Goal: Task Accomplishment & Management: Use online tool/utility

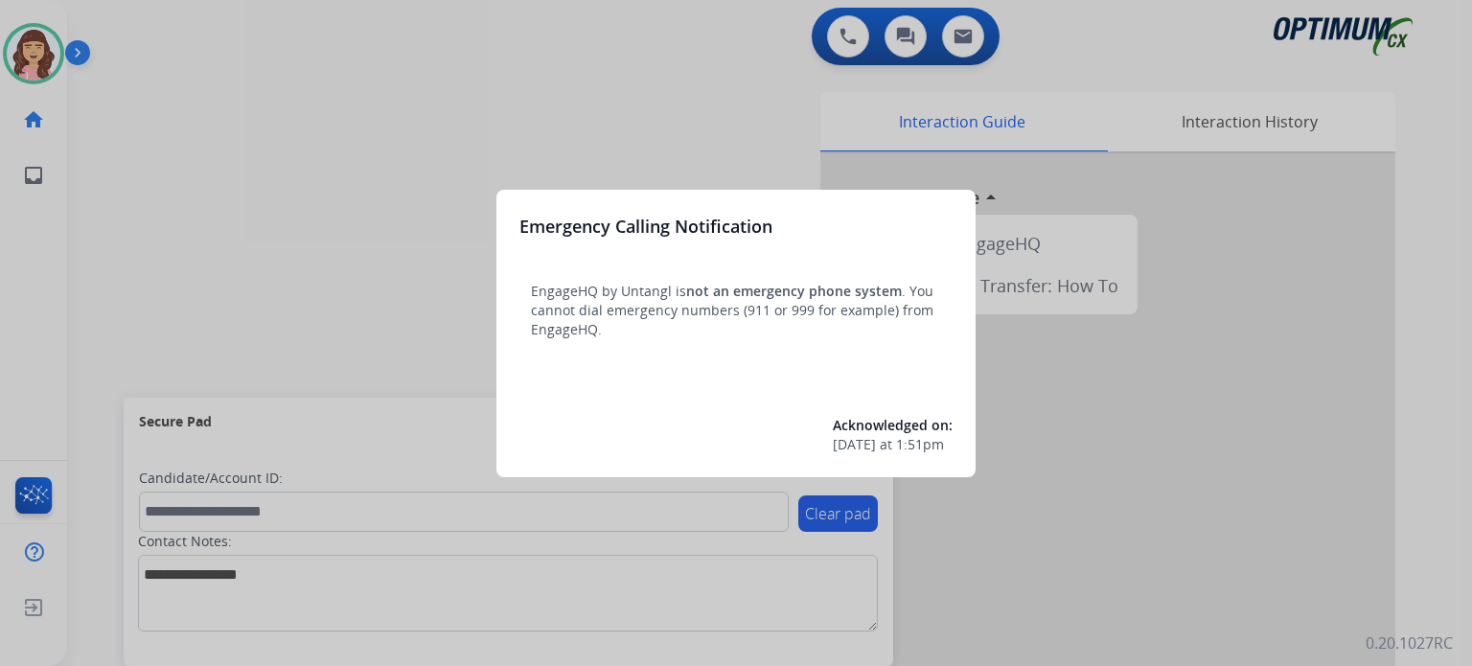
click at [770, 133] on div at bounding box center [736, 333] width 1472 height 666
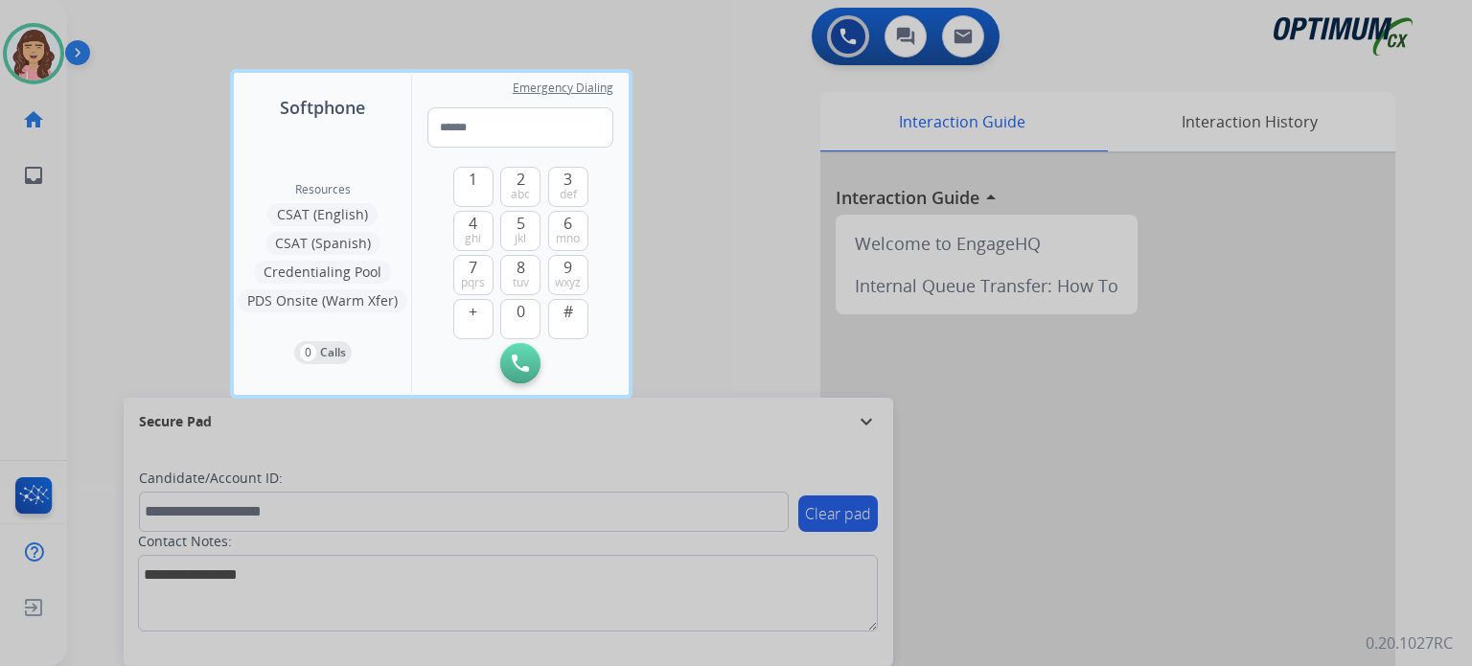
click at [731, 237] on div at bounding box center [736, 333] width 1472 height 666
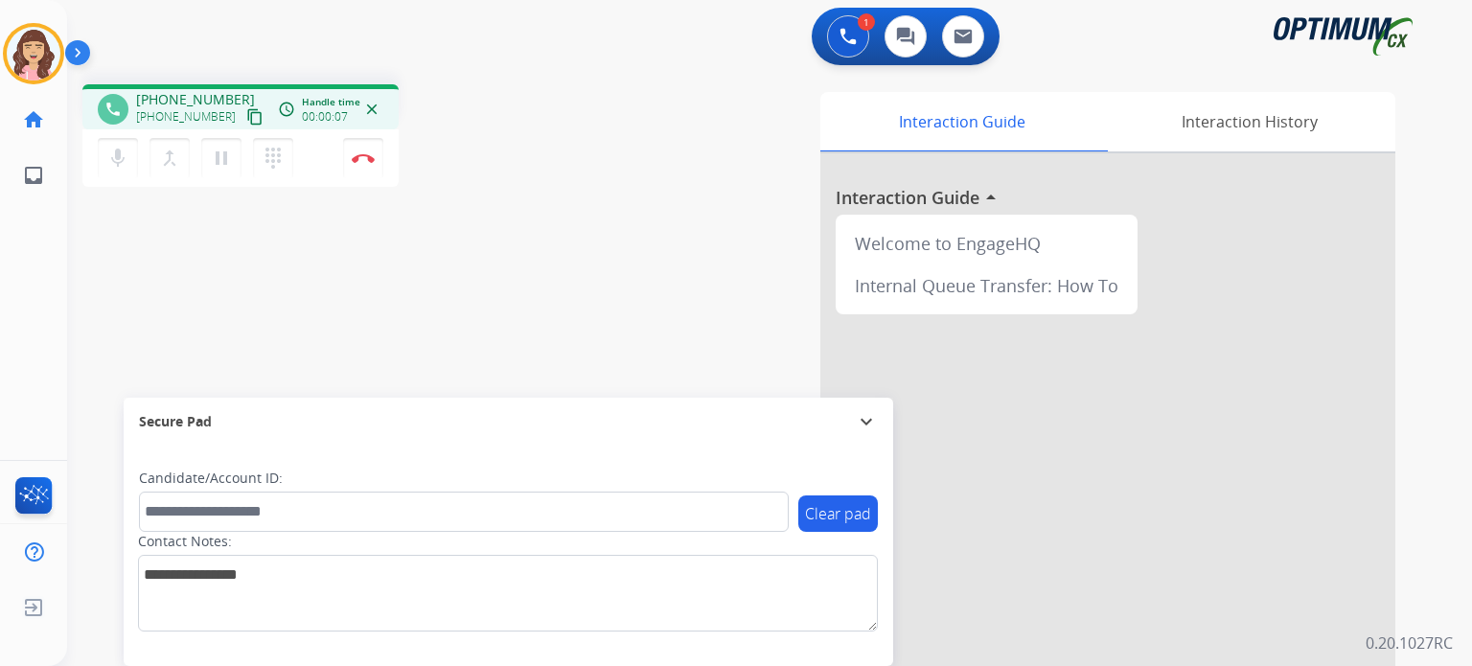
click at [246, 116] on mat-icon "content_copy" at bounding box center [254, 116] width 17 height 17
click at [118, 156] on mat-icon "mic" at bounding box center [117, 158] width 23 height 23
click at [118, 156] on mat-icon "mic_off" at bounding box center [117, 158] width 23 height 23
click at [365, 160] on img at bounding box center [363, 158] width 23 height 10
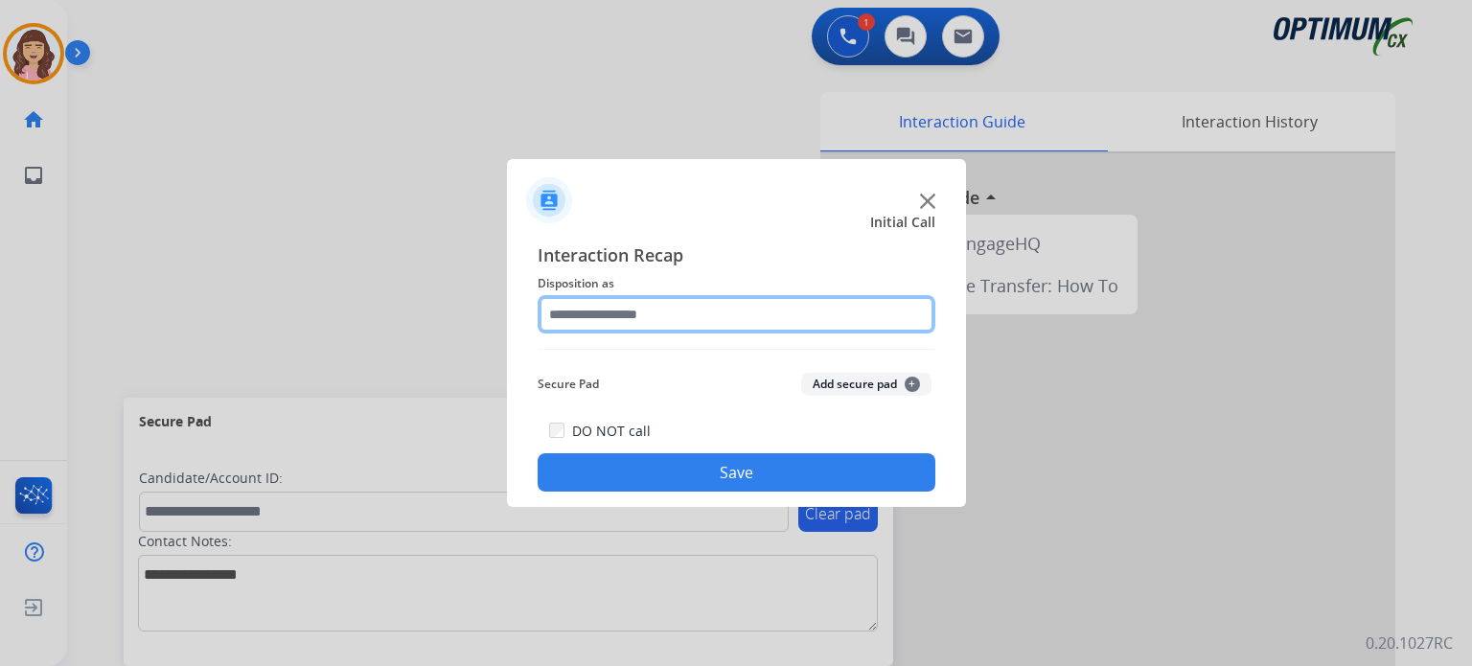
click at [670, 311] on input "text" at bounding box center [737, 314] width 398 height 38
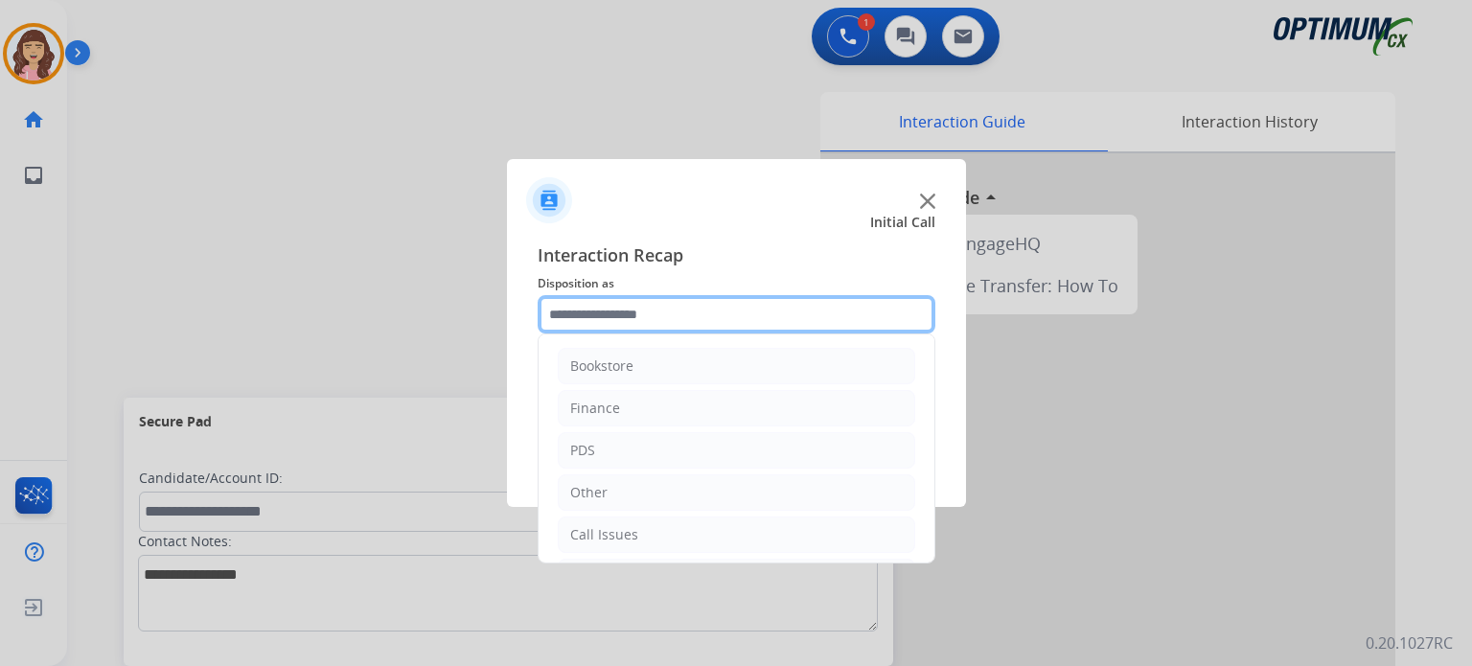
scroll to position [126, 0]
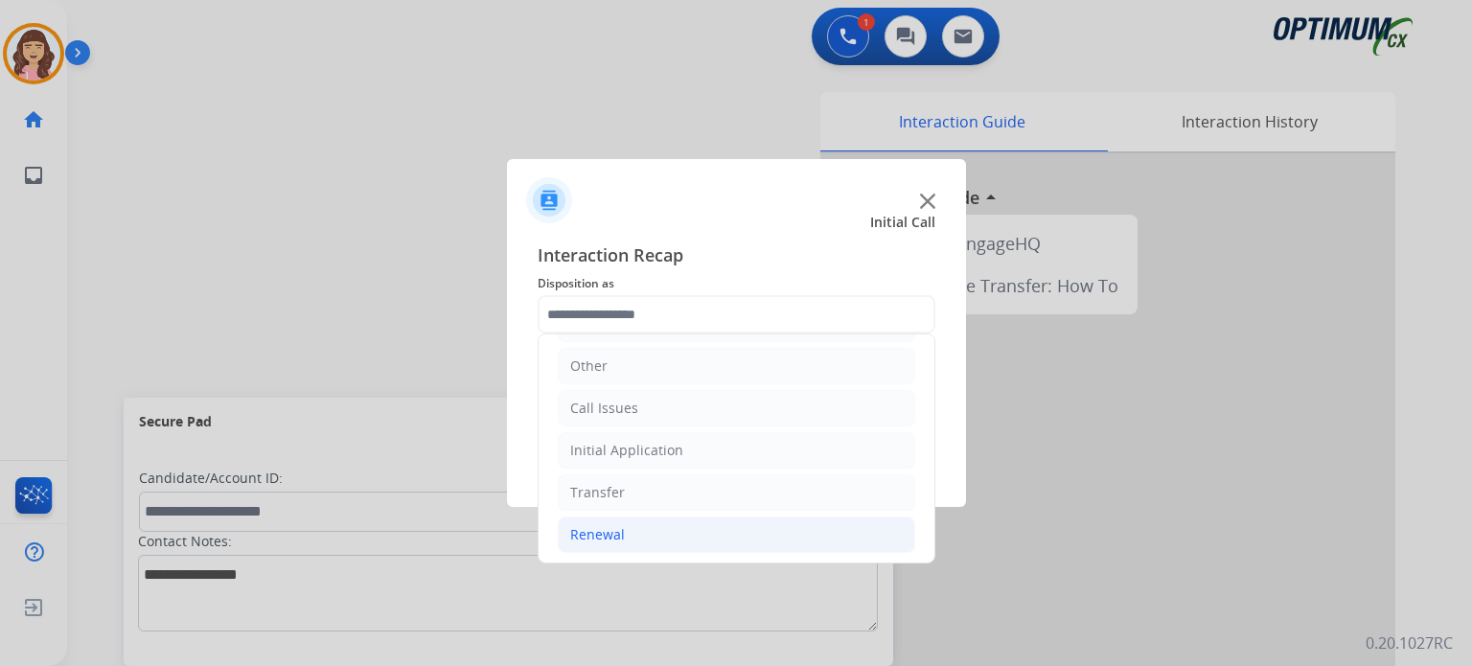
click at [603, 525] on div "Renewal" at bounding box center [597, 534] width 55 height 19
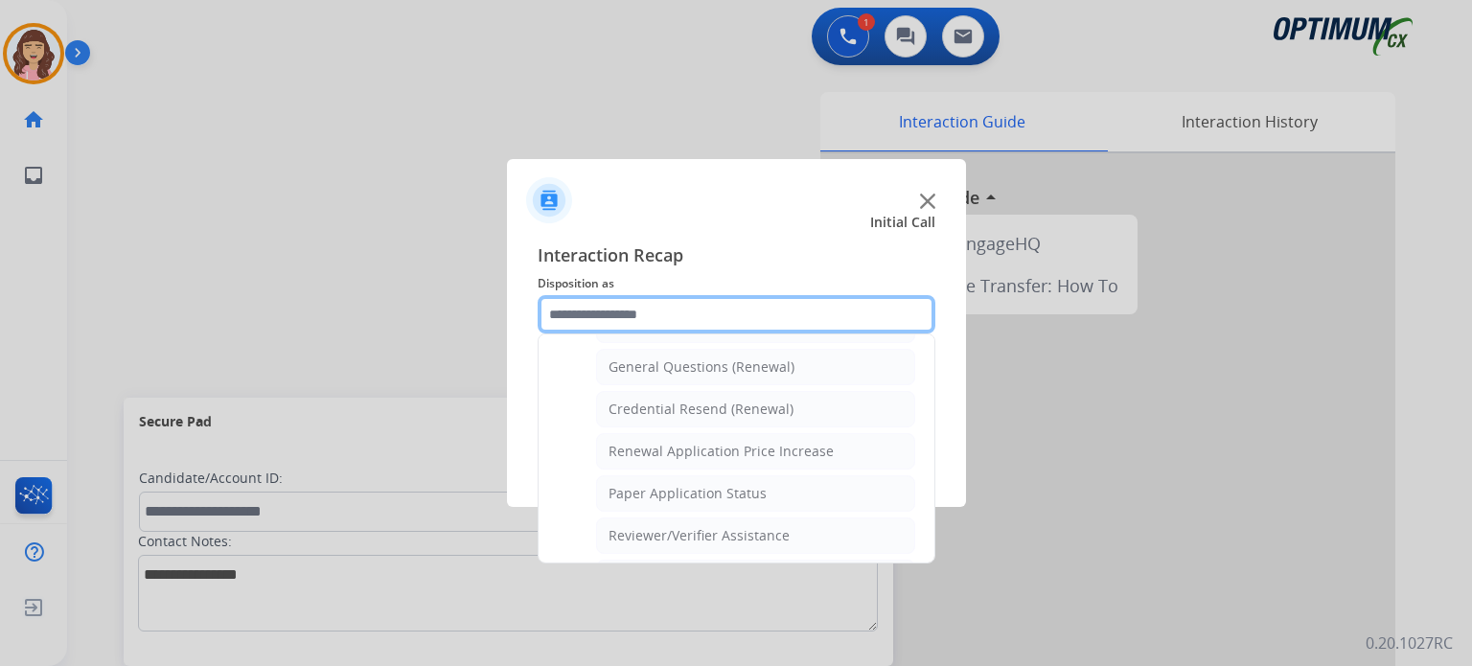
scroll to position [557, 0]
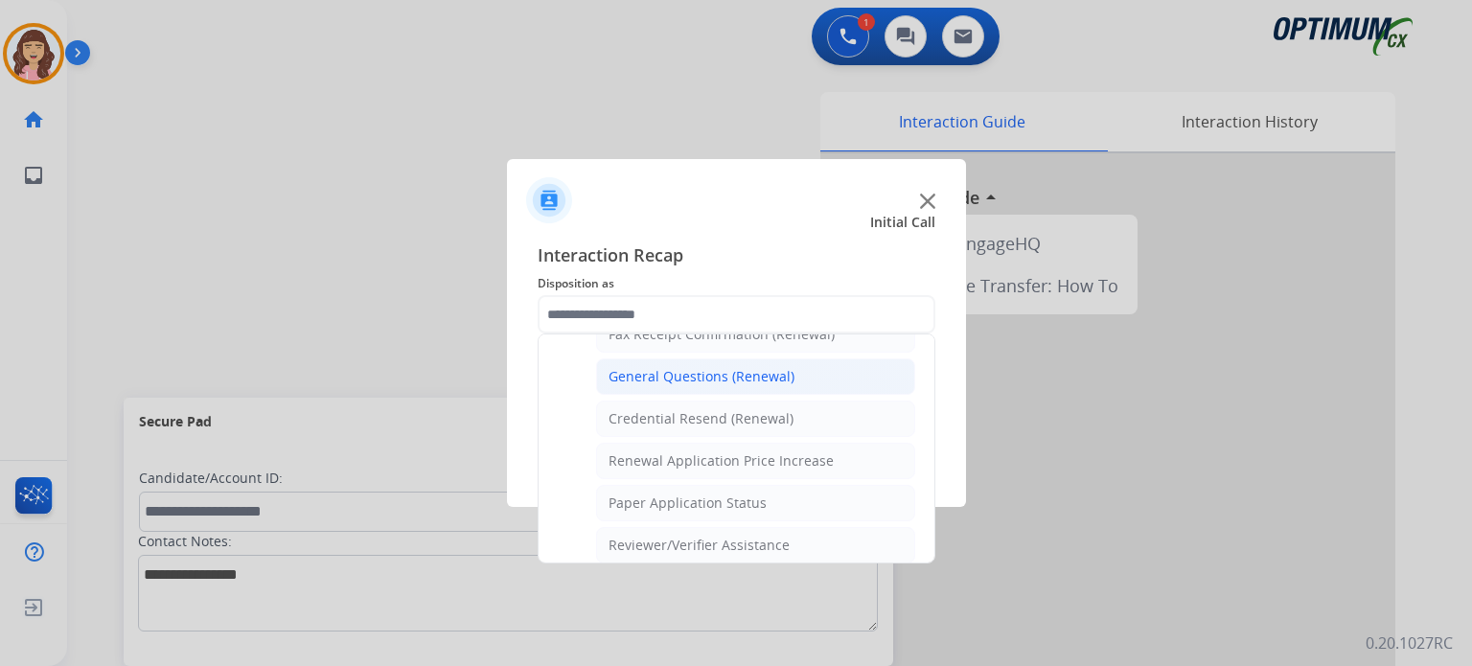
click at [679, 367] on div "General Questions (Renewal)" at bounding box center [701, 376] width 186 height 19
type input "**********"
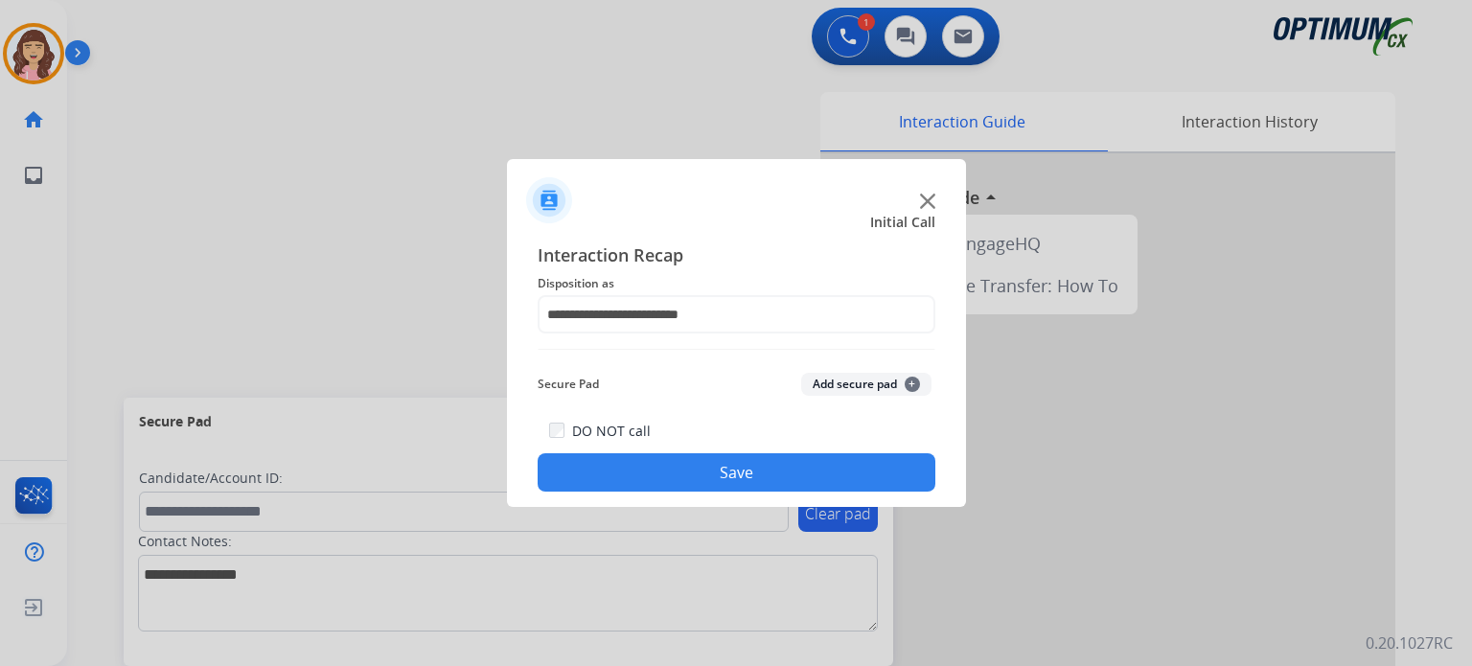
click at [706, 456] on button "Save" at bounding box center [737, 472] width 398 height 38
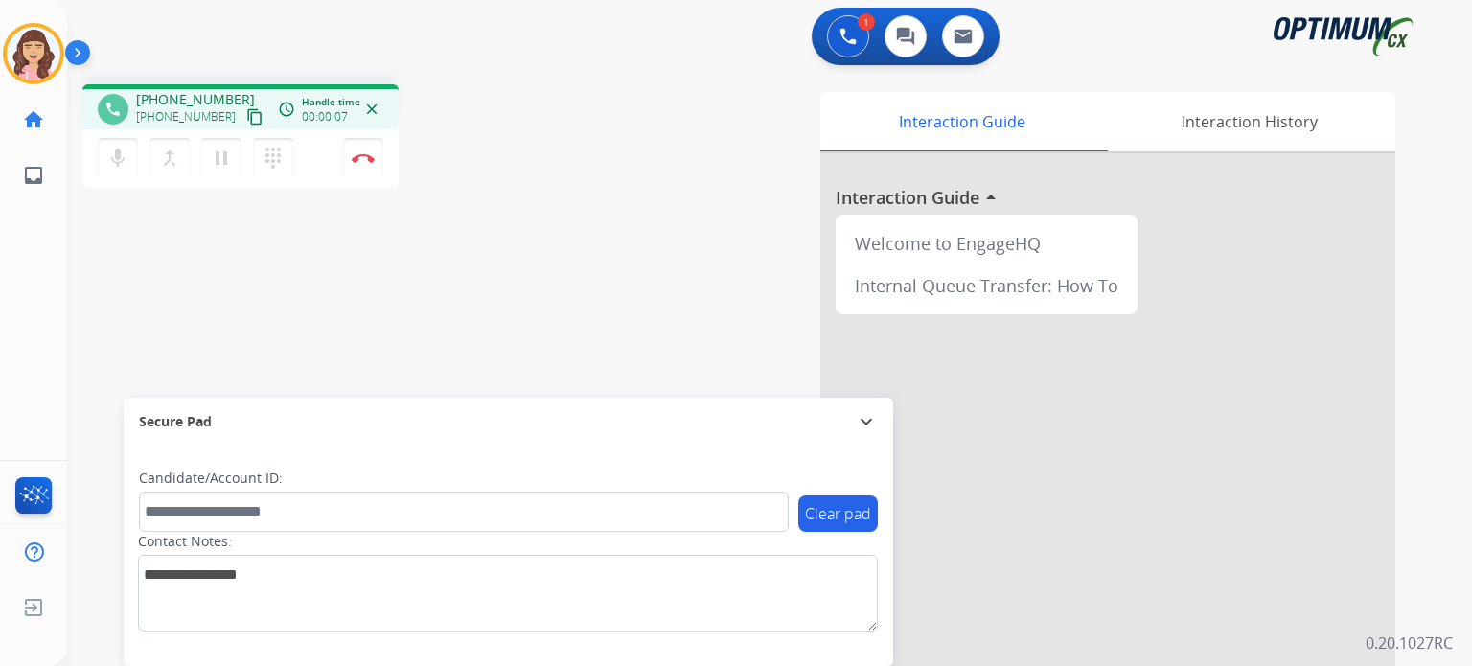
click at [246, 118] on mat-icon "content_copy" at bounding box center [254, 116] width 17 height 17
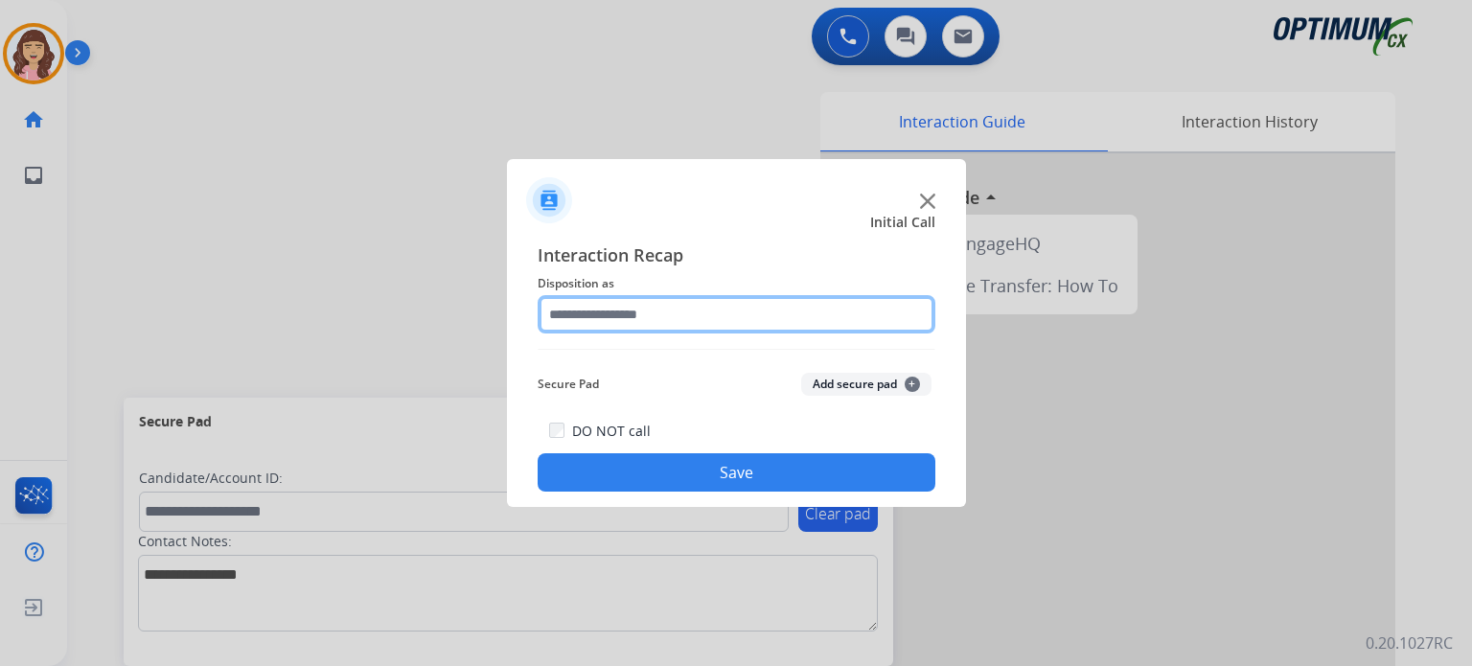
click at [675, 309] on input "text" at bounding box center [737, 314] width 398 height 38
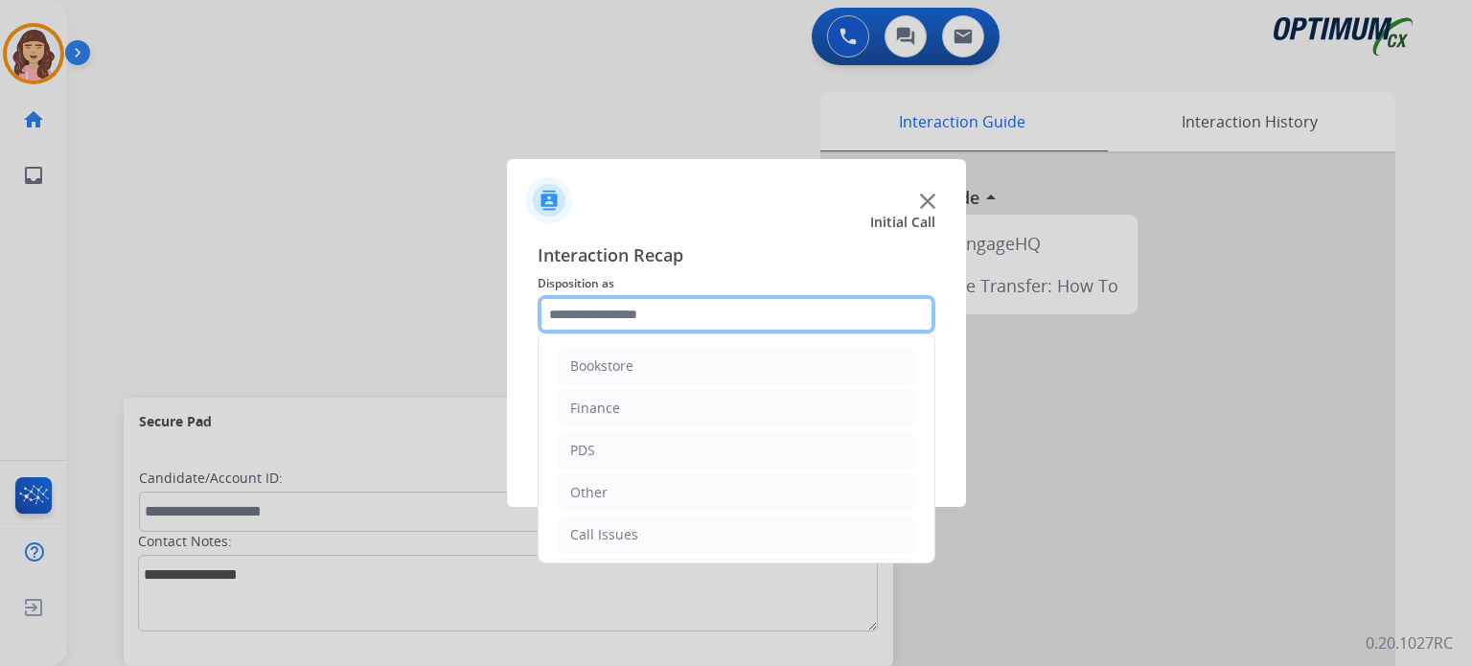
scroll to position [126, 0]
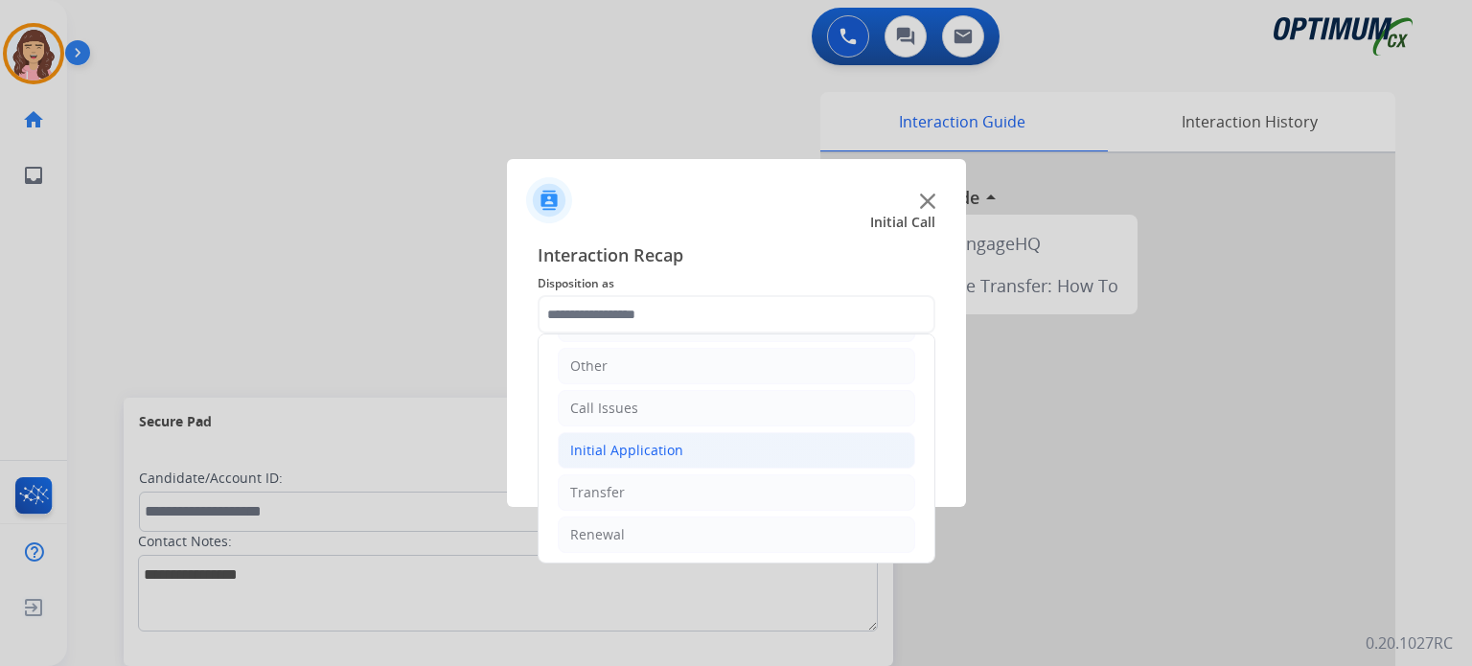
click at [640, 458] on li "Initial Application" at bounding box center [736, 450] width 357 height 36
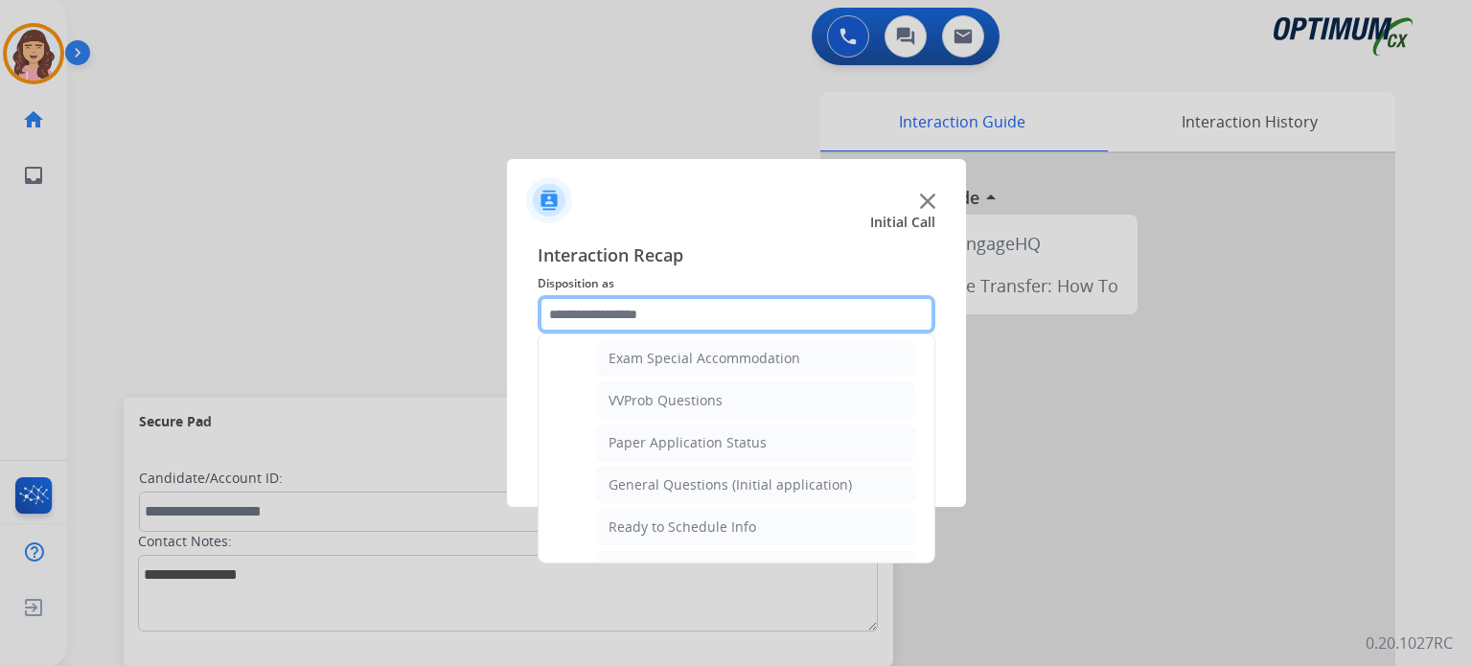
scroll to position [973, 0]
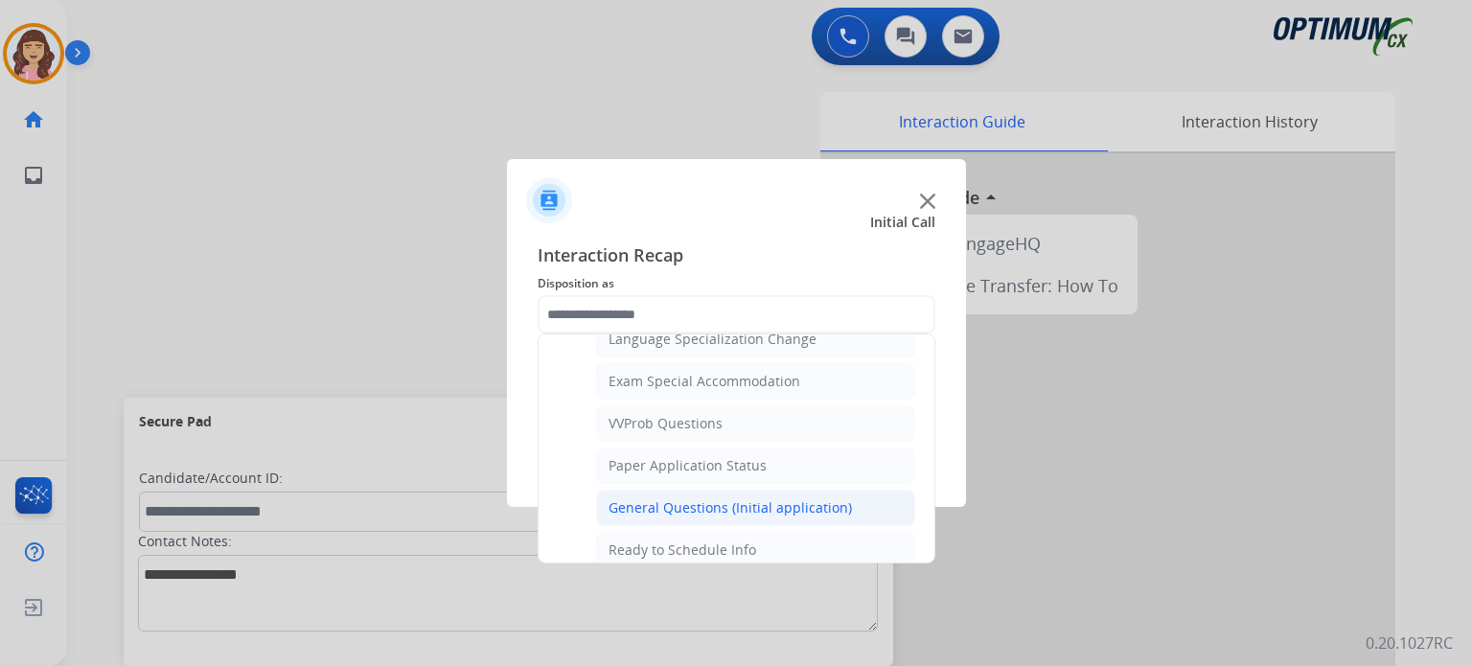
click at [690, 498] on div "General Questions (Initial application)" at bounding box center [729, 507] width 243 height 19
type input "**********"
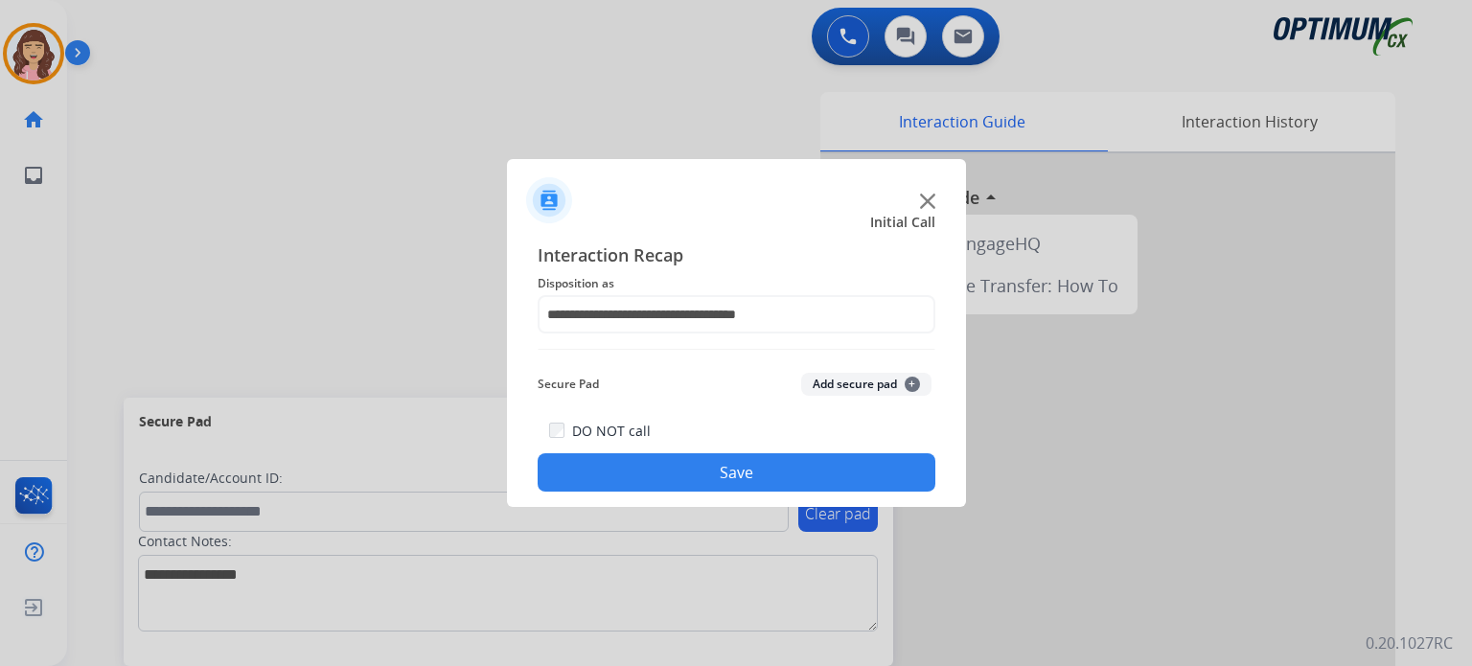
click at [721, 467] on button "Save" at bounding box center [737, 472] width 398 height 38
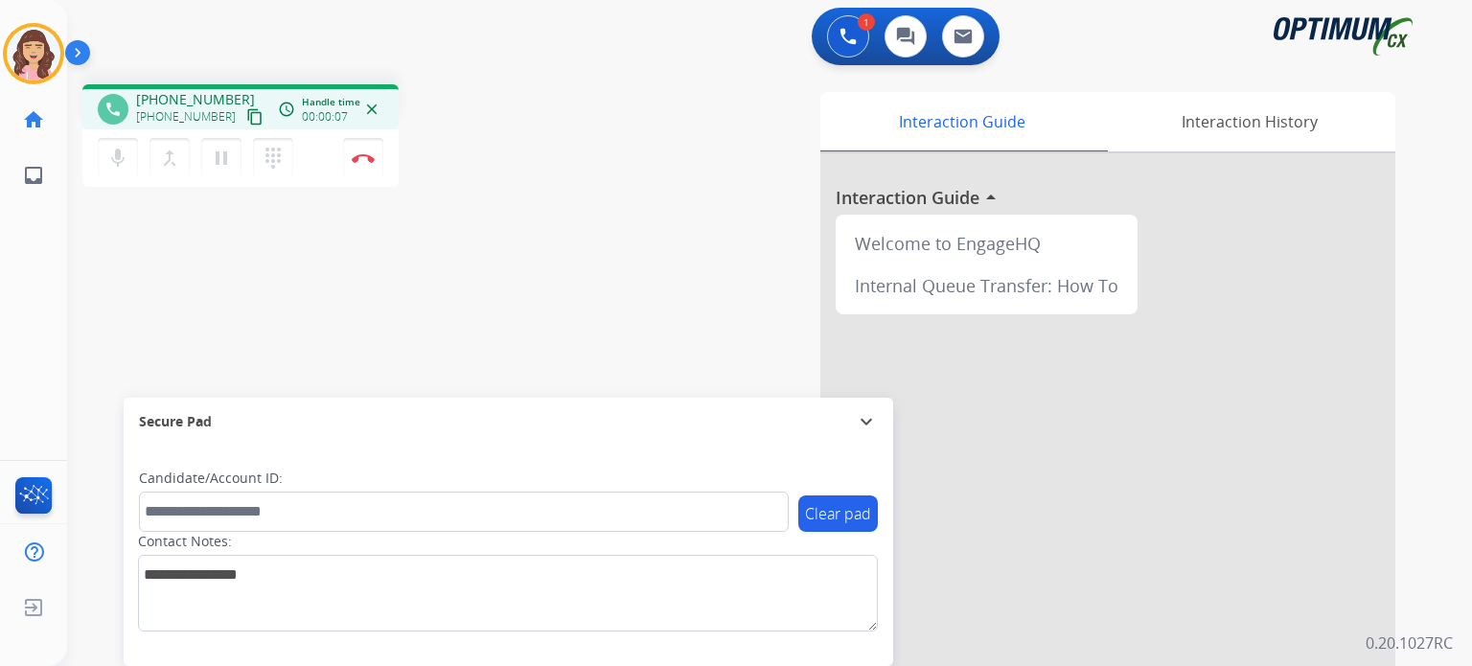
click at [246, 117] on mat-icon "content_copy" at bounding box center [254, 116] width 17 height 17
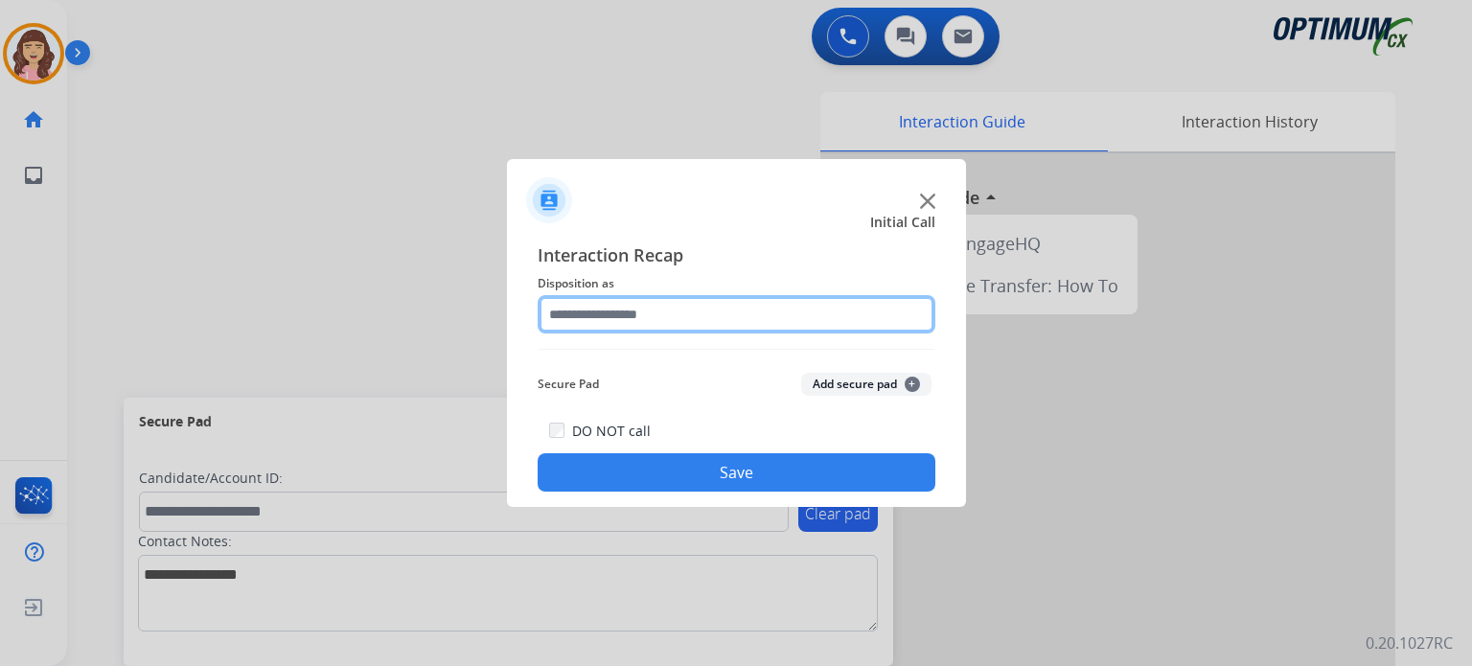
click at [667, 321] on input "text" at bounding box center [737, 314] width 398 height 38
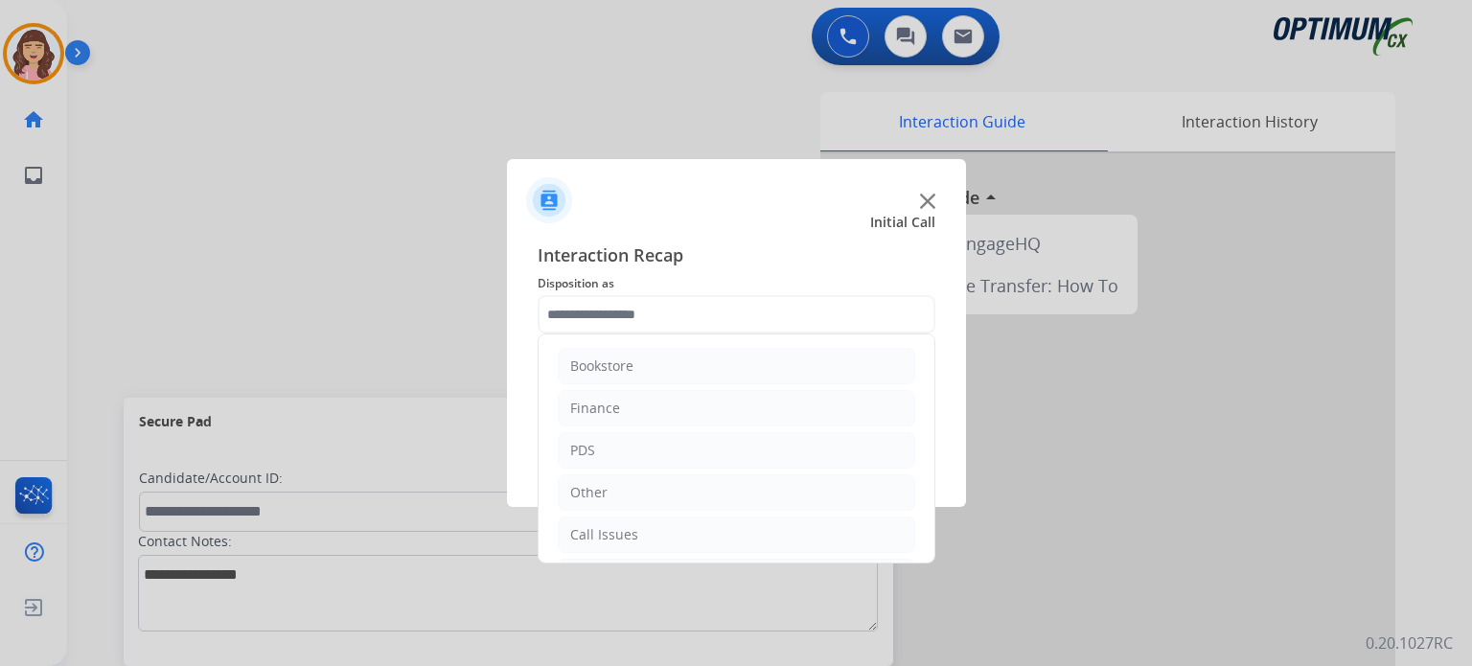
drag, startPoint x: 934, startPoint y: 378, endPoint x: 934, endPoint y: 418, distance: 39.3
click at [934, 418] on div "Bookstore Finance PDS Other Call Issues Initial Application Transfer Renewal" at bounding box center [737, 448] width 398 height 230
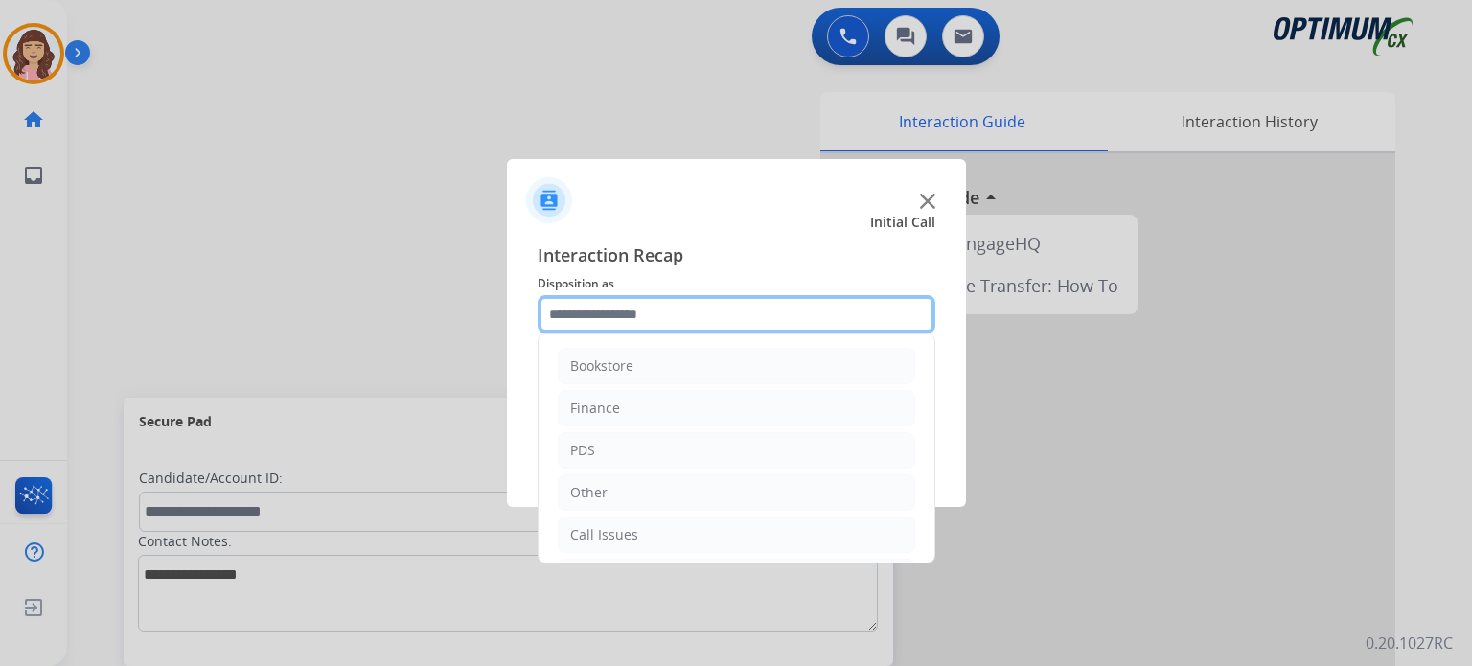
click at [847, 319] on input "text" at bounding box center [737, 314] width 398 height 38
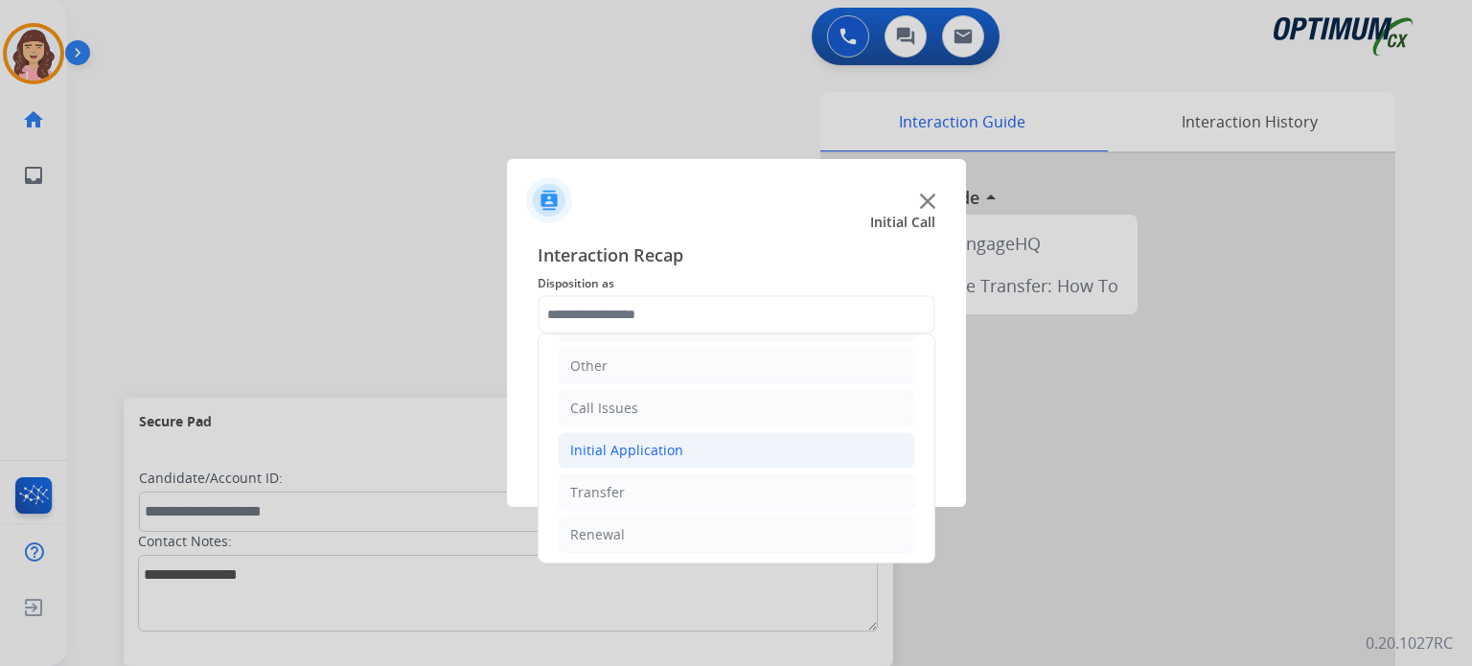
click at [635, 447] on div "Initial Application" at bounding box center [626, 450] width 113 height 19
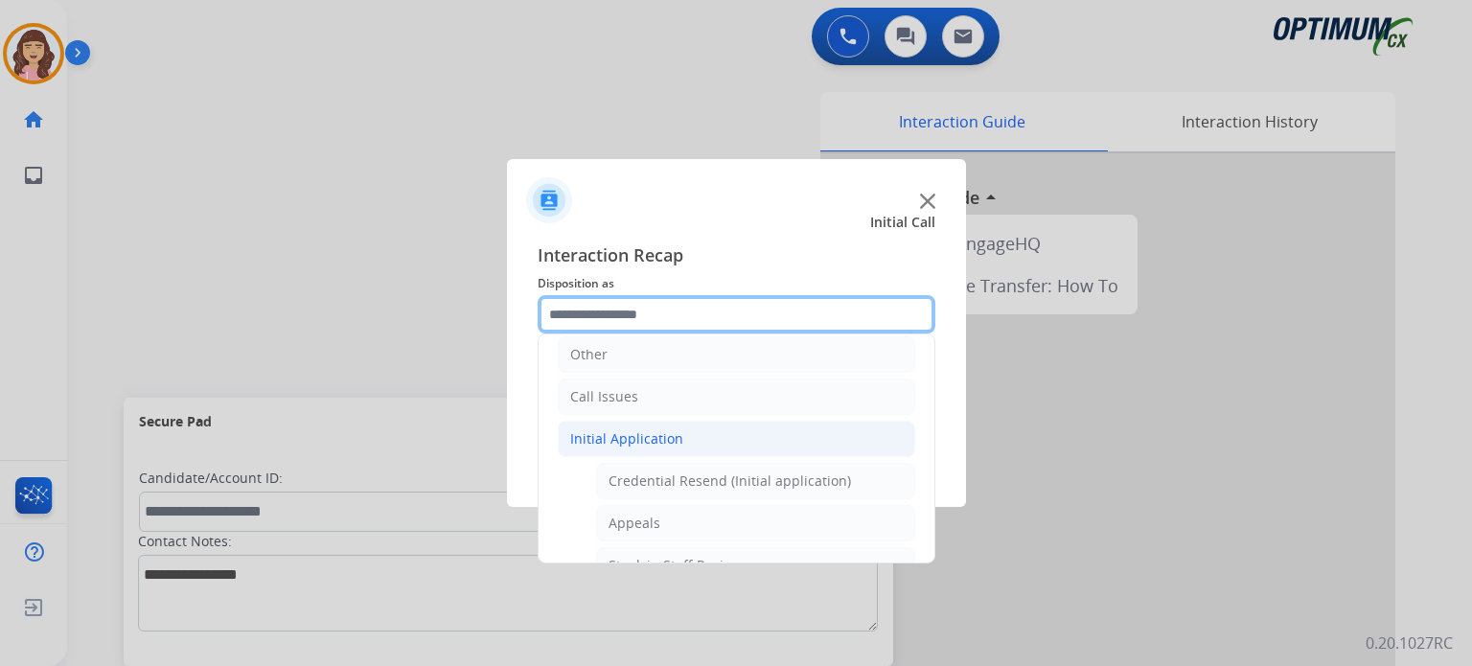
scroll to position [41, 0]
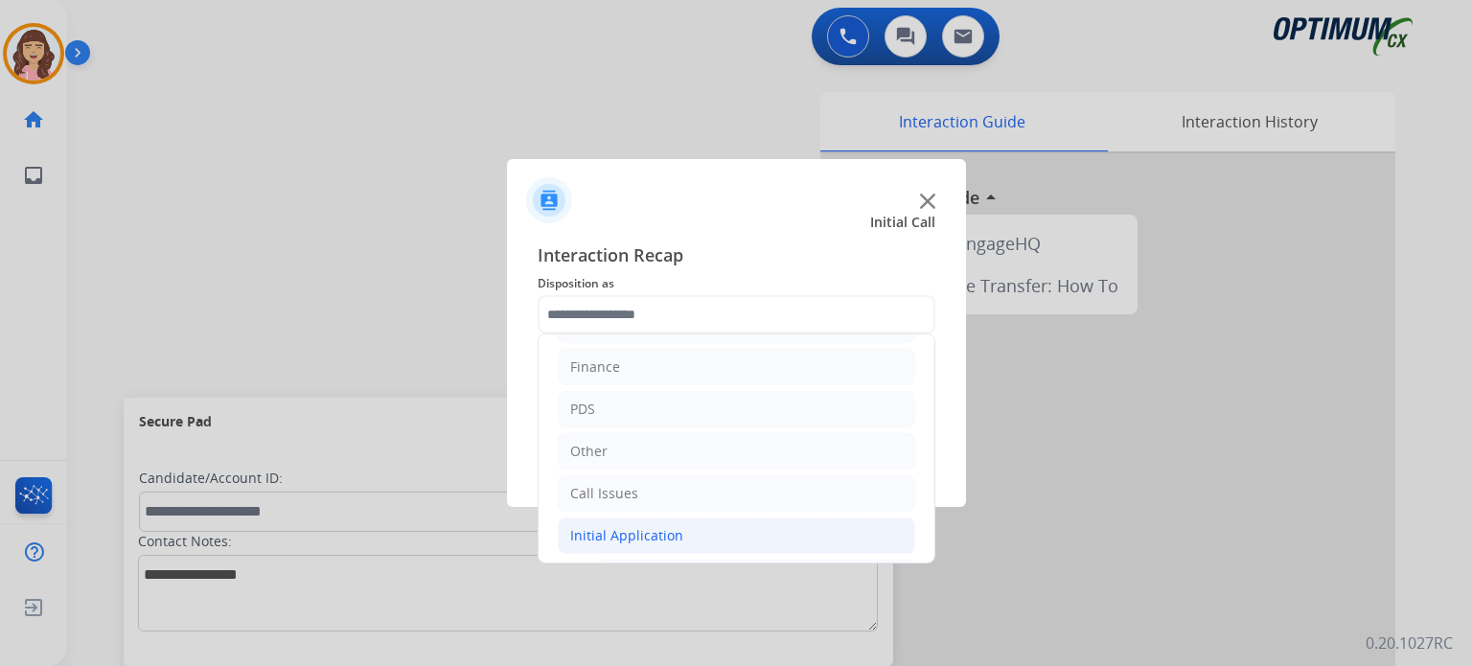
click at [625, 539] on div "Initial Application" at bounding box center [626, 535] width 113 height 19
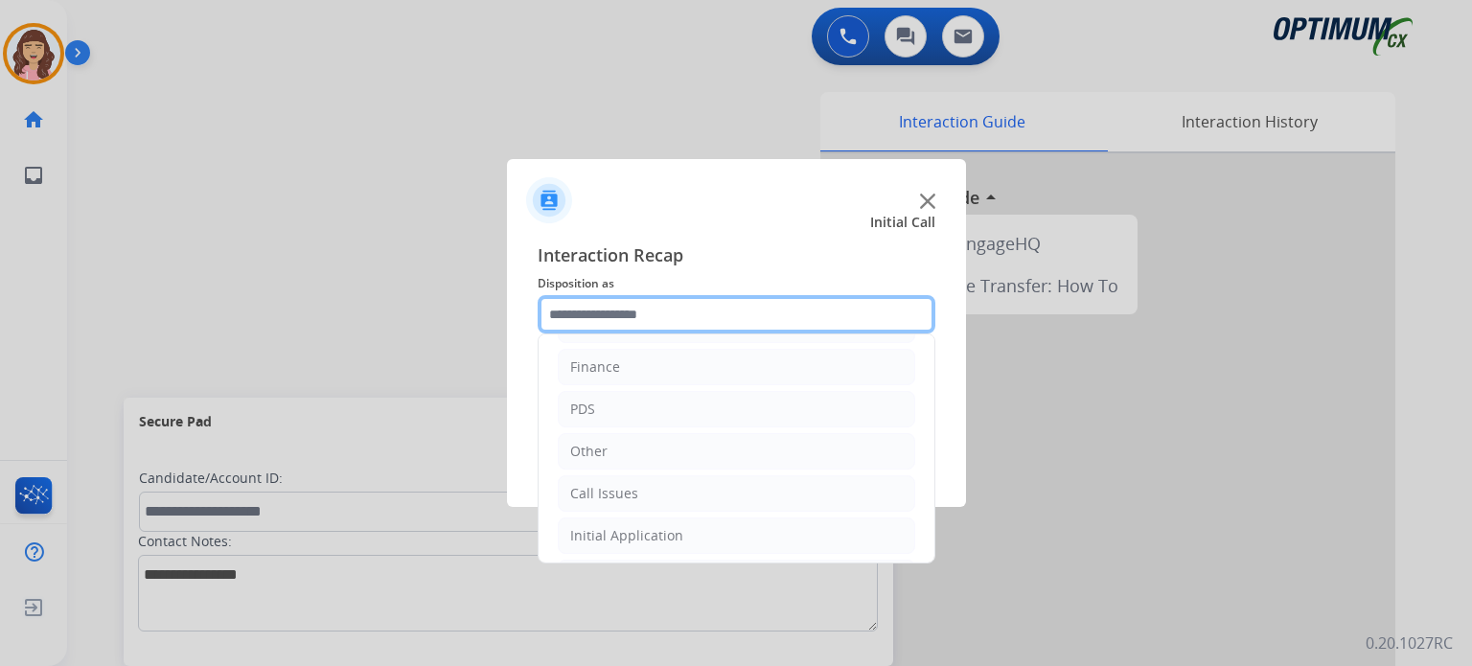
scroll to position [126, 0]
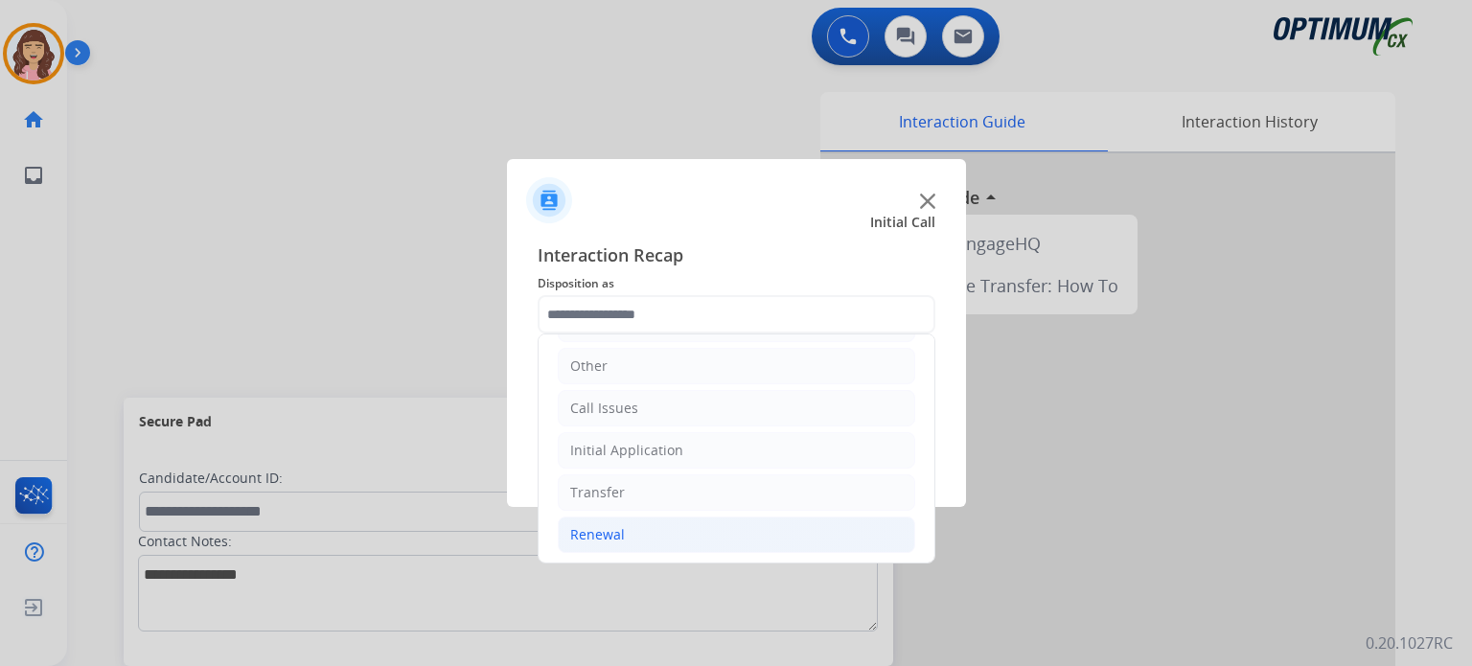
click at [646, 535] on li "Renewal" at bounding box center [736, 534] width 357 height 36
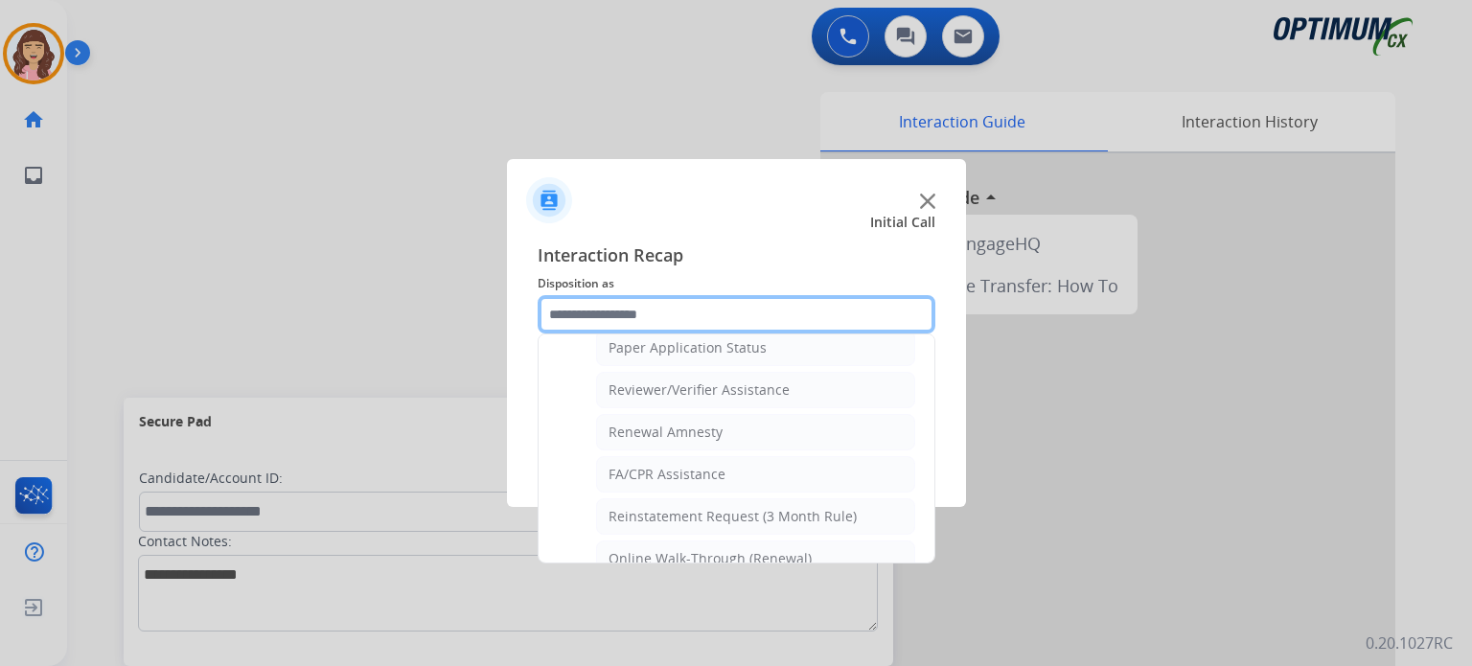
scroll to position [731, 0]
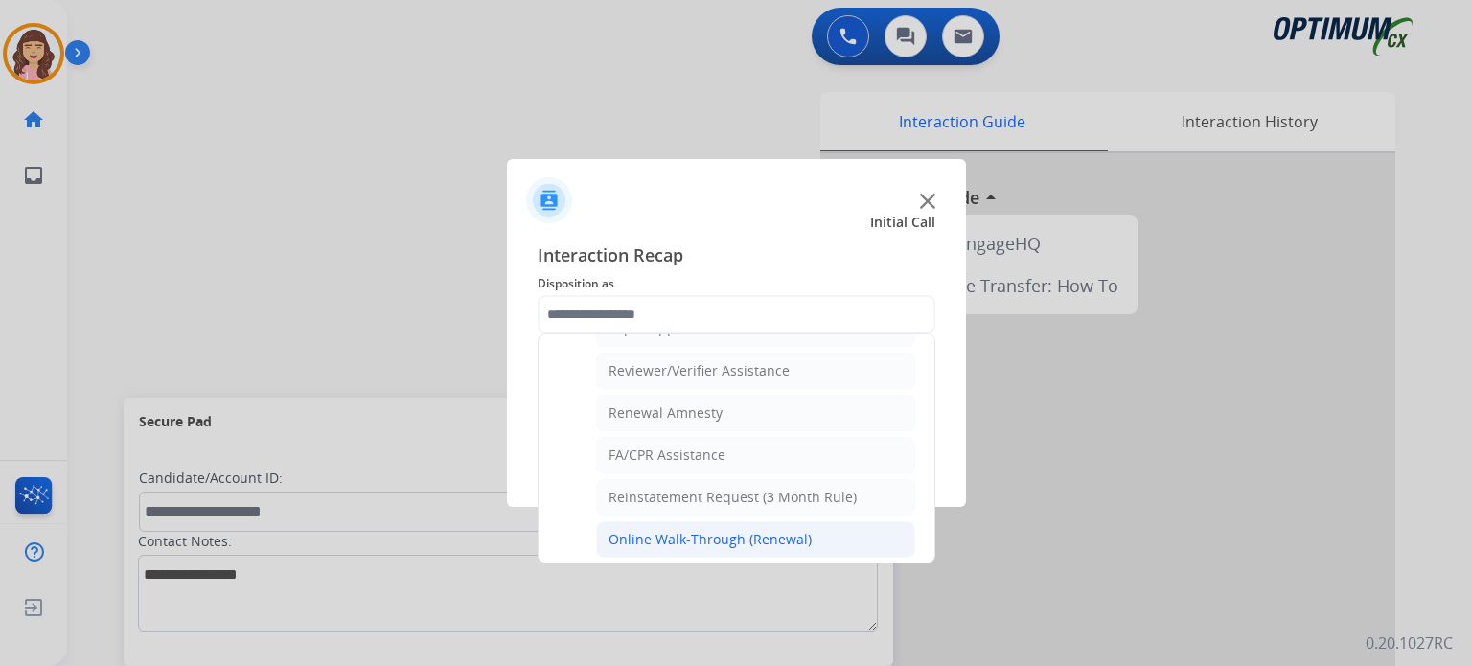
click at [801, 530] on div "Online Walk-Through (Renewal)" at bounding box center [709, 539] width 203 height 19
type input "**********"
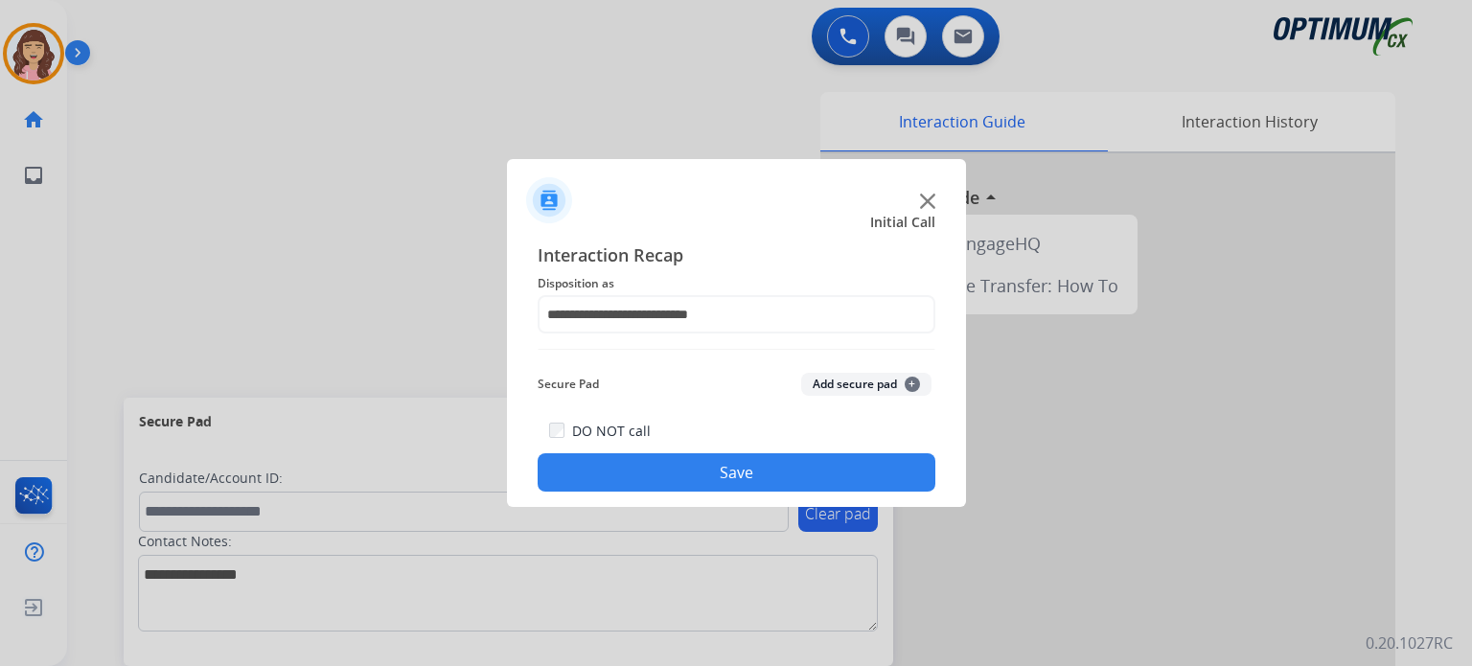
click at [721, 468] on button "Save" at bounding box center [737, 472] width 398 height 38
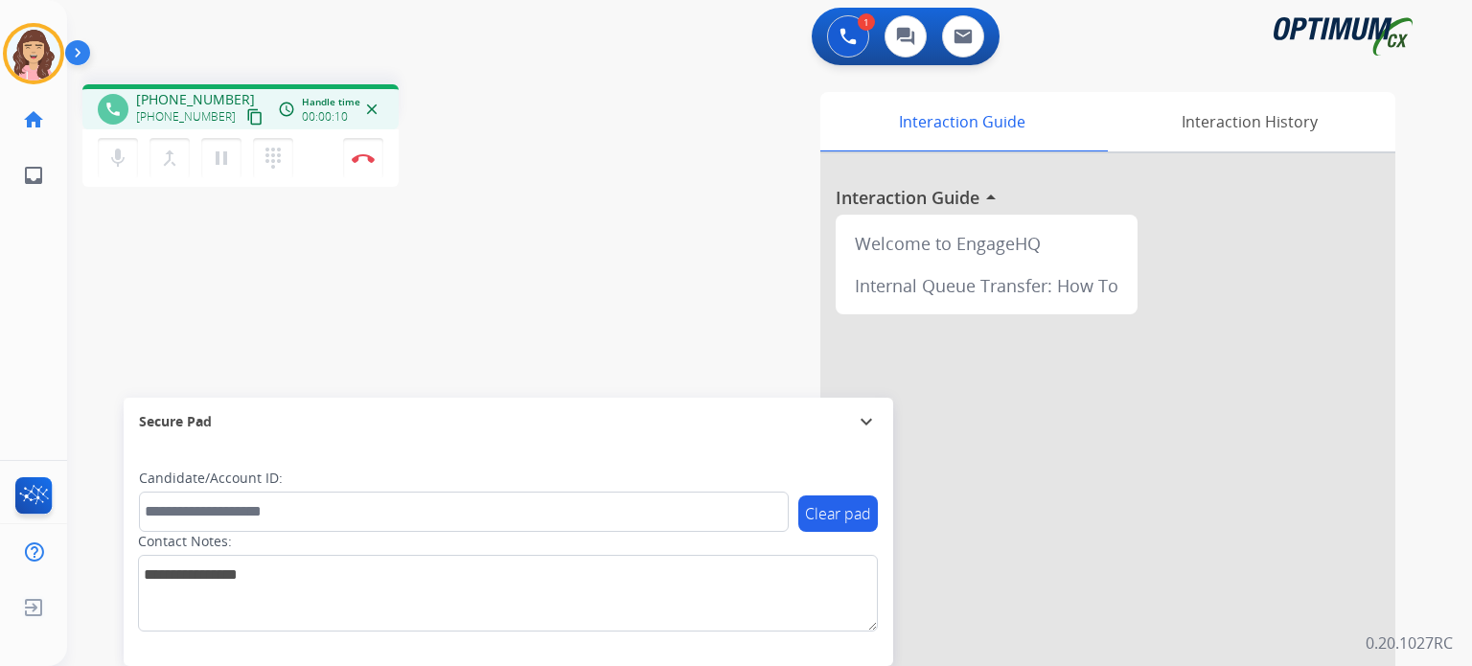
click at [246, 122] on mat-icon "content_copy" at bounding box center [254, 116] width 17 height 17
click at [218, 164] on mat-icon "pause" at bounding box center [221, 158] width 23 height 23
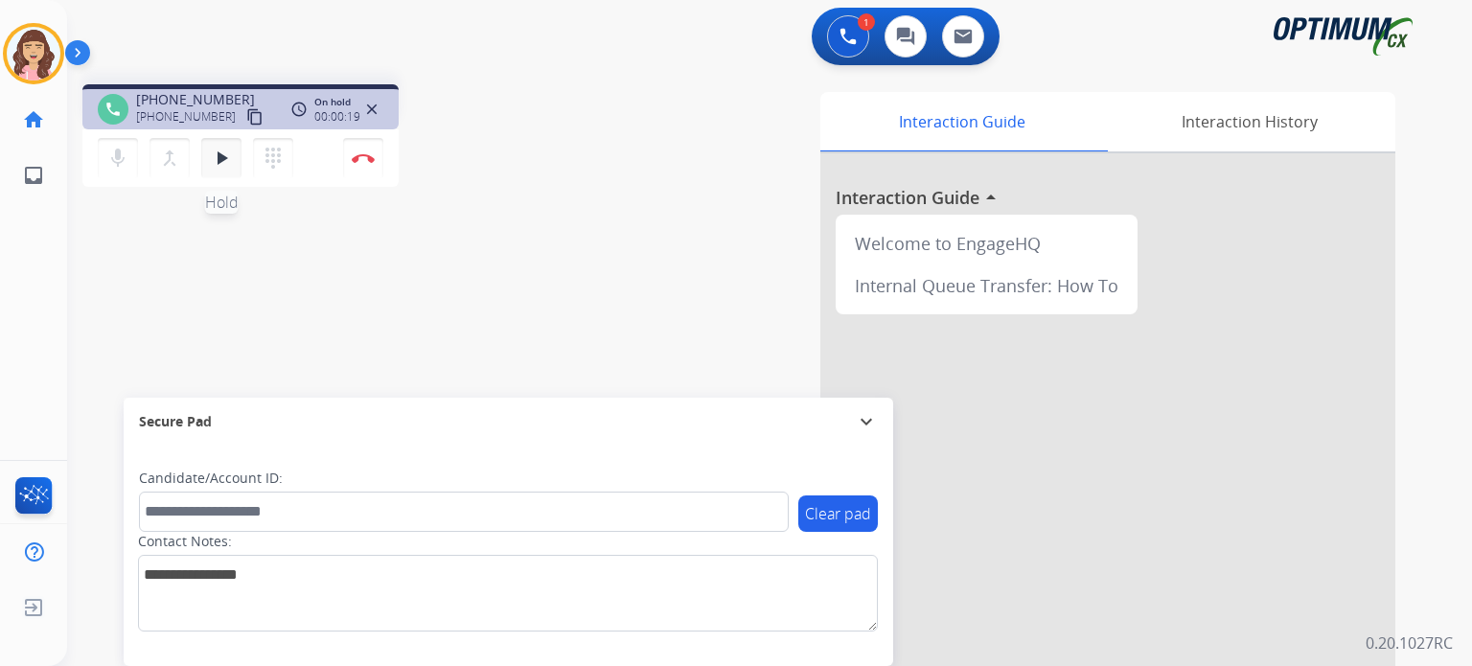
click at [218, 164] on mat-icon "play_arrow" at bounding box center [221, 158] width 23 height 23
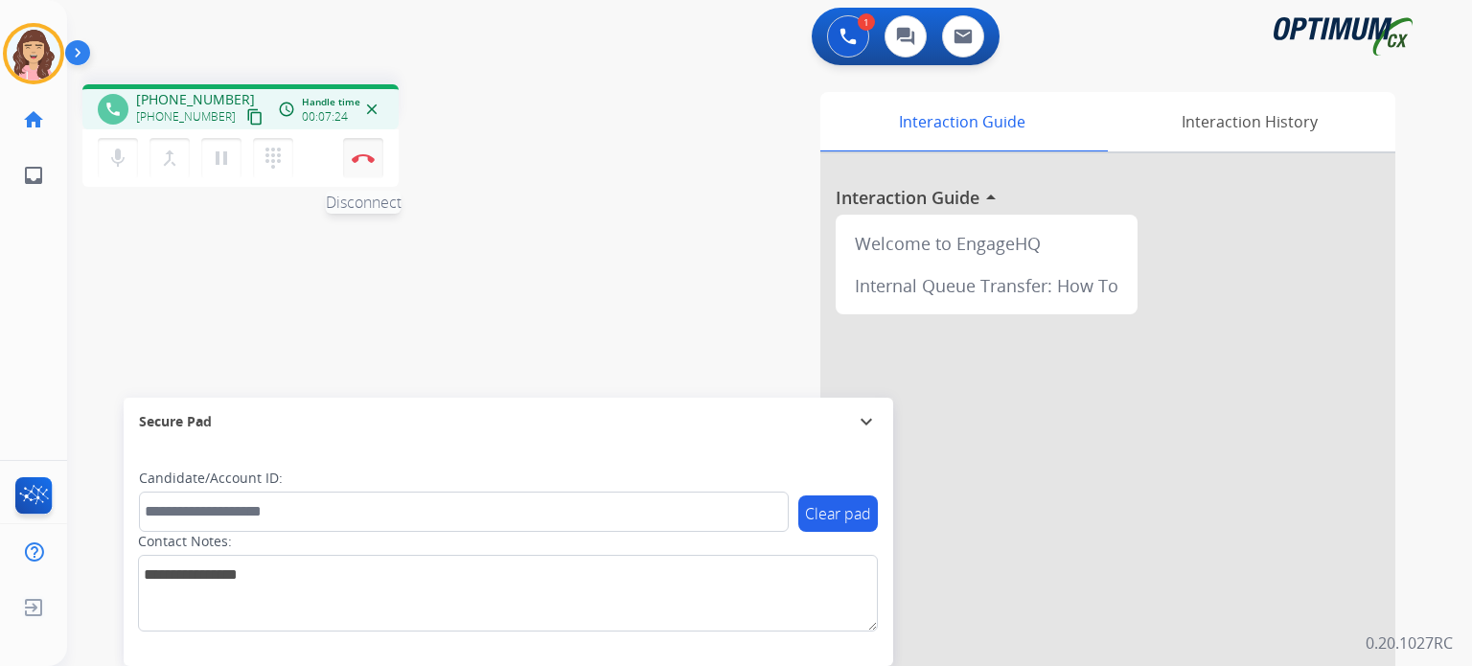
click at [369, 164] on button "Disconnect" at bounding box center [363, 158] width 40 height 40
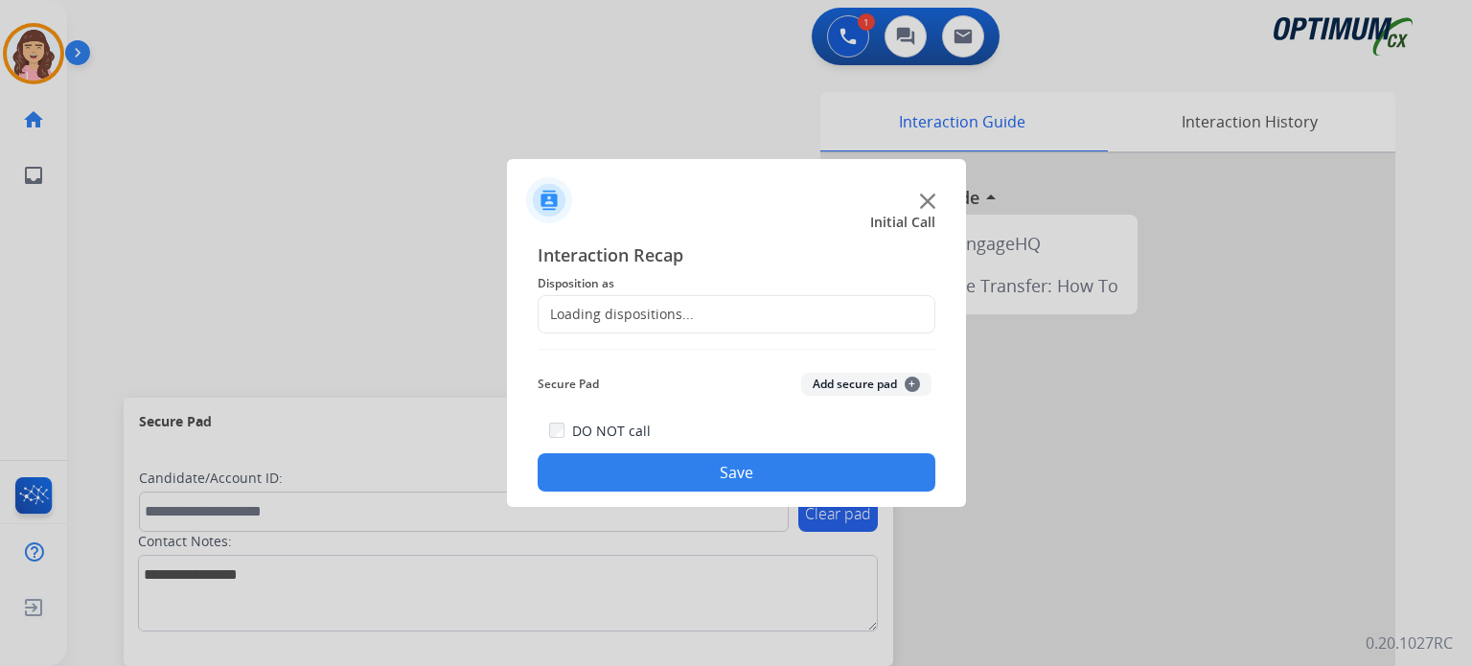
click at [632, 324] on div "Loading dispositions..." at bounding box center [737, 314] width 398 height 38
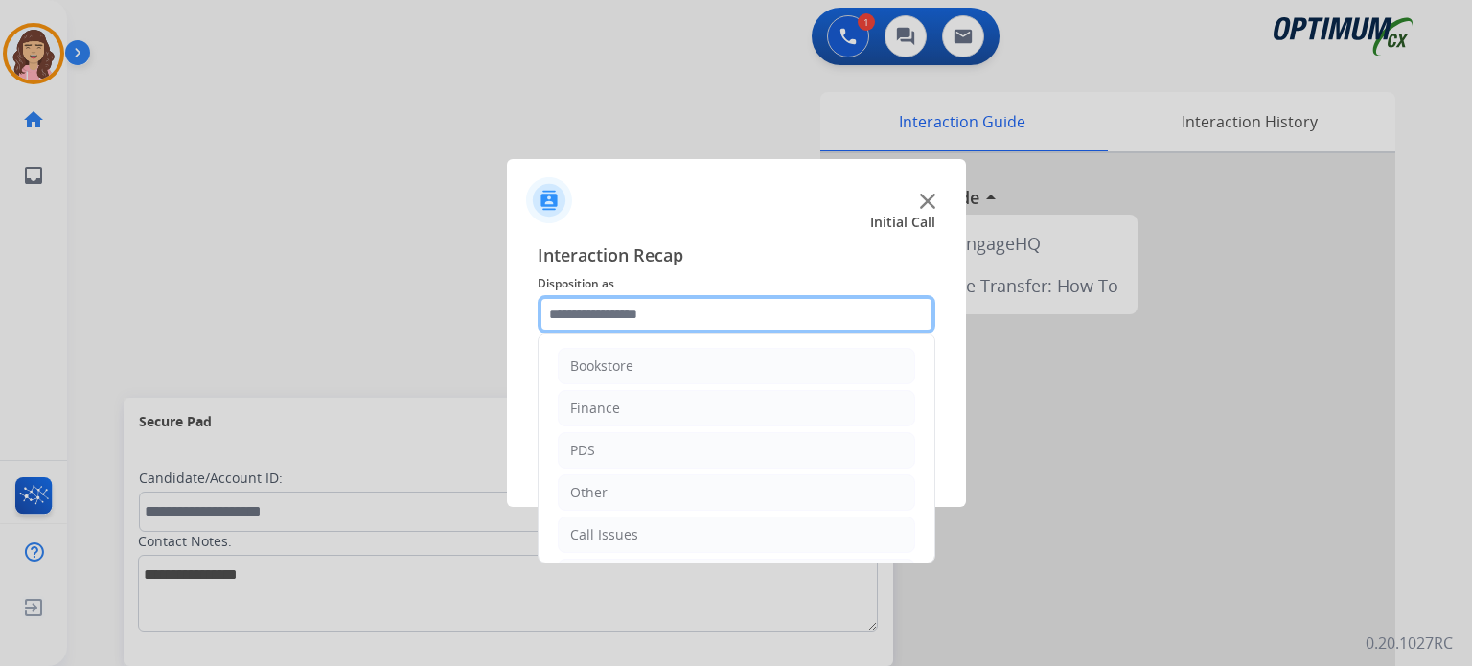
click at [885, 321] on input "text" at bounding box center [737, 314] width 398 height 38
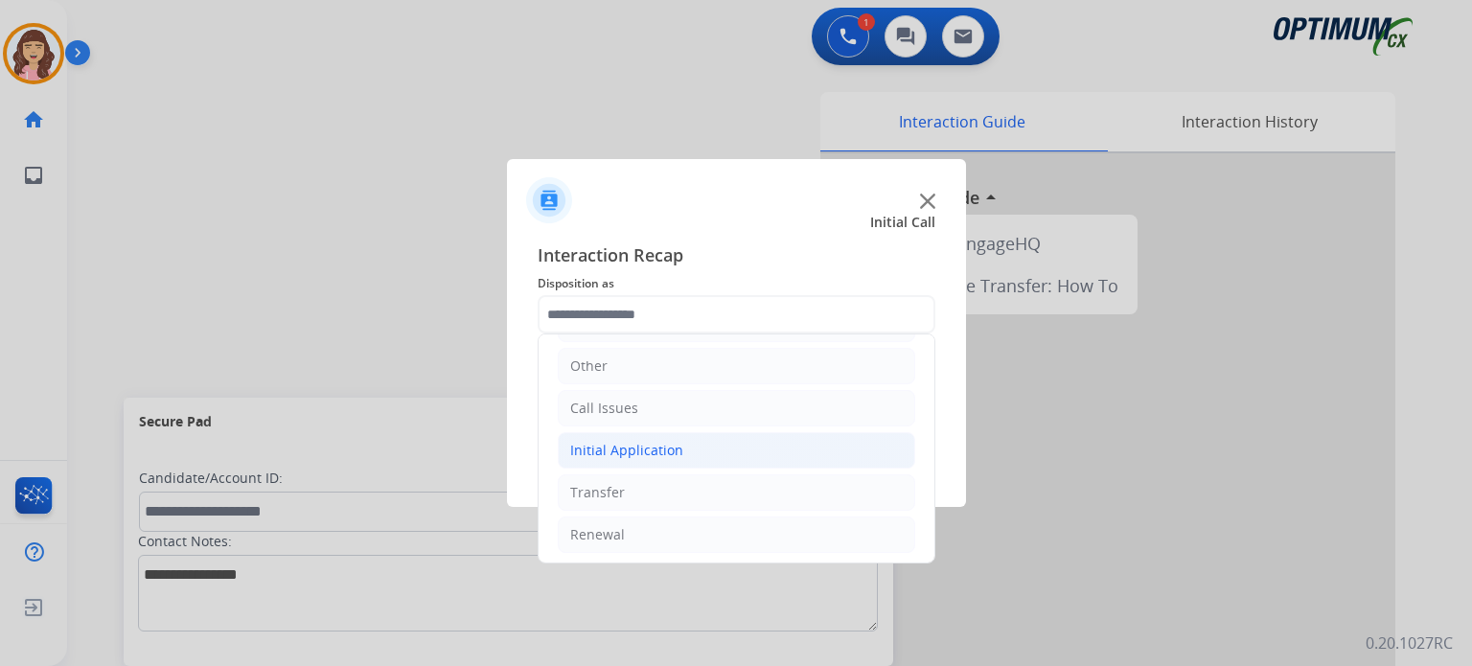
click at [675, 460] on li "Initial Application" at bounding box center [736, 450] width 357 height 36
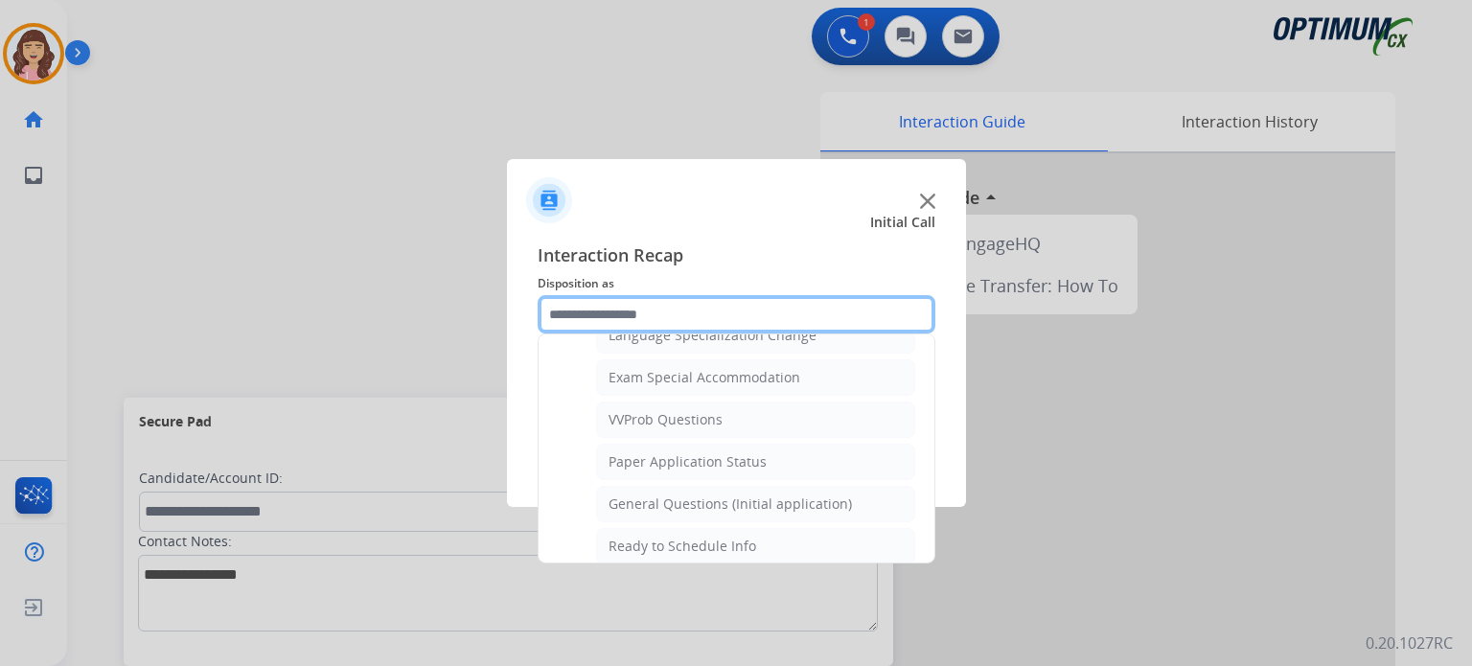
scroll to position [1005, 0]
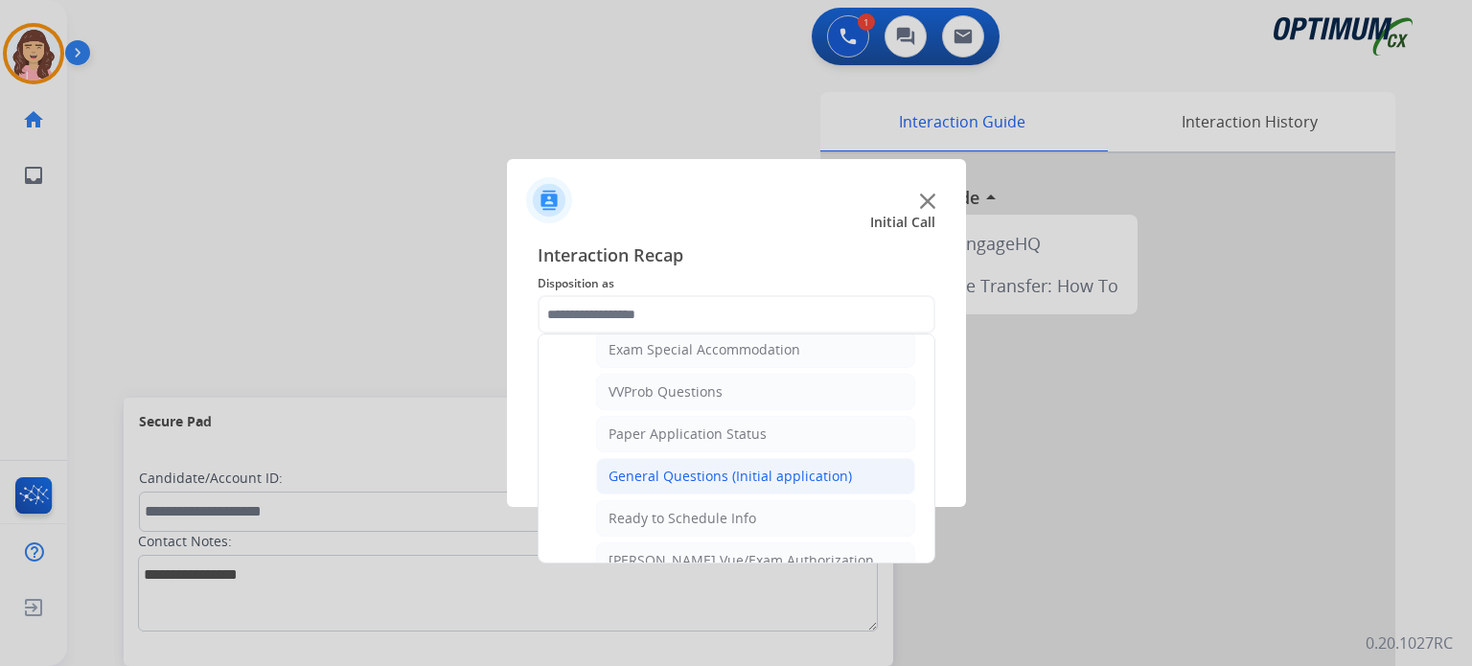
click at [756, 467] on div "General Questions (Initial application)" at bounding box center [729, 476] width 243 height 19
type input "**********"
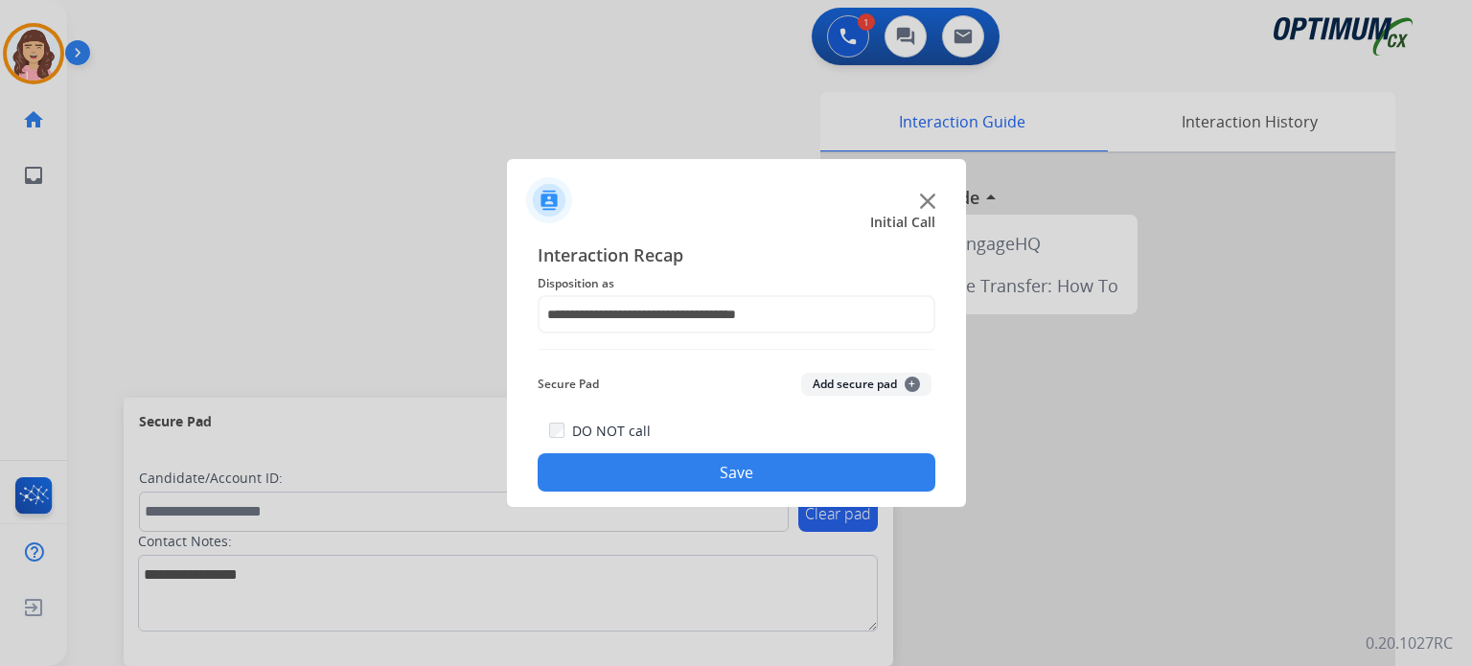
click at [733, 466] on button "Save" at bounding box center [737, 472] width 398 height 38
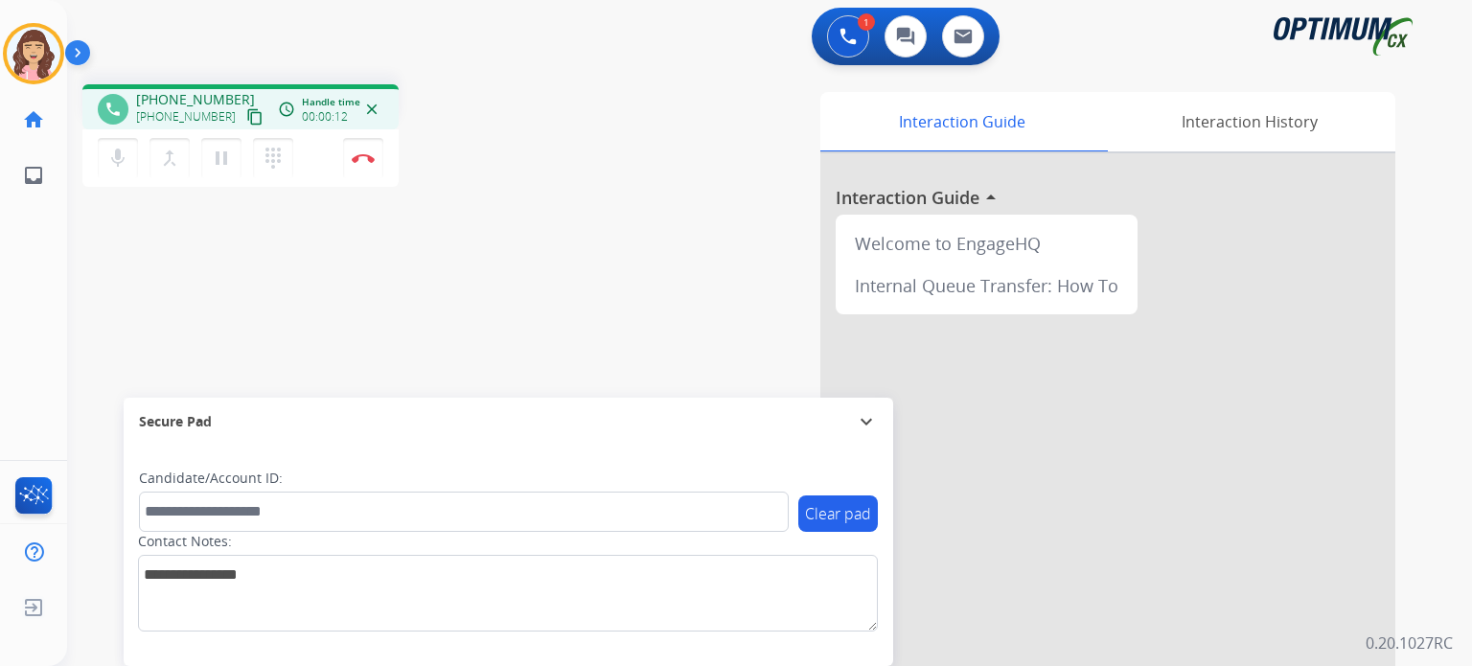
click at [246, 121] on mat-icon "content_copy" at bounding box center [254, 116] width 17 height 17
click at [362, 157] on img at bounding box center [363, 158] width 23 height 10
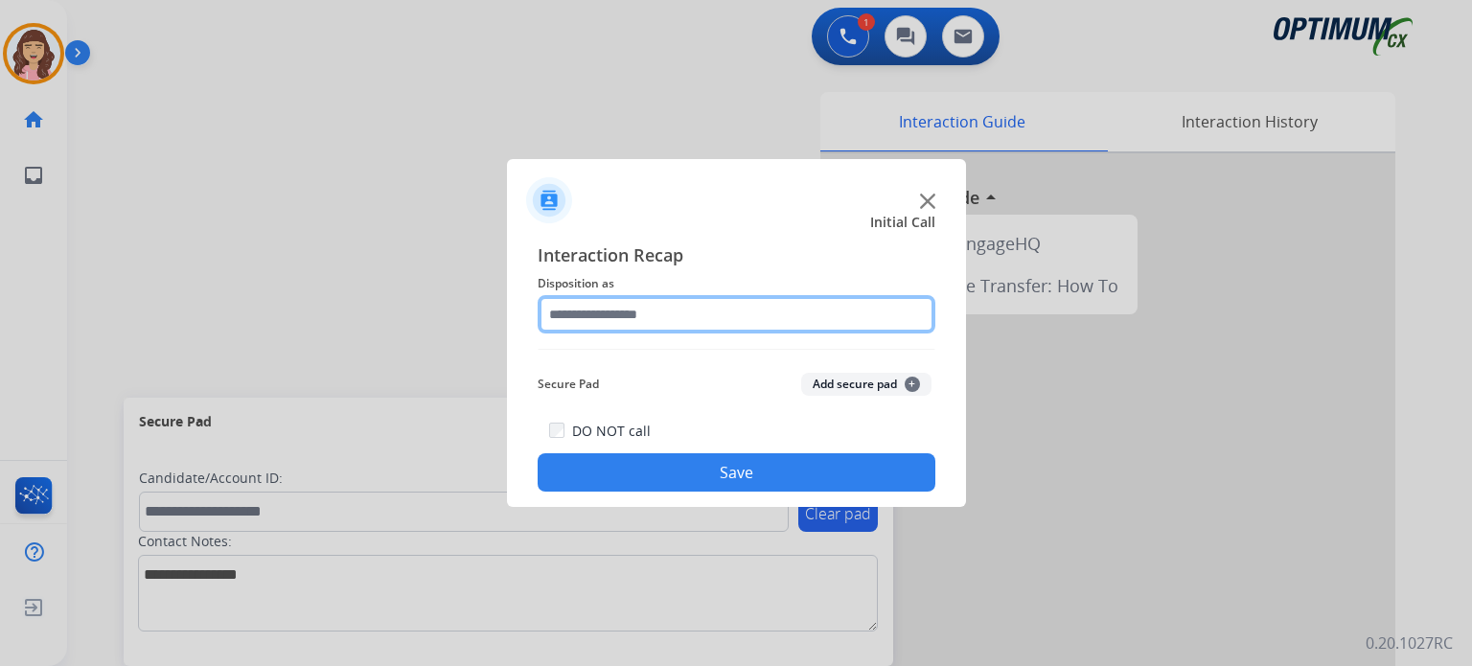
click at [670, 313] on input "text" at bounding box center [737, 314] width 398 height 38
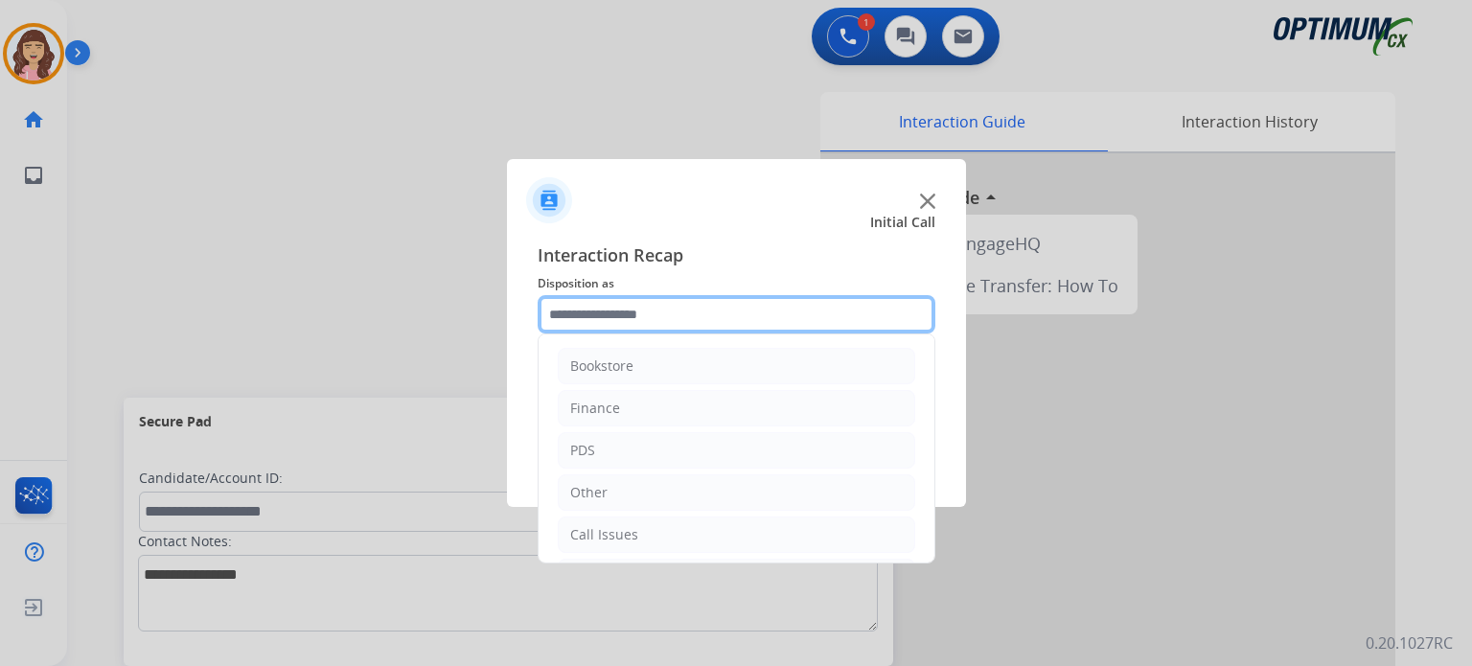
scroll to position [126, 0]
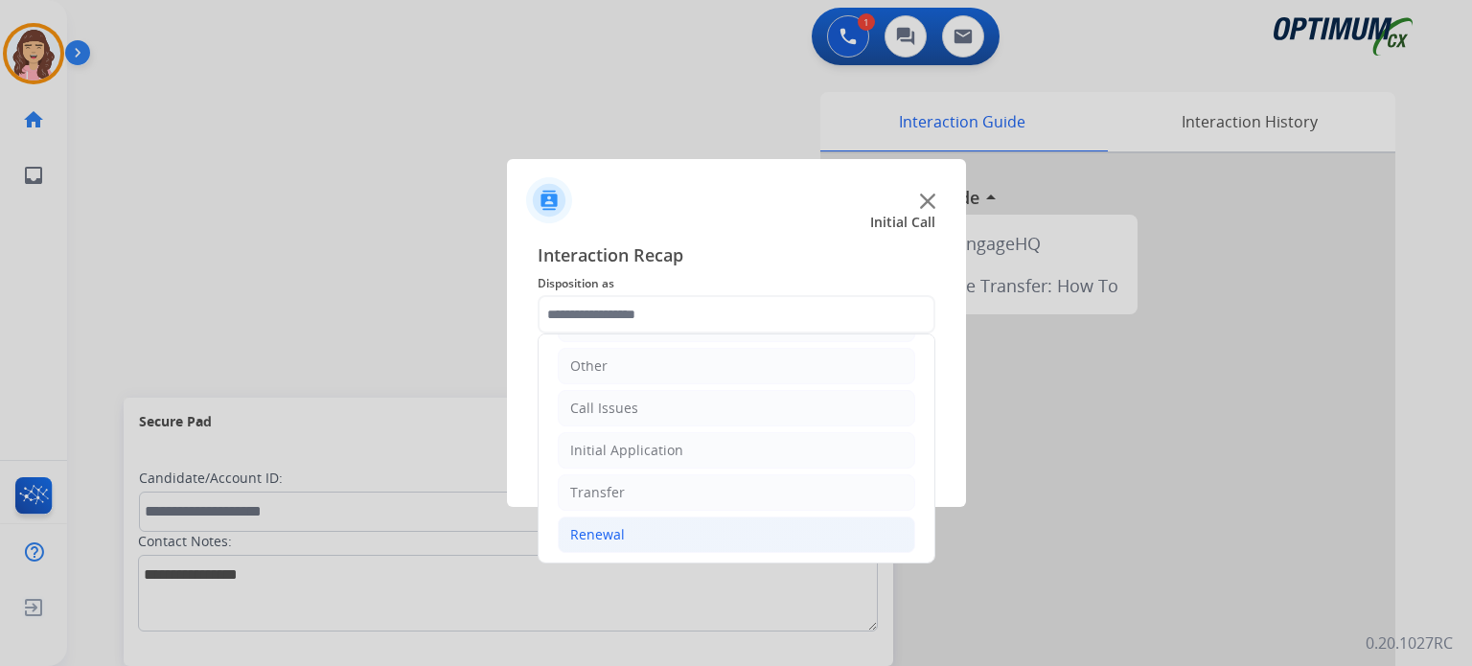
click at [603, 527] on div "Renewal" at bounding box center [597, 534] width 55 height 19
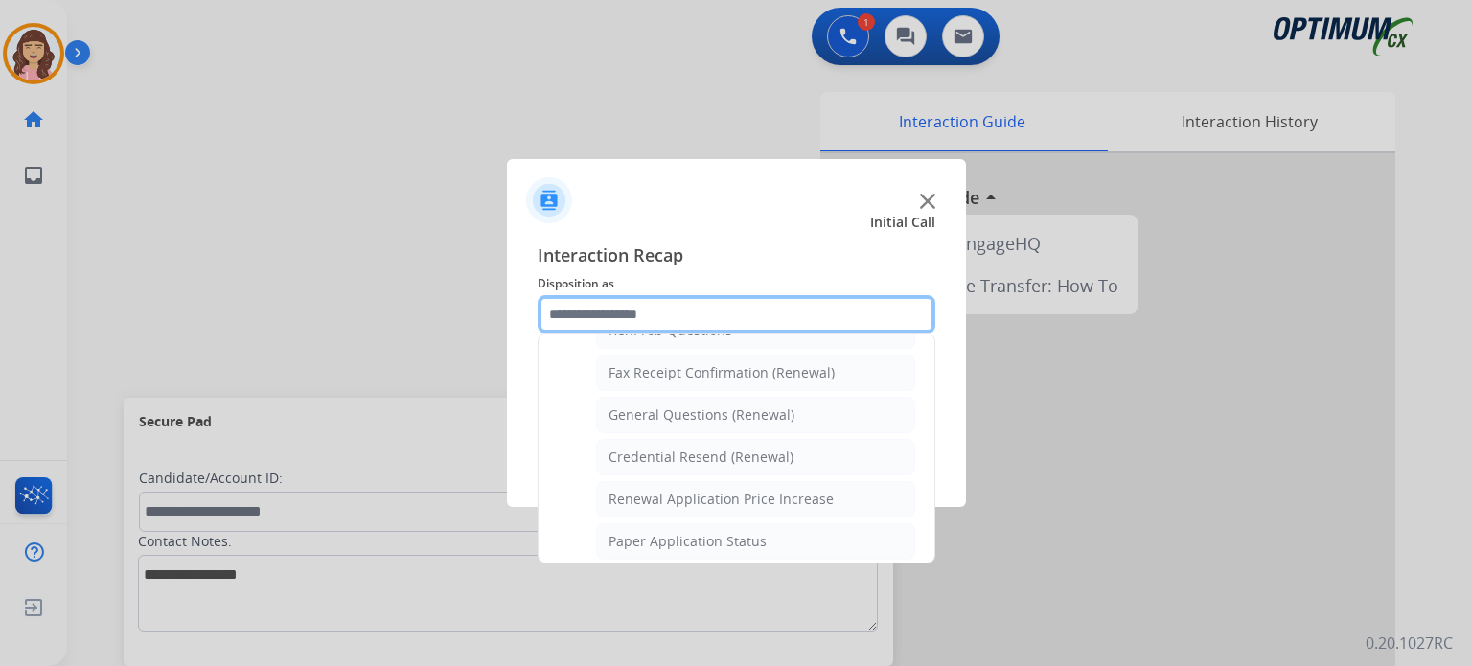
scroll to position [515, 0]
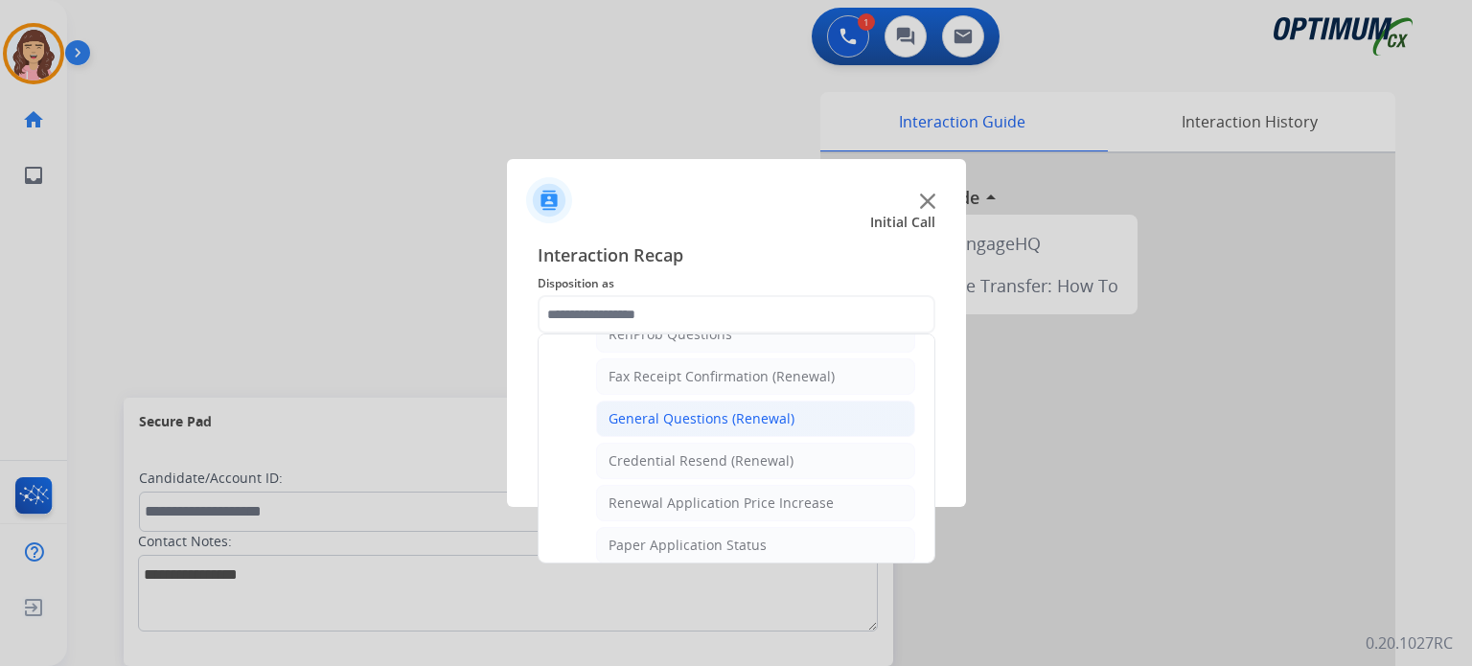
click at [682, 410] on div "General Questions (Renewal)" at bounding box center [701, 418] width 186 height 19
type input "**********"
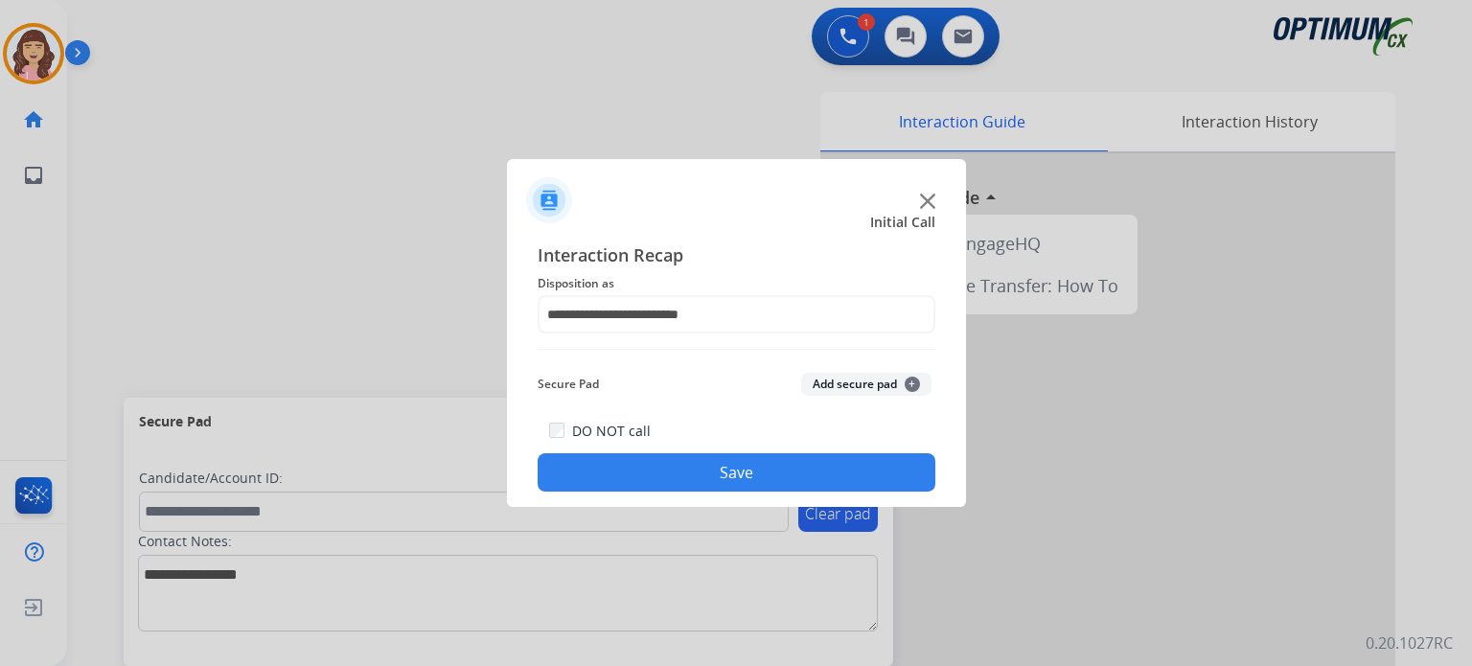
click at [709, 483] on button "Save" at bounding box center [737, 472] width 398 height 38
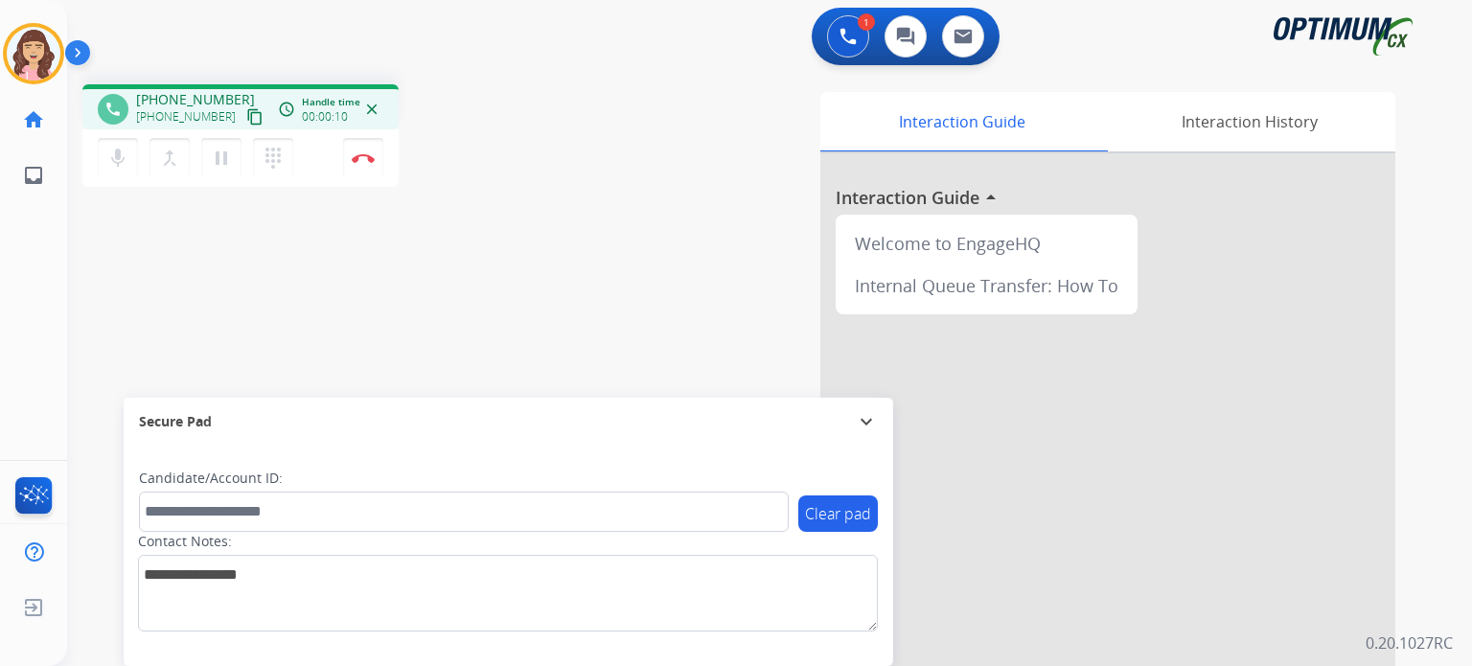
click at [246, 120] on mat-icon "content_copy" at bounding box center [254, 116] width 17 height 17
click at [364, 158] on img at bounding box center [363, 158] width 23 height 10
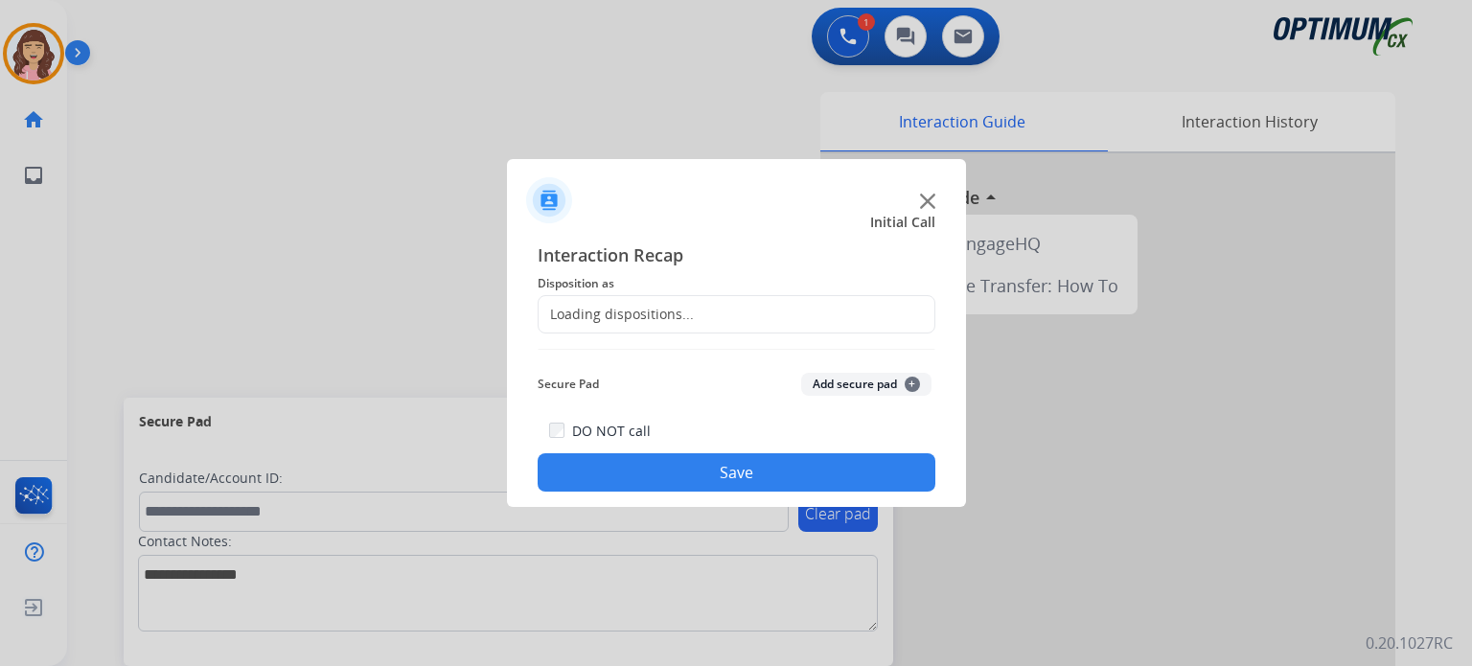
click at [687, 309] on div "Loading dispositions..." at bounding box center [615, 314] width 155 height 19
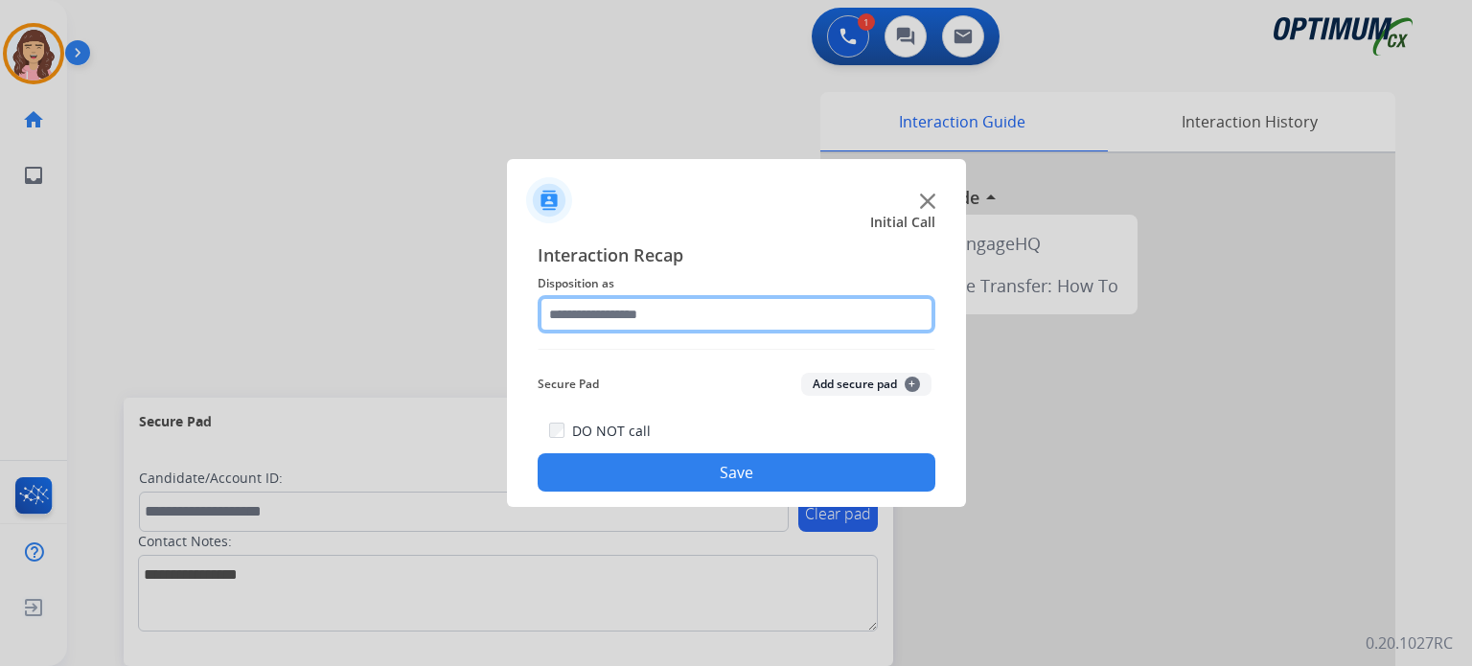
click at [805, 321] on input "text" at bounding box center [737, 314] width 398 height 38
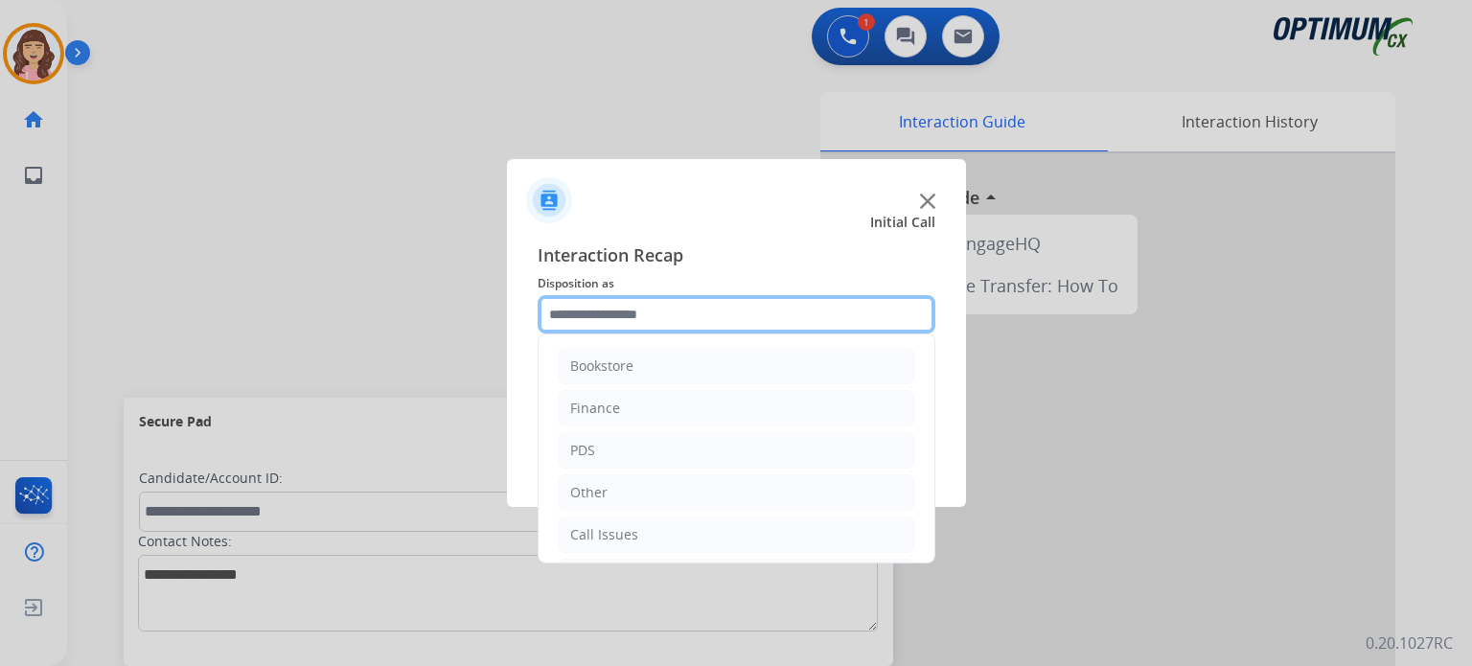
scroll to position [126, 0]
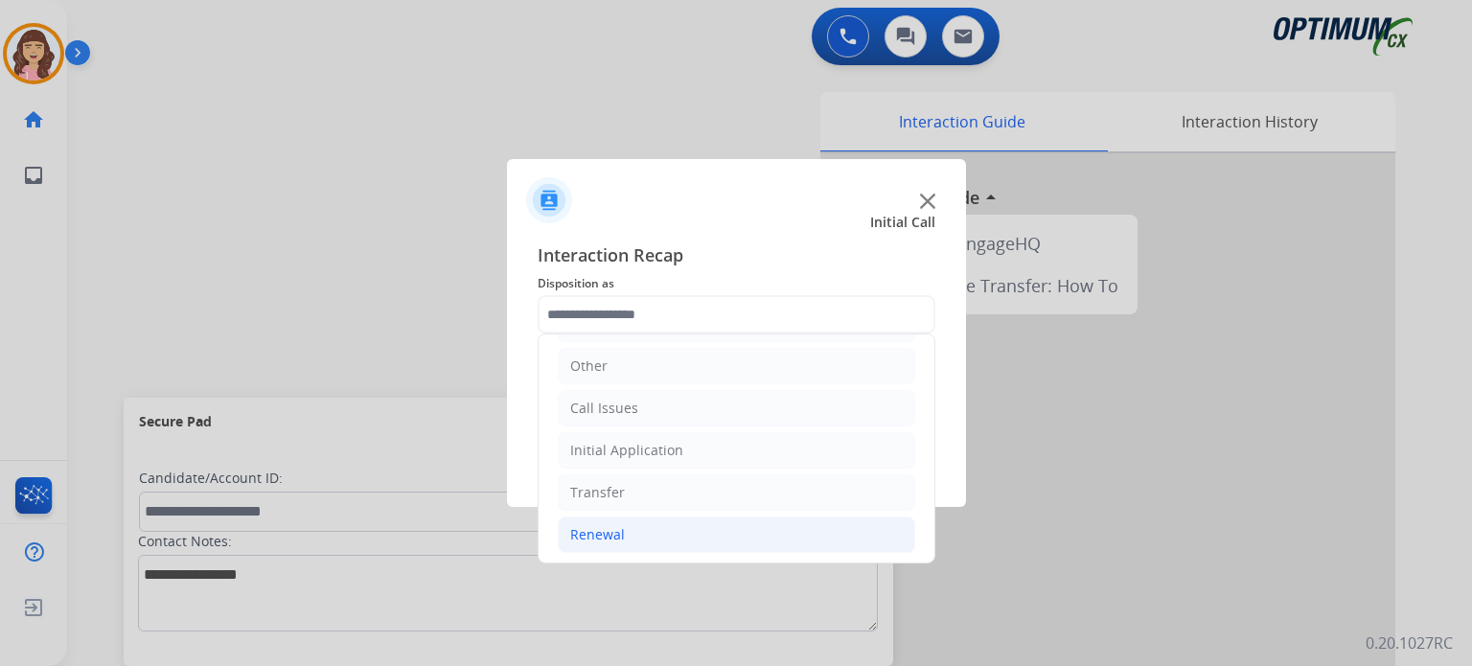
click at [607, 540] on li "Renewal" at bounding box center [736, 534] width 357 height 36
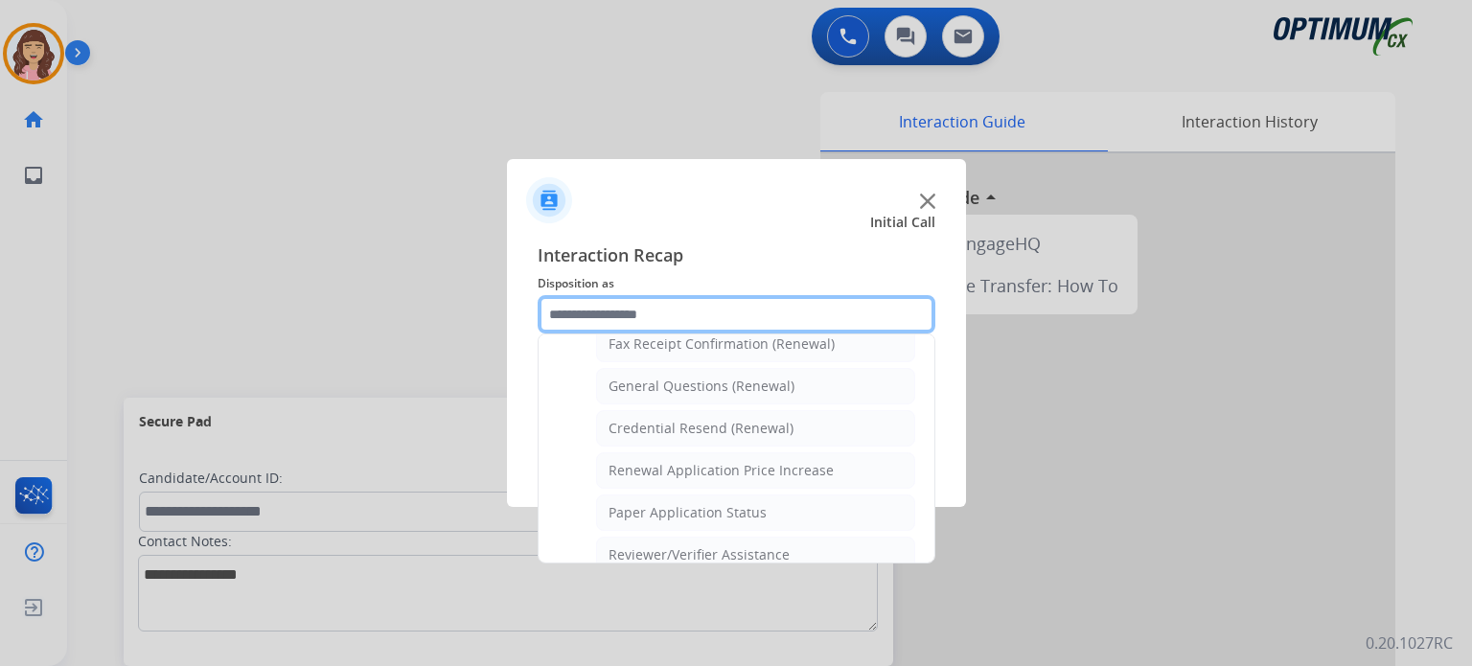
scroll to position [540, 0]
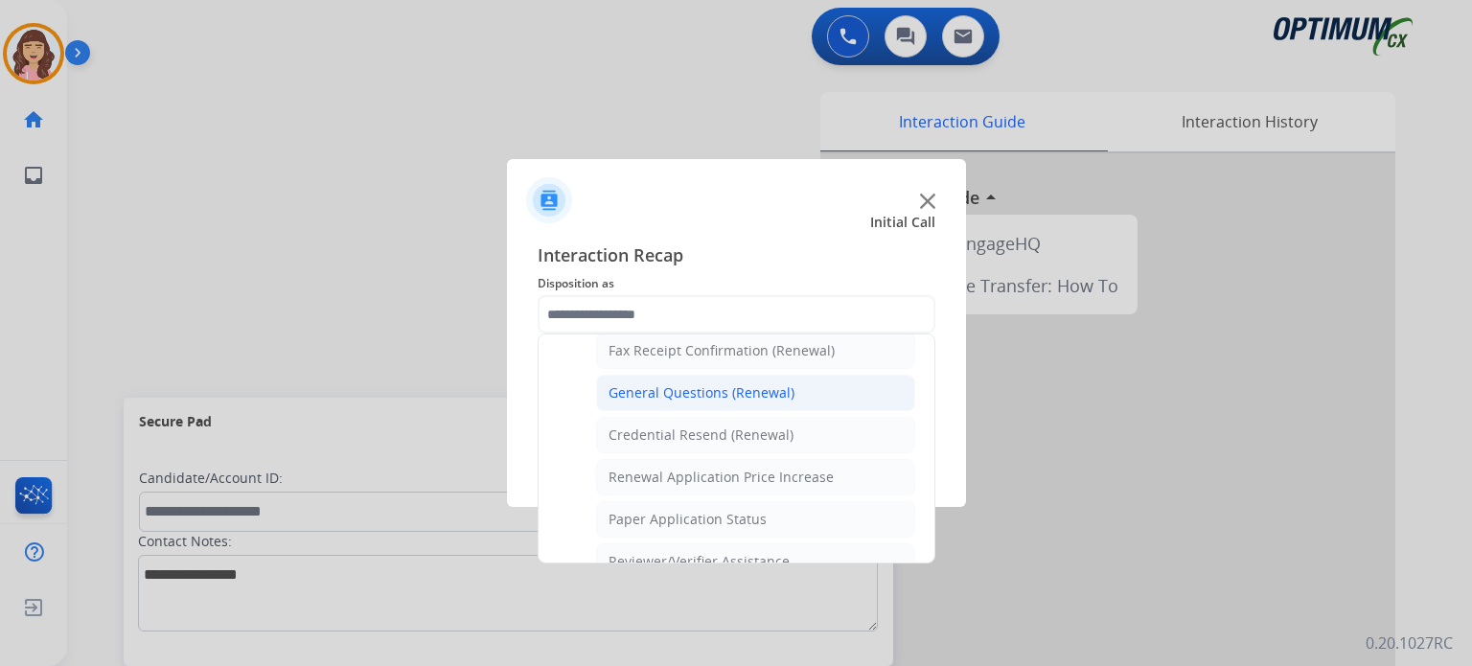
click at [664, 383] on div "General Questions (Renewal)" at bounding box center [701, 392] width 186 height 19
type input "**********"
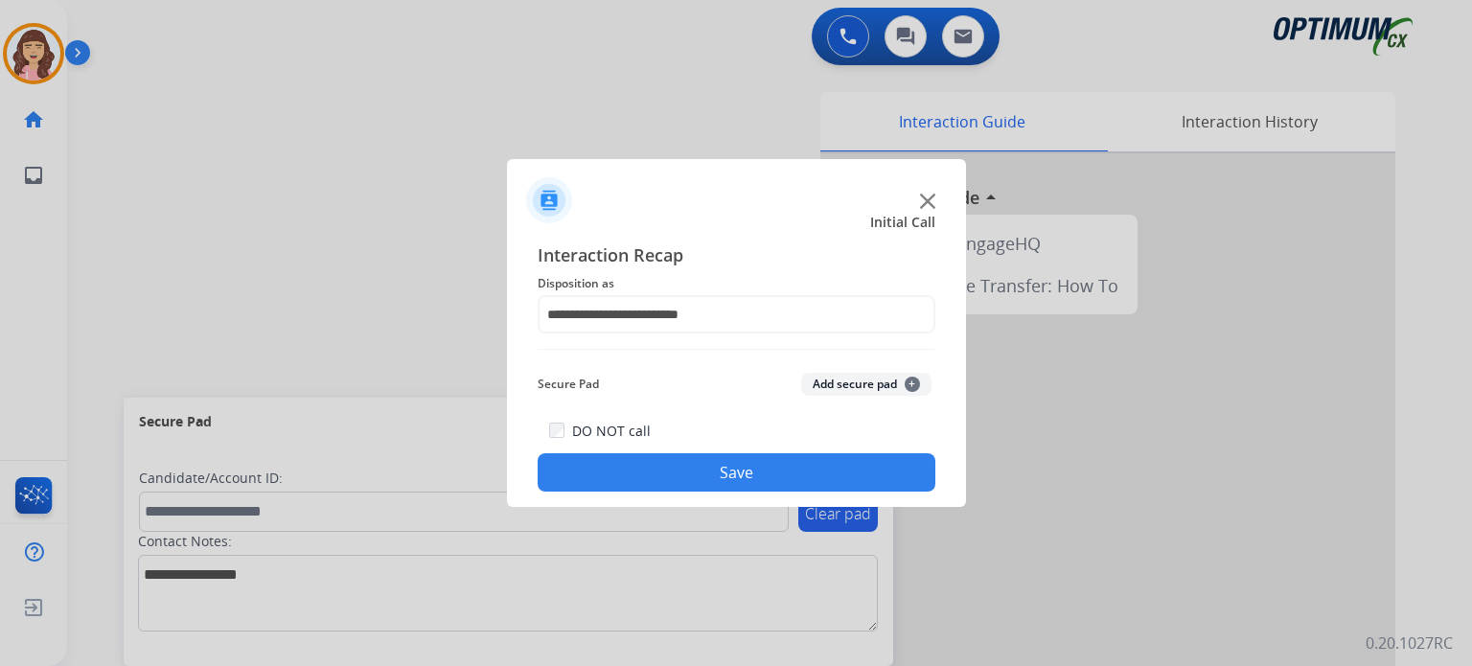
click at [715, 478] on button "Save" at bounding box center [737, 472] width 398 height 38
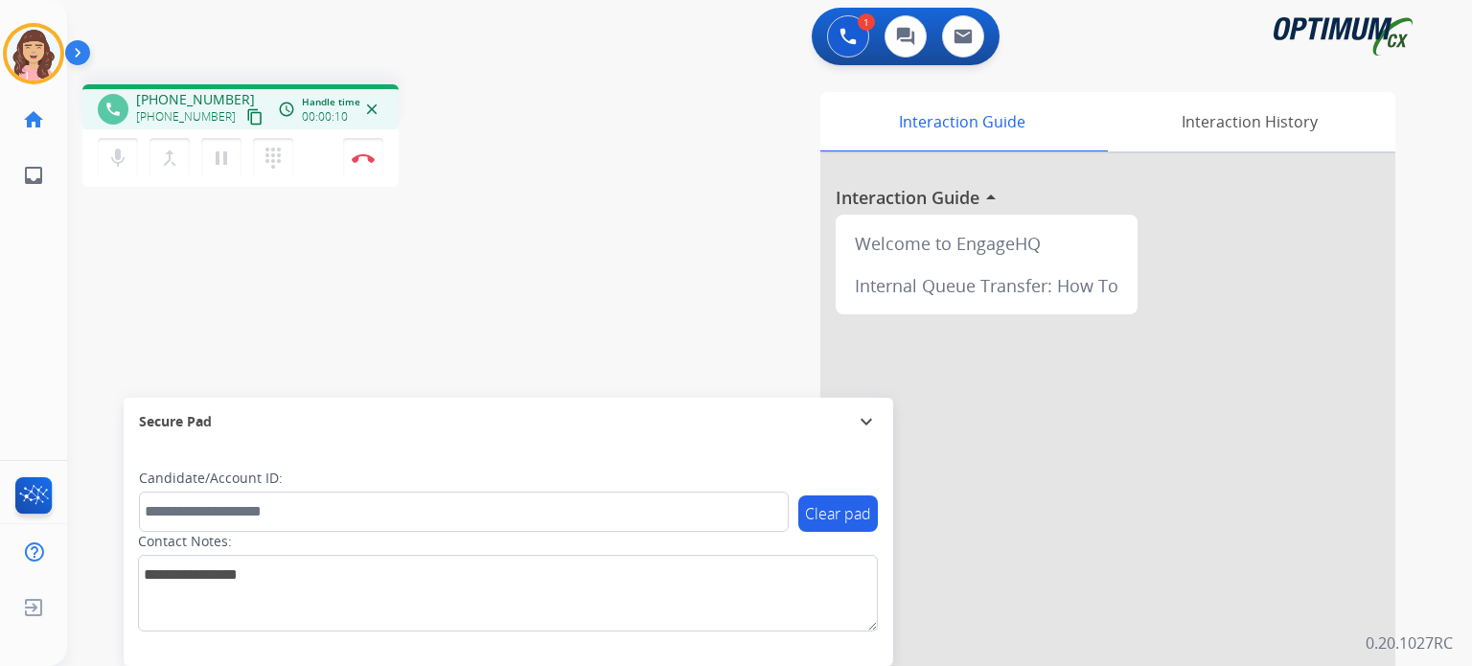
click at [246, 108] on mat-icon "content_copy" at bounding box center [254, 116] width 17 height 17
click at [115, 156] on mat-icon "mic" at bounding box center [117, 158] width 23 height 23
click at [115, 156] on mat-icon "mic_off" at bounding box center [117, 158] width 23 height 23
click at [115, 154] on mat-icon "mic" at bounding box center [117, 158] width 23 height 23
click at [115, 154] on mat-icon "mic_off" at bounding box center [117, 158] width 23 height 23
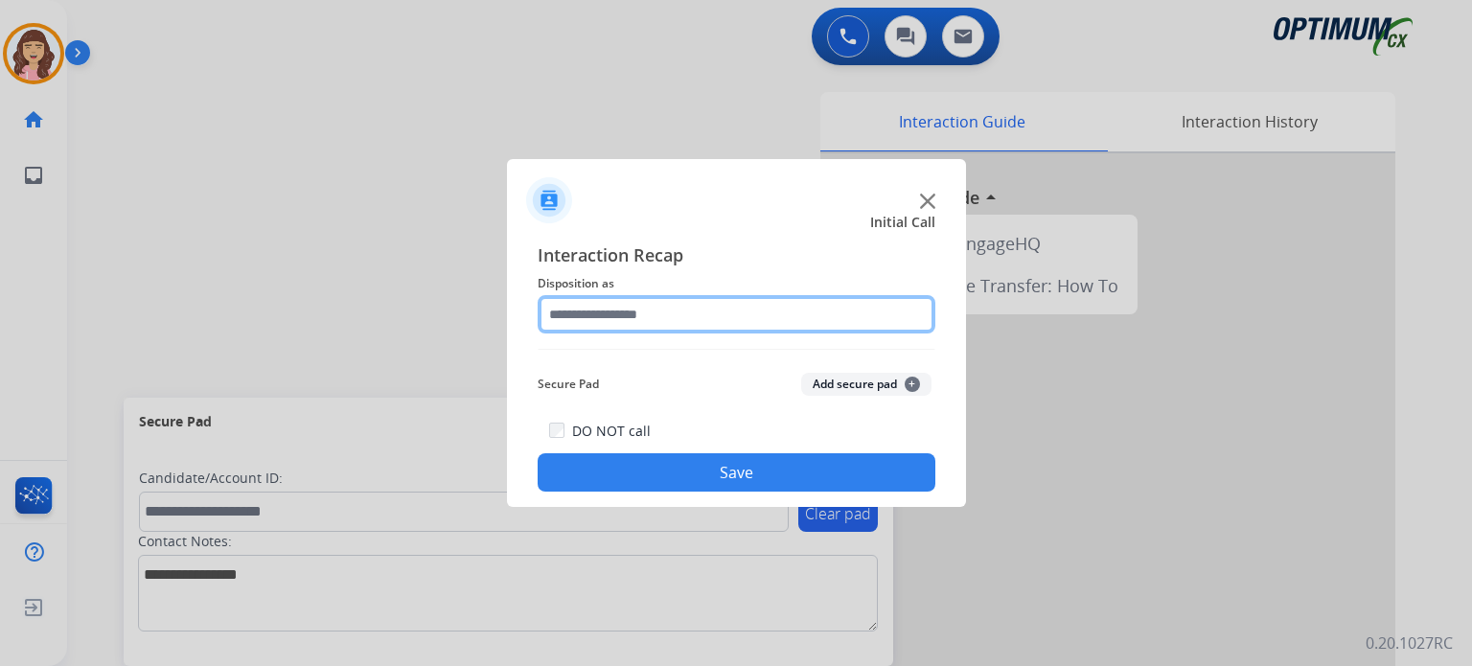
click at [661, 310] on input "text" at bounding box center [737, 314] width 398 height 38
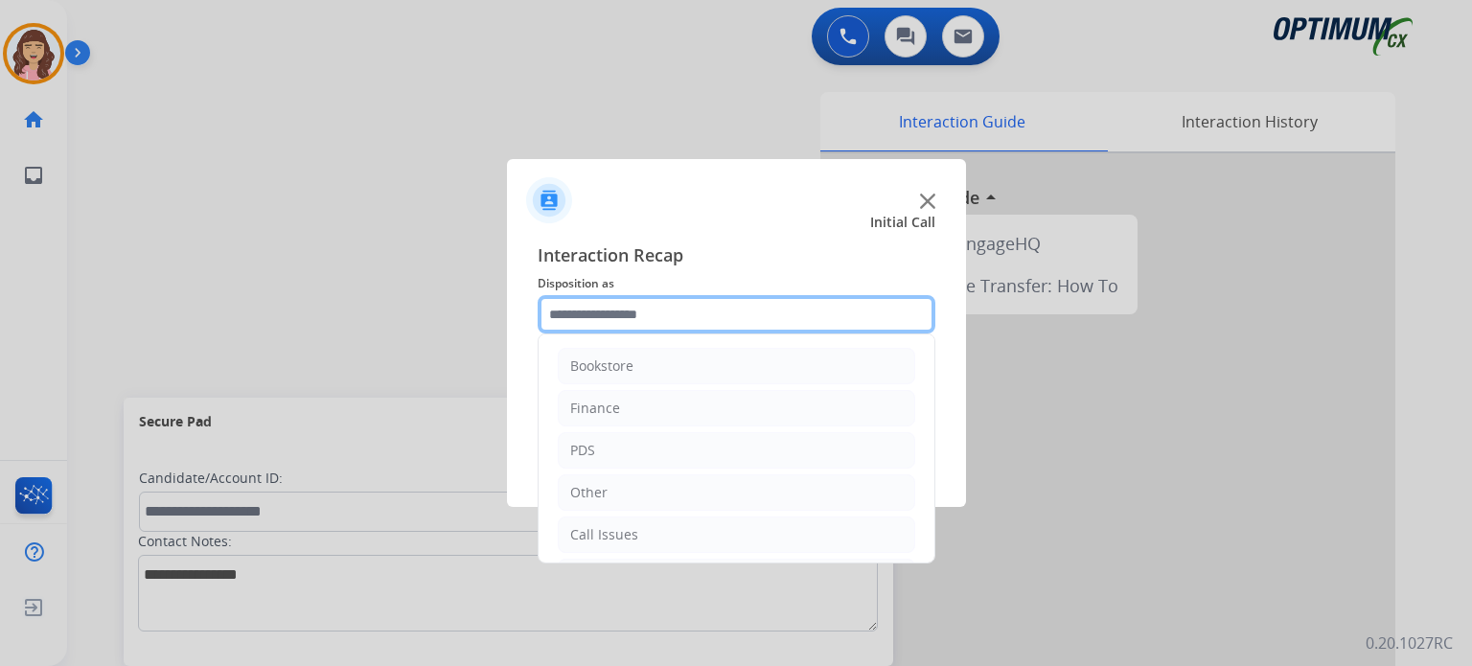
scroll to position [126, 0]
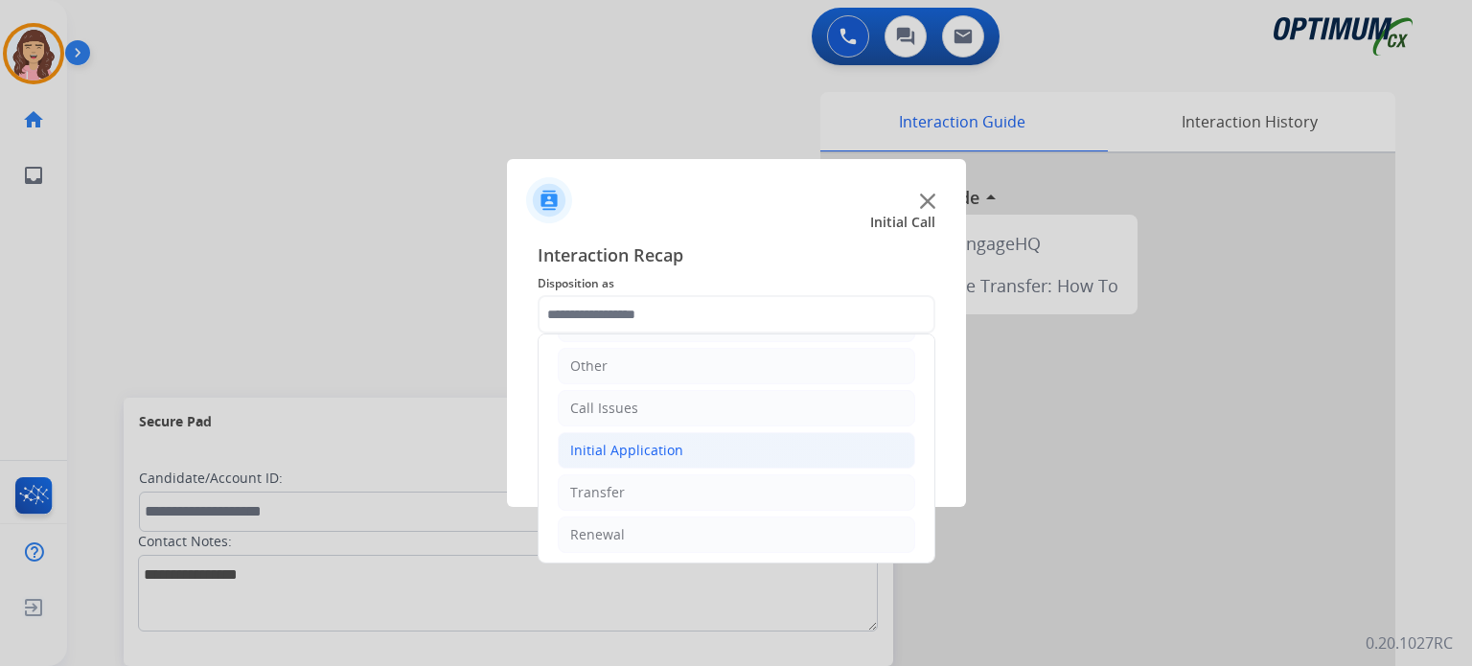
click at [654, 446] on div "Initial Application" at bounding box center [626, 450] width 113 height 19
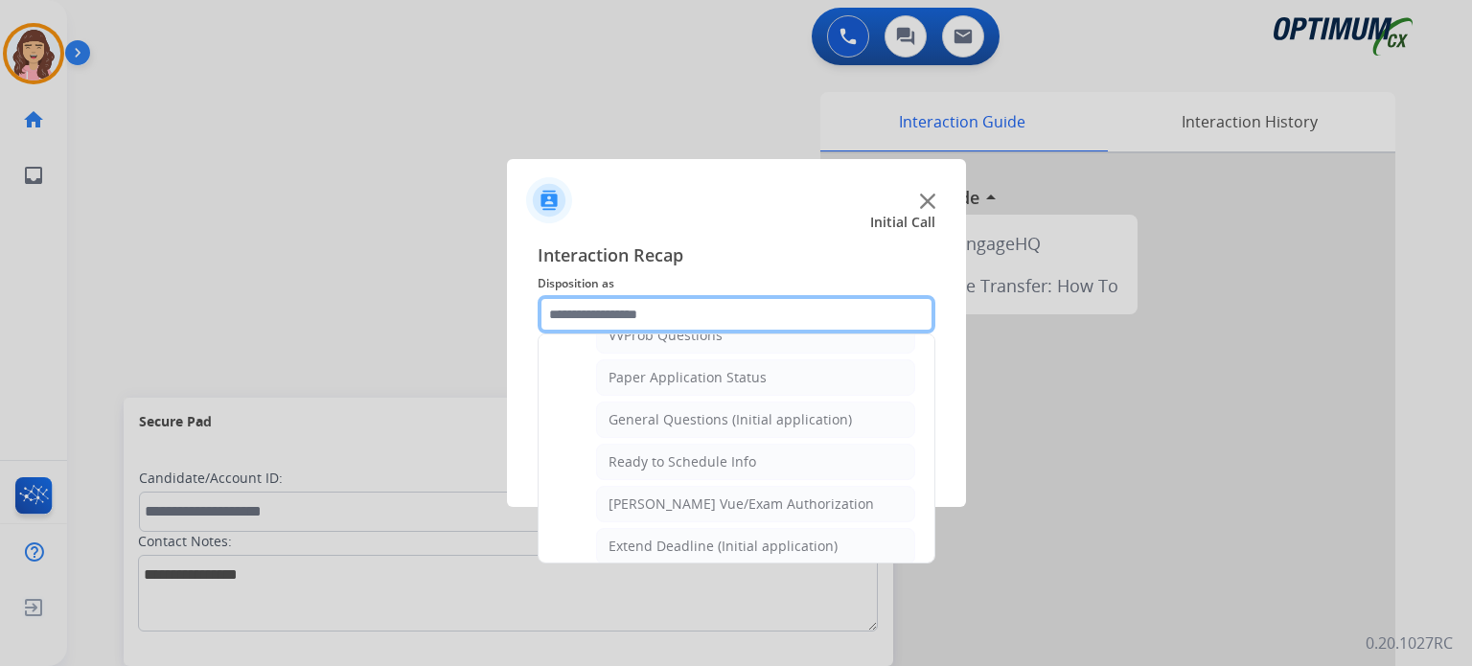
scroll to position [1149, 0]
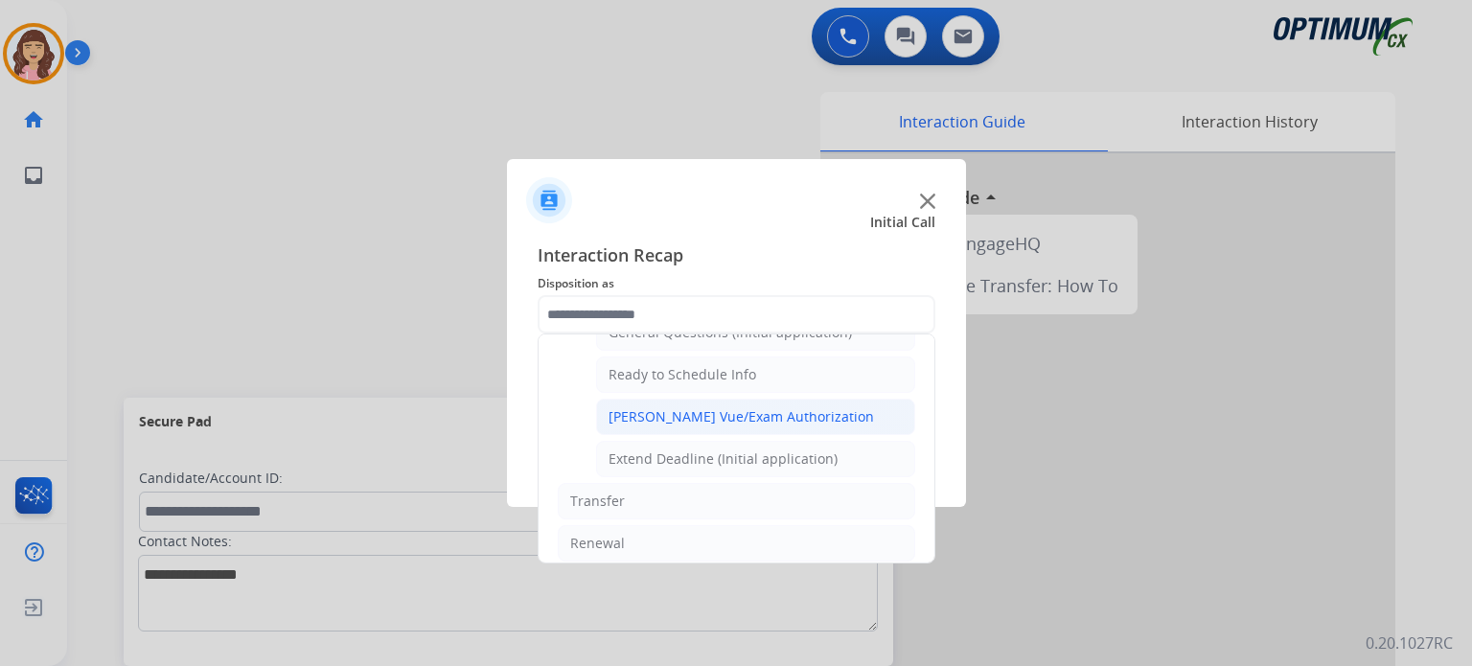
click at [701, 409] on div "[PERSON_NAME] Vue/Exam Authorization" at bounding box center [740, 416] width 265 height 19
type input "**********"
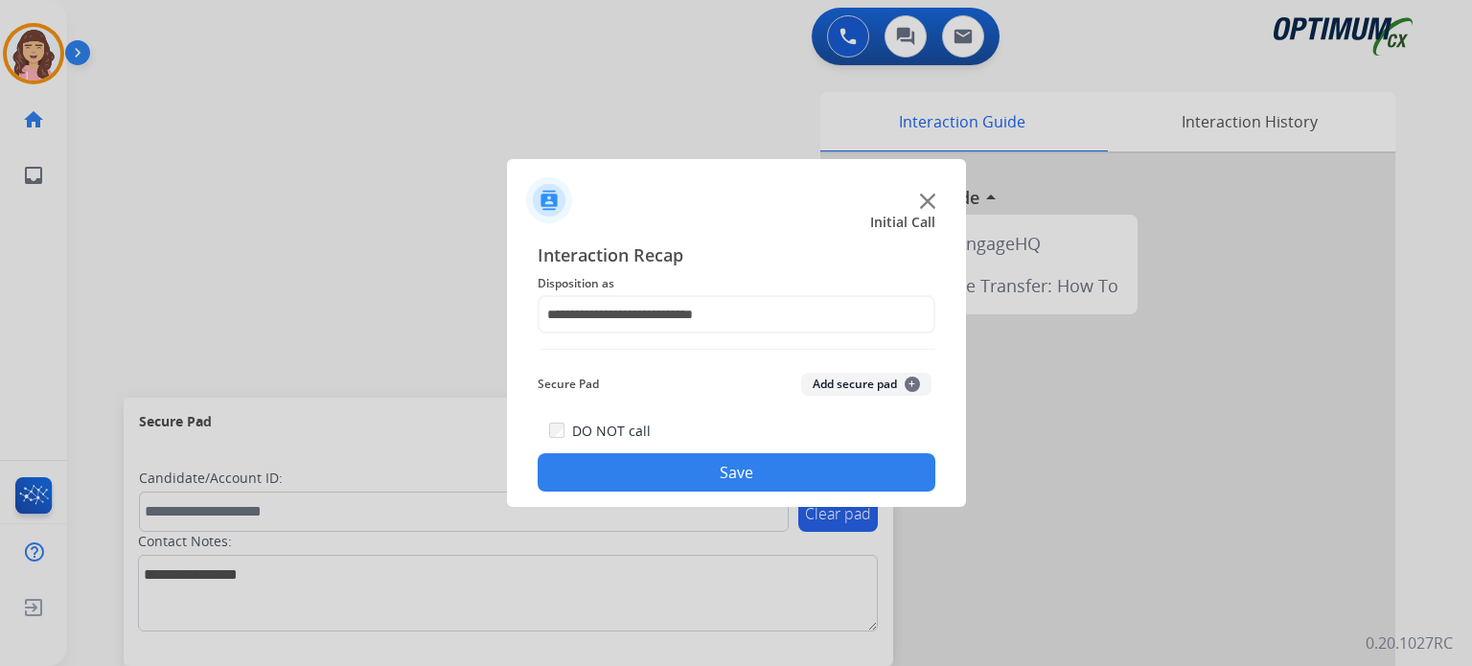
click at [714, 476] on button "Save" at bounding box center [737, 472] width 398 height 38
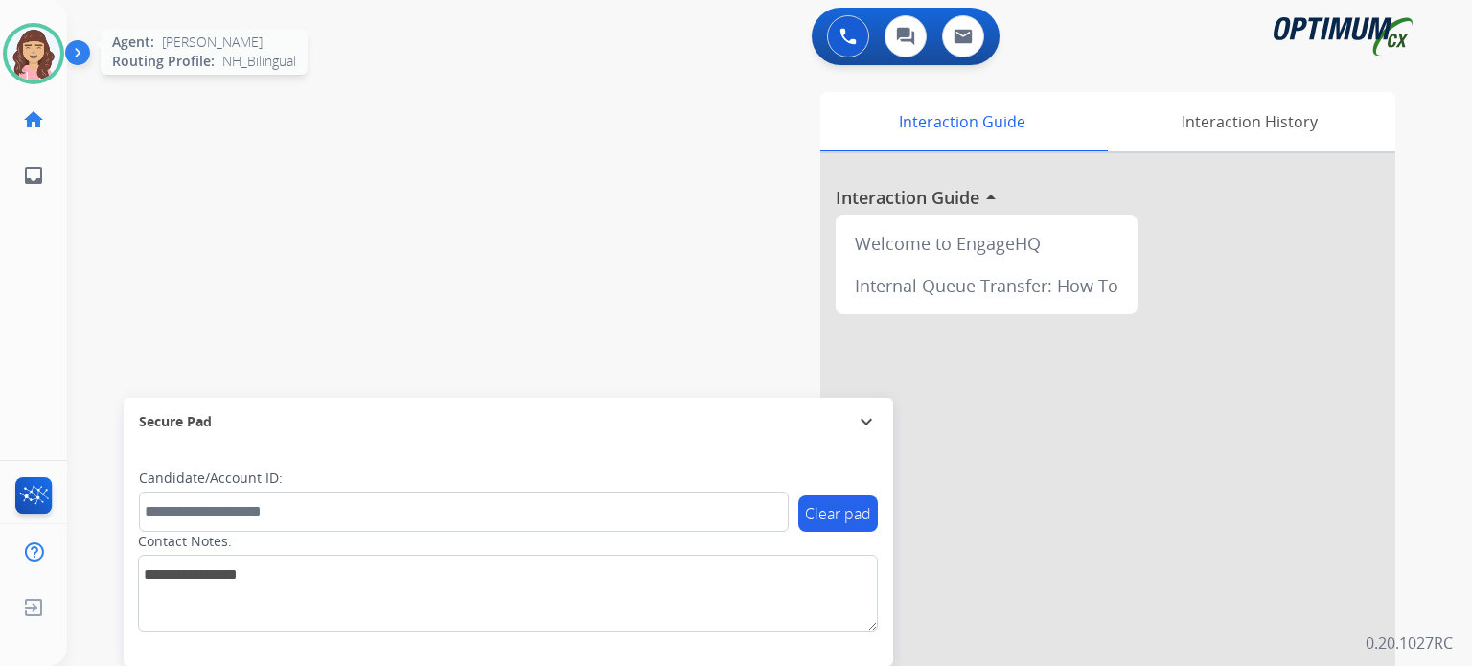
click at [38, 54] on img at bounding box center [34, 54] width 54 height 54
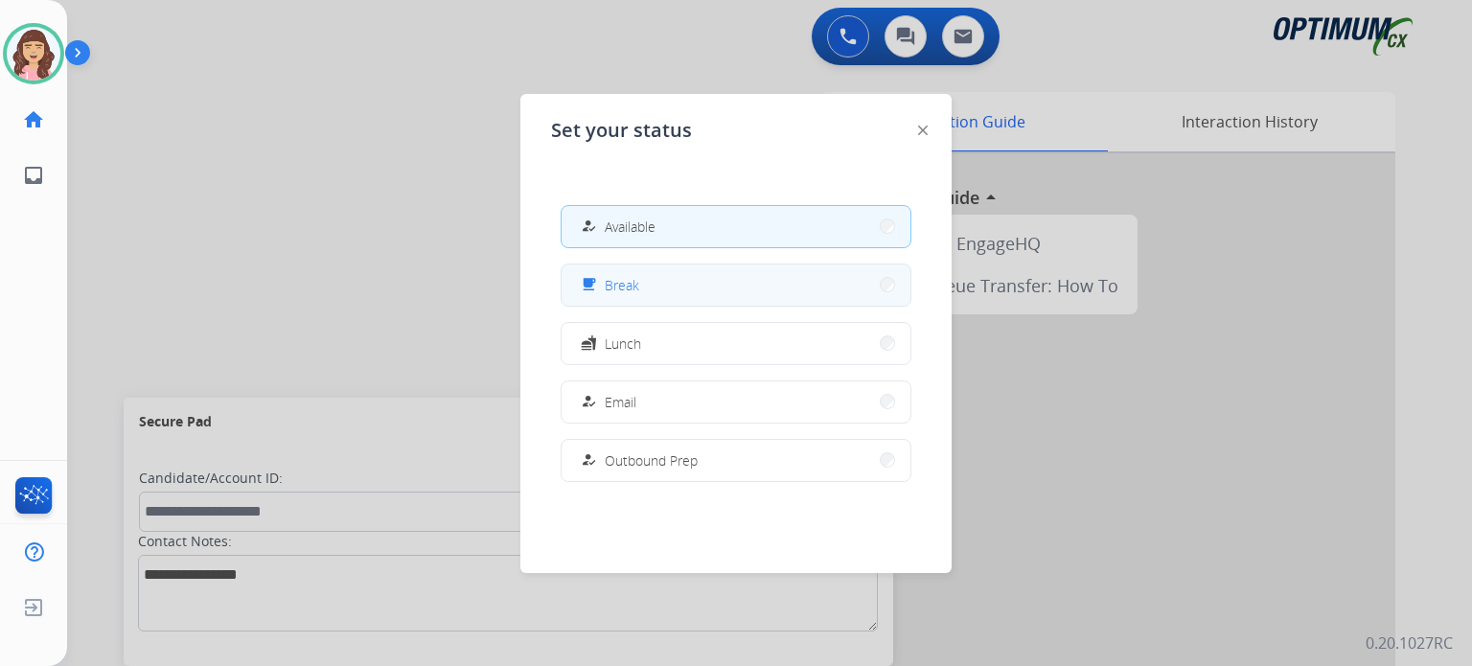
click at [655, 282] on button "free_breakfast Break" at bounding box center [735, 284] width 349 height 41
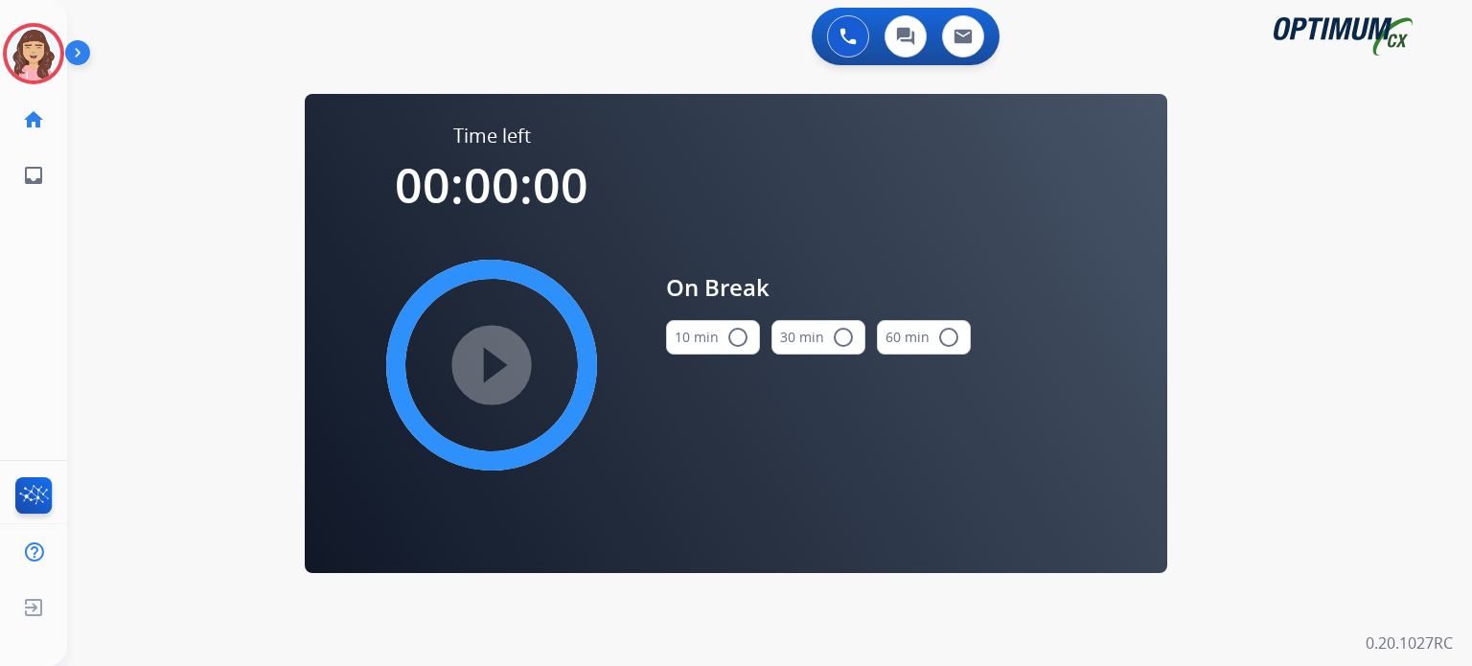
click at [745, 344] on mat-icon "radio_button_unchecked" at bounding box center [737, 337] width 23 height 23
click at [491, 359] on mat-icon "play_circle_filled" at bounding box center [491, 365] width 23 height 23
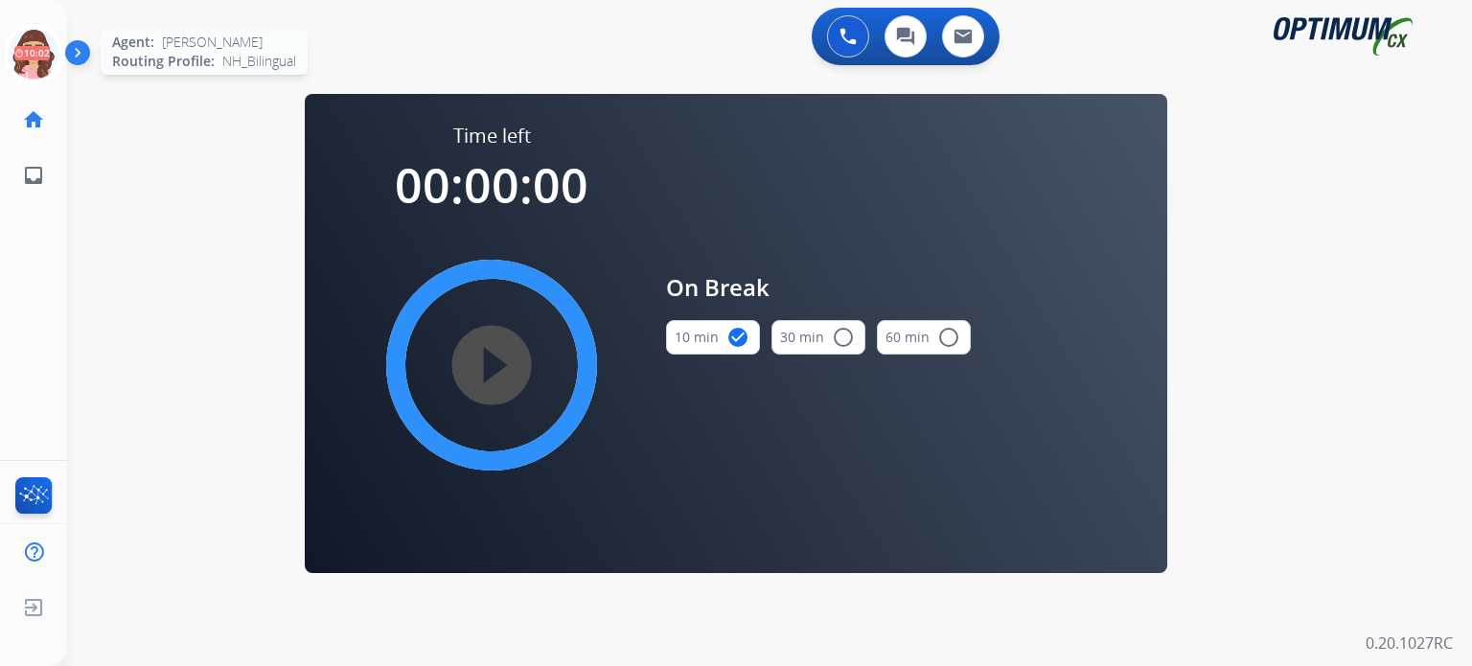
click at [34, 61] on icon at bounding box center [34, 54] width 62 height 62
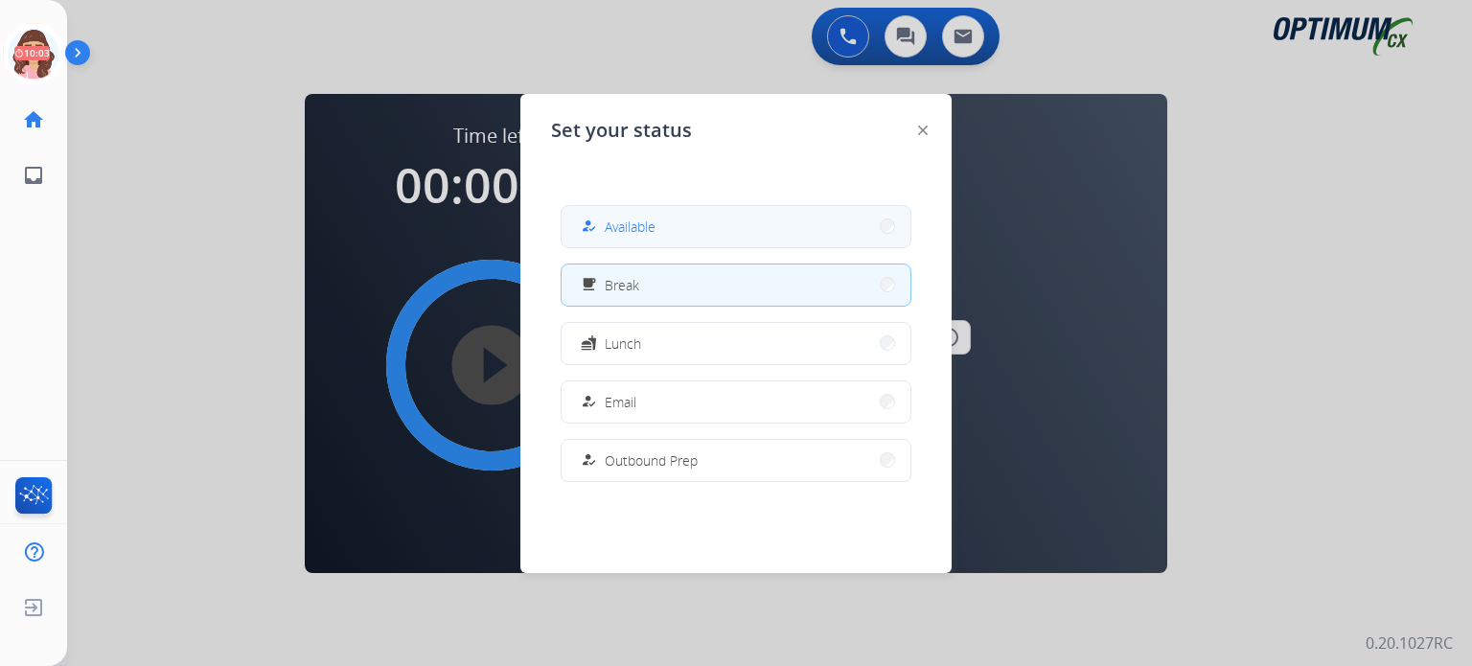
click at [609, 219] on span "Available" at bounding box center [630, 227] width 51 height 20
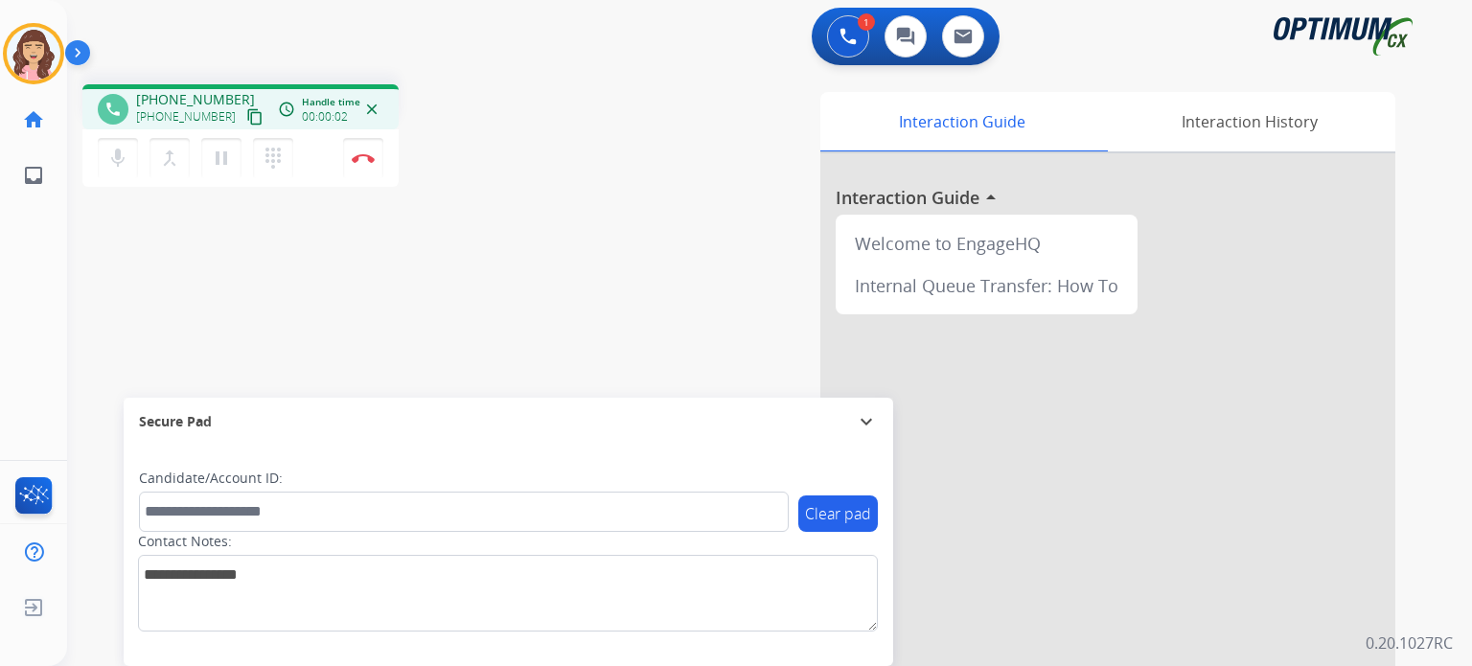
click at [246, 110] on mat-icon "content_copy" at bounding box center [254, 116] width 17 height 17
click at [122, 152] on mat-icon "mic" at bounding box center [117, 158] width 23 height 23
click at [122, 152] on mat-icon "mic_off" at bounding box center [117, 158] width 23 height 23
click at [487, 290] on div "phone [PHONE_NUMBER] [PHONE_NUMBER] content_copy access_time Call metrics Queue…" at bounding box center [746, 468] width 1359 height 799
click at [512, 337] on div "phone [PHONE_NUMBER] [PHONE_NUMBER] content_copy access_time Call metrics Queue…" at bounding box center [746, 468] width 1359 height 799
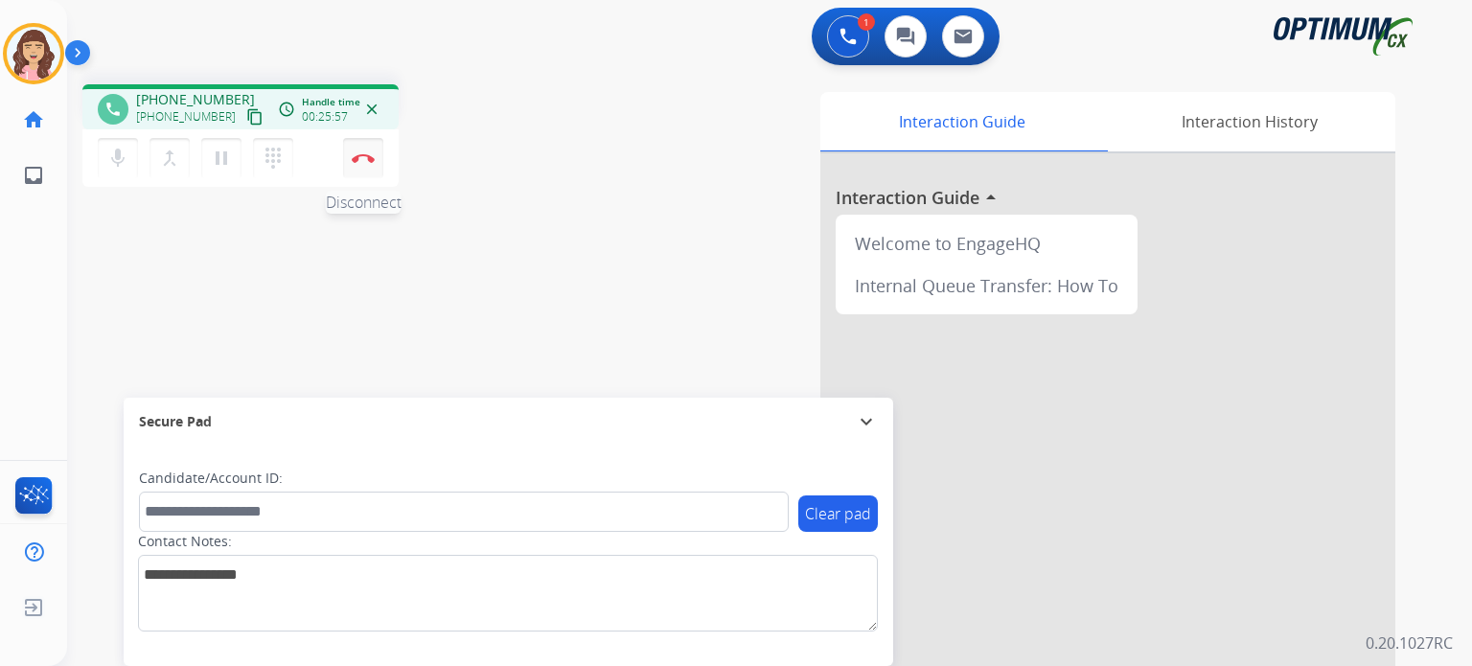
click at [360, 160] on img at bounding box center [363, 158] width 23 height 10
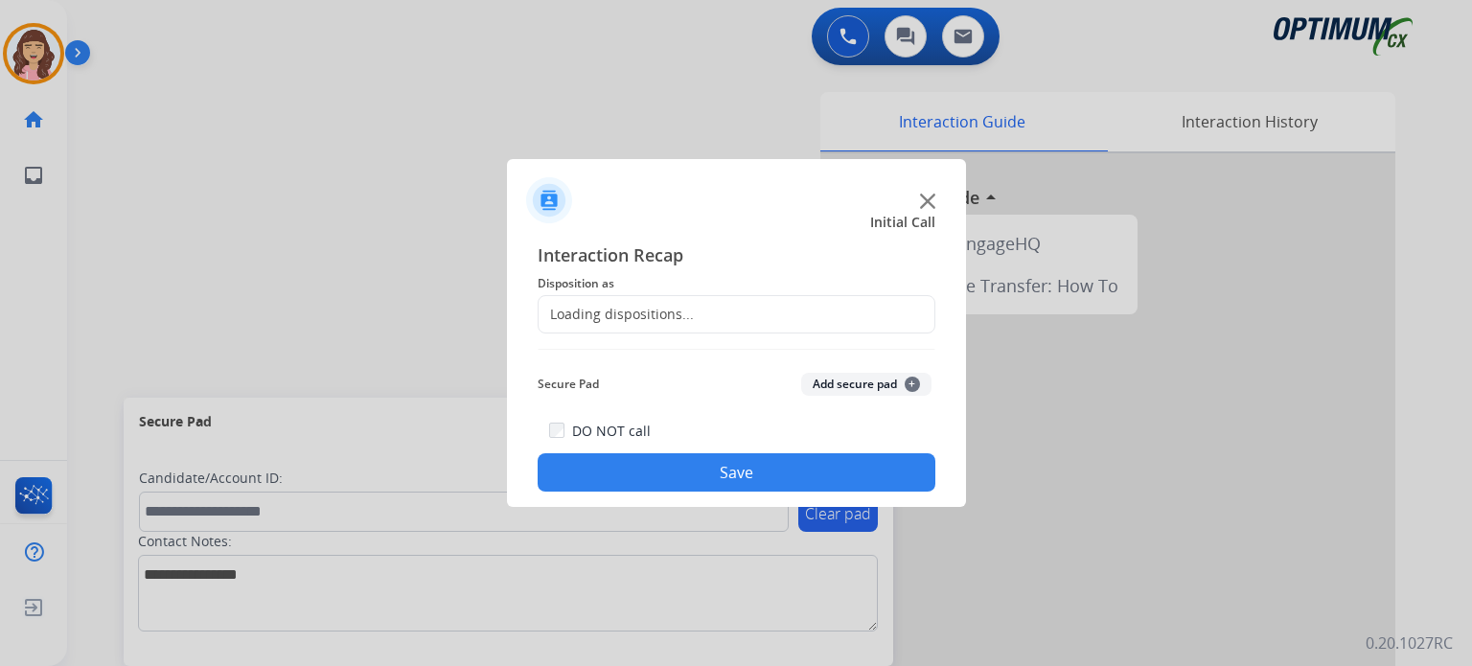
click at [629, 315] on div "Loading dispositions..." at bounding box center [615, 314] width 155 height 19
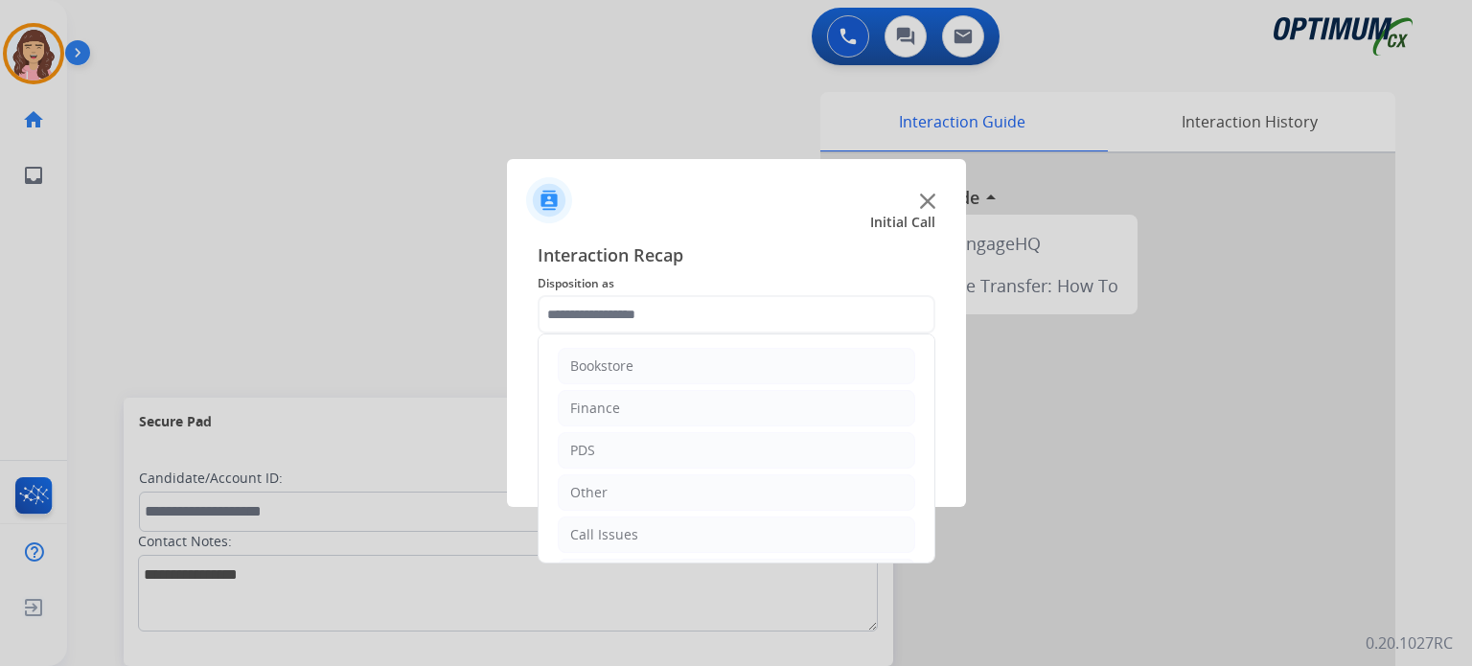
scroll to position [126, 0]
click at [641, 520] on li "Renewal" at bounding box center [736, 534] width 357 height 36
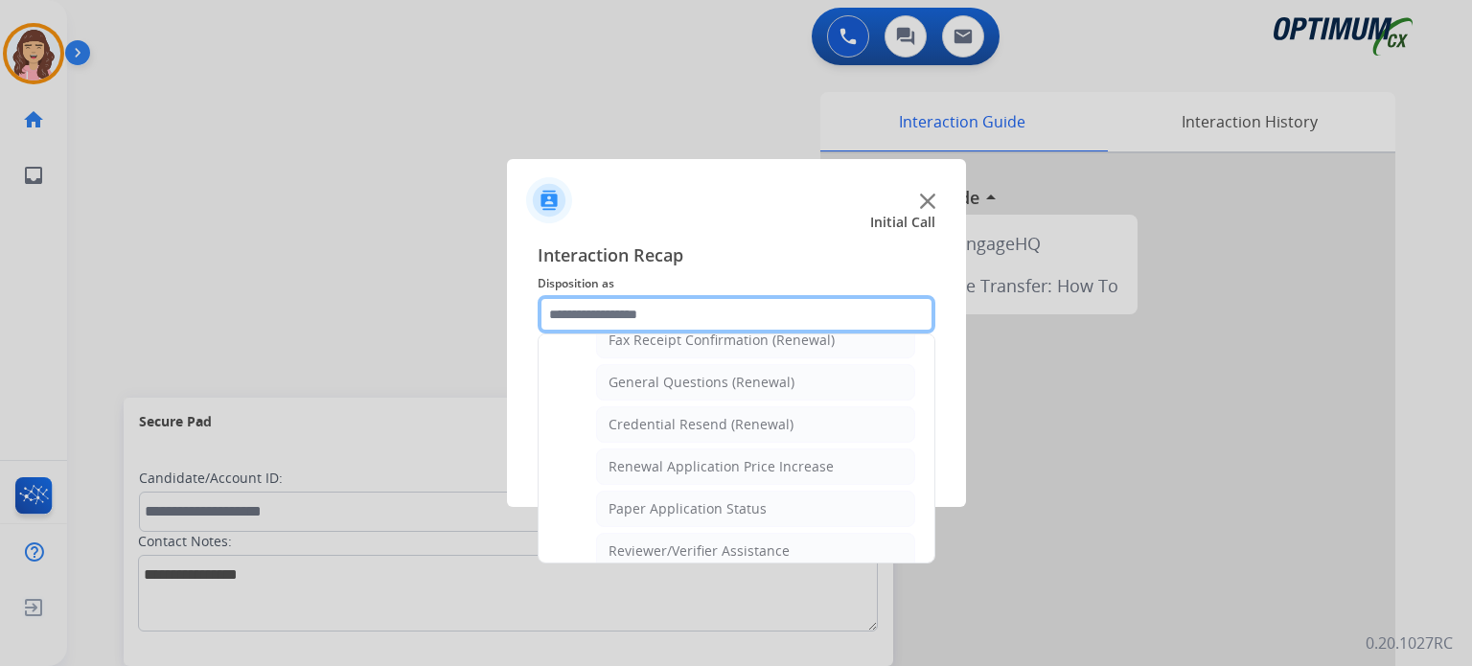
scroll to position [540, 0]
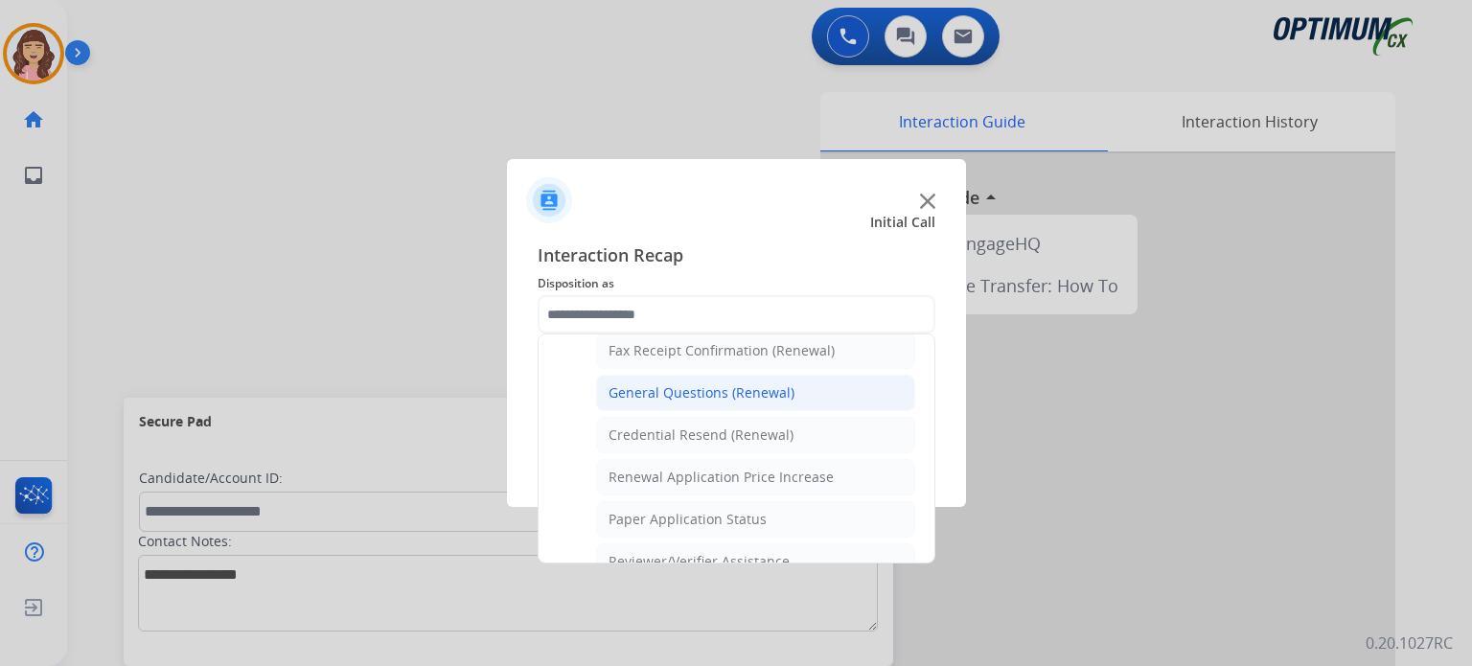
click at [691, 383] on div "General Questions (Renewal)" at bounding box center [701, 392] width 186 height 19
type input "**********"
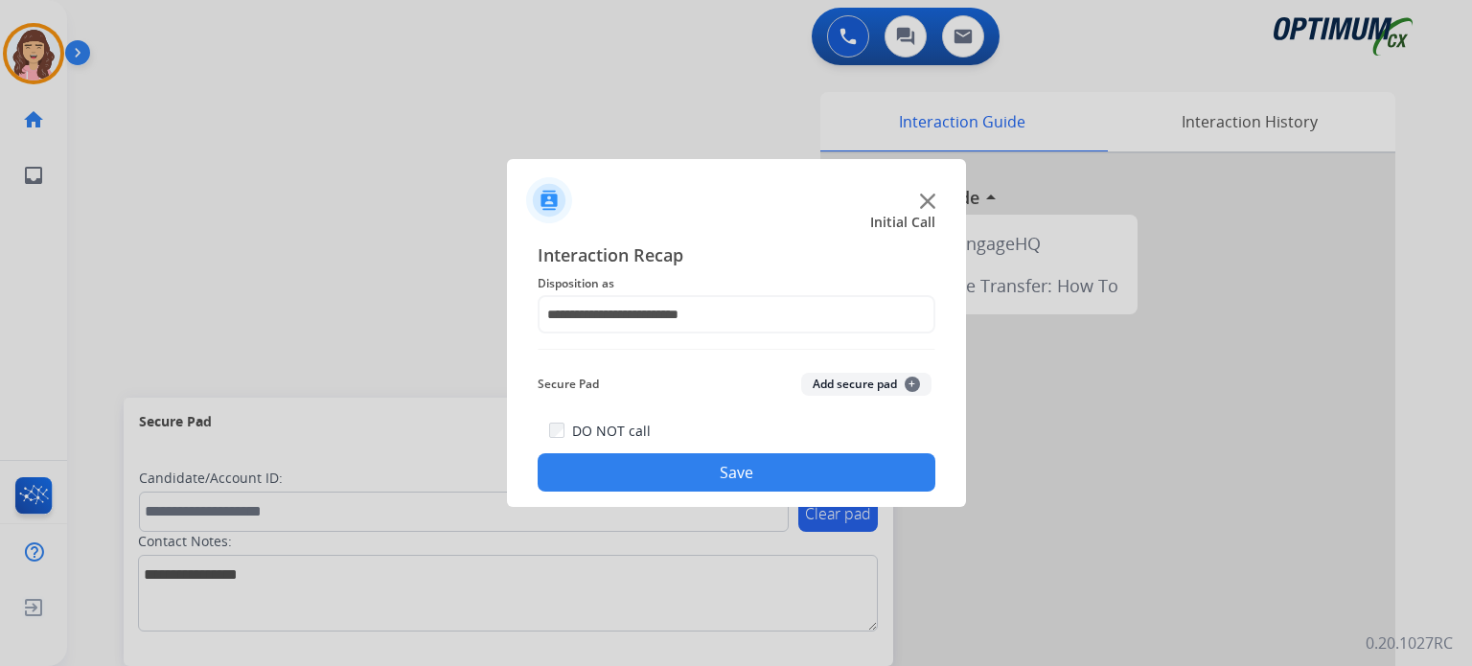
click at [714, 469] on button "Save" at bounding box center [737, 472] width 398 height 38
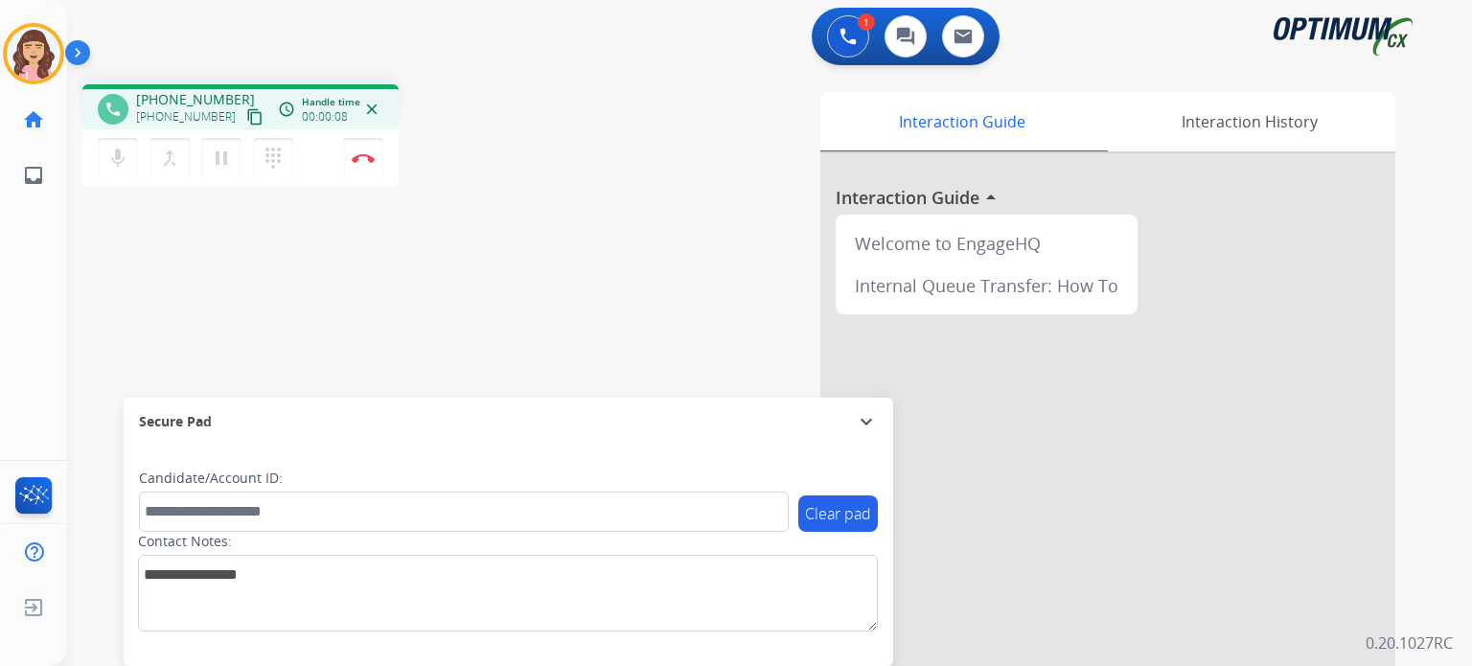
click at [246, 119] on mat-icon "content_copy" at bounding box center [254, 116] width 17 height 17
click at [502, 355] on div "phone [PHONE_NUMBER] [PHONE_NUMBER] content_copy access_time Call metrics Queue…" at bounding box center [746, 468] width 1359 height 799
click at [456, 309] on div "phone [PHONE_NUMBER] [PHONE_NUMBER] content_copy access_time Call metrics Queue…" at bounding box center [746, 468] width 1359 height 799
click at [372, 321] on div "phone [PHONE_NUMBER] [PHONE_NUMBER] content_copy access_time Call metrics Queue…" at bounding box center [746, 468] width 1359 height 799
click at [368, 160] on img at bounding box center [363, 158] width 23 height 10
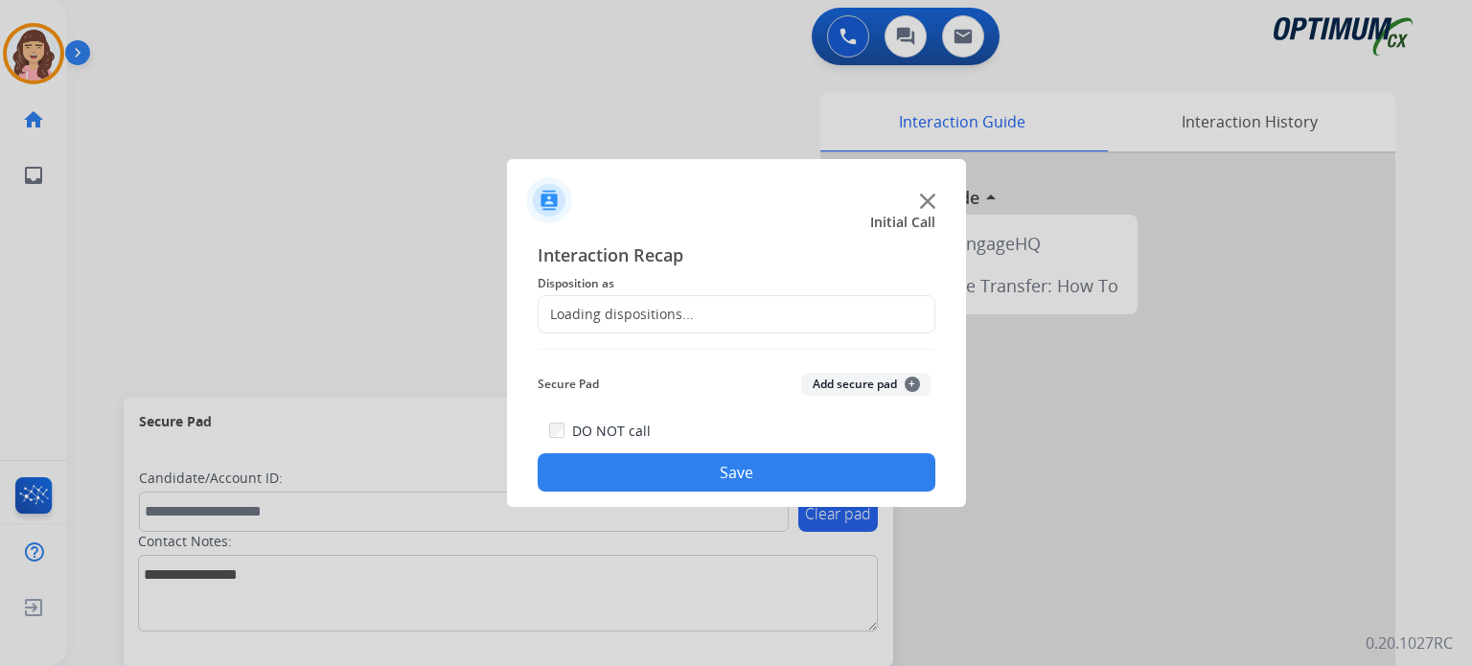
click at [632, 313] on div "Loading dispositions..." at bounding box center [615, 314] width 155 height 19
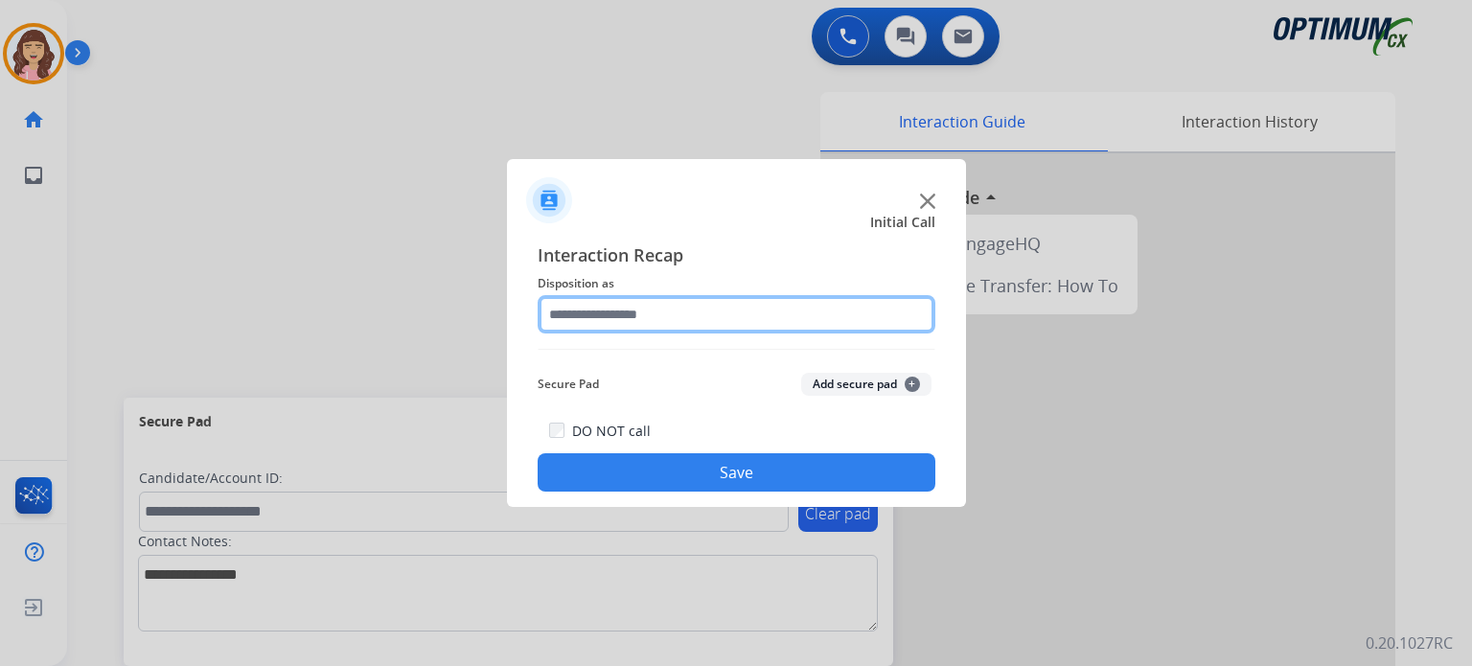
click at [759, 312] on input "text" at bounding box center [737, 314] width 398 height 38
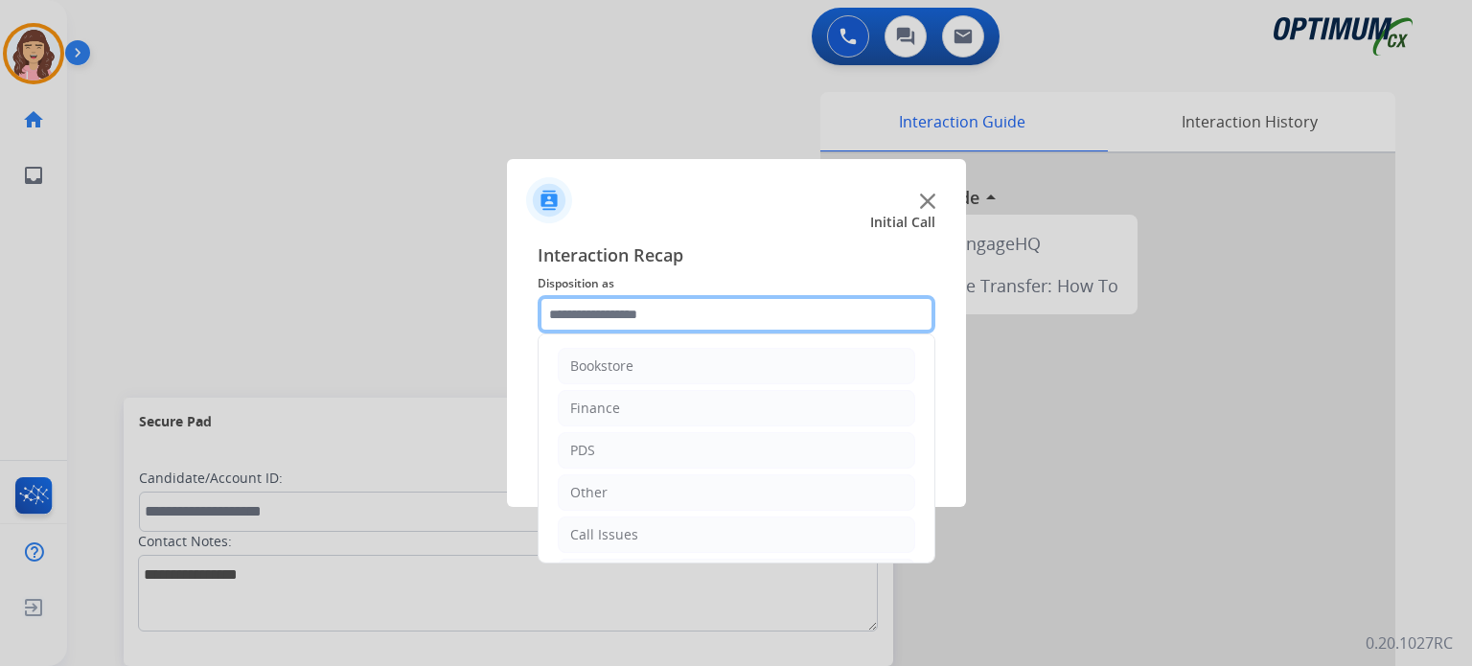
scroll to position [126, 0]
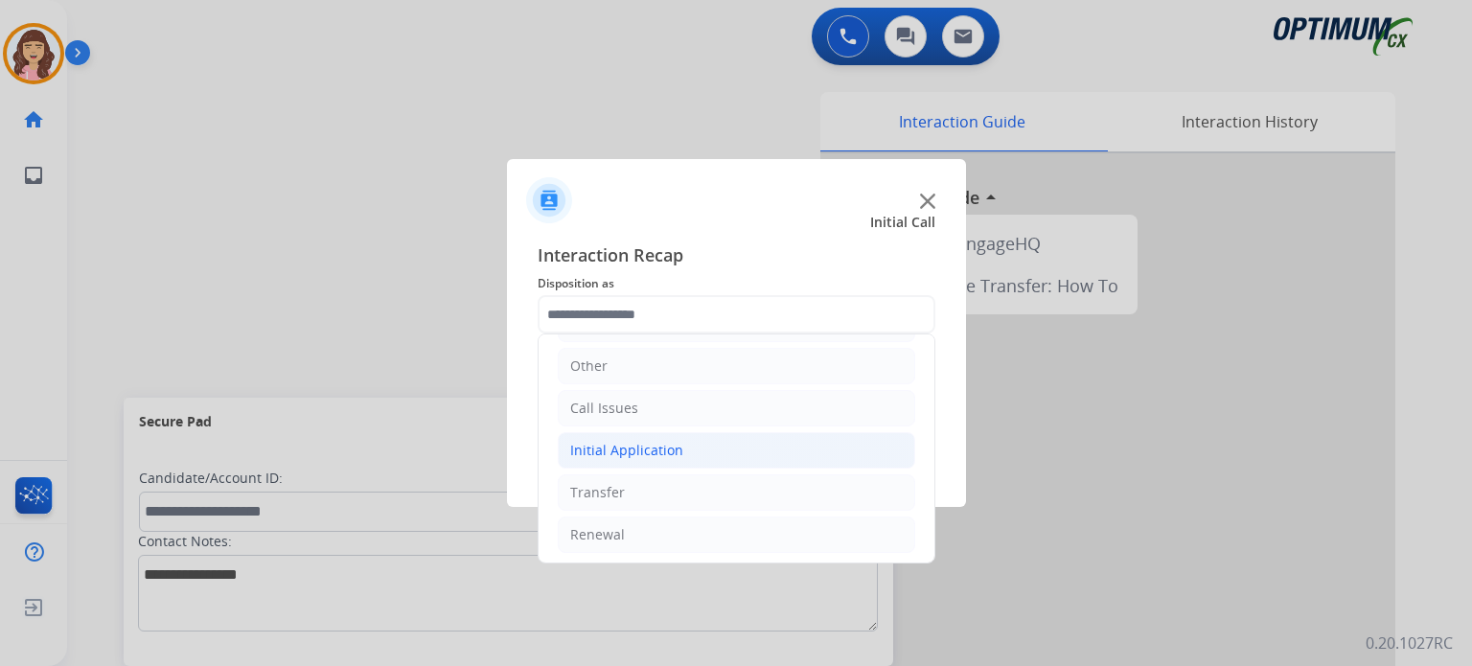
click at [640, 447] on div "Initial Application" at bounding box center [626, 450] width 113 height 19
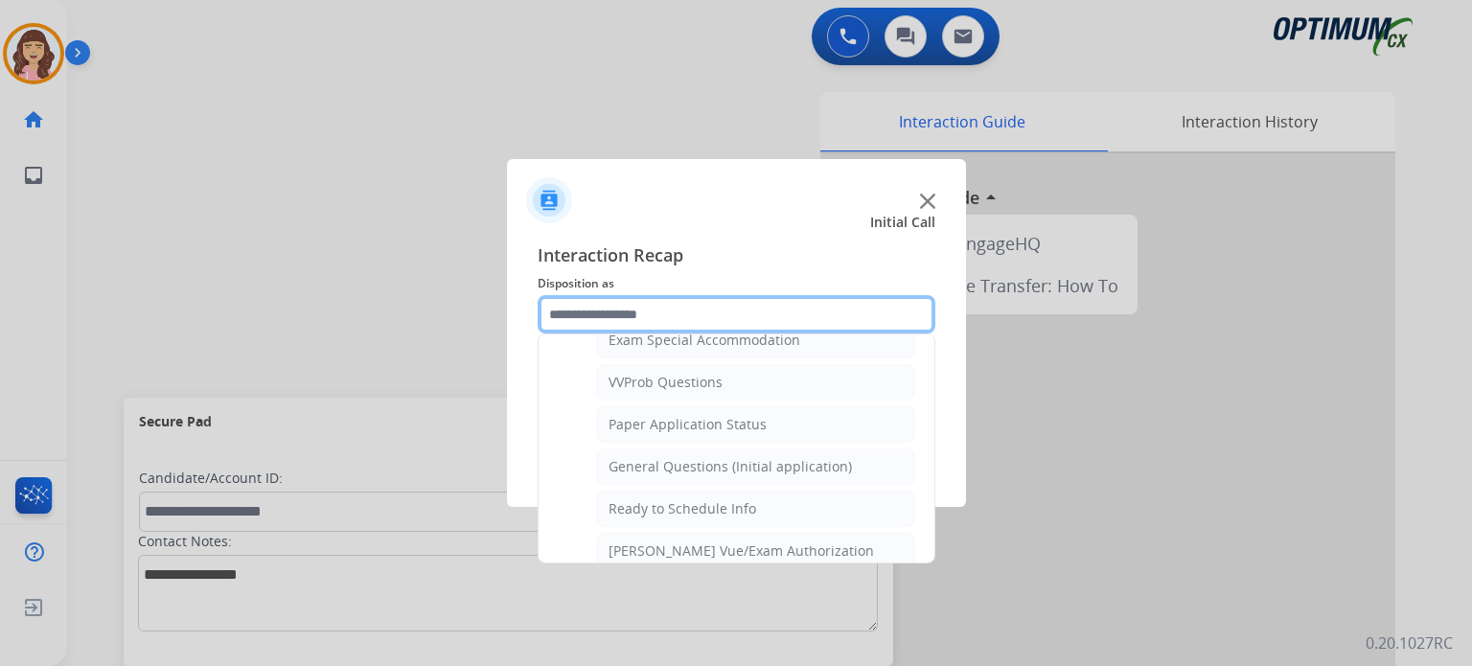
scroll to position [1023, 0]
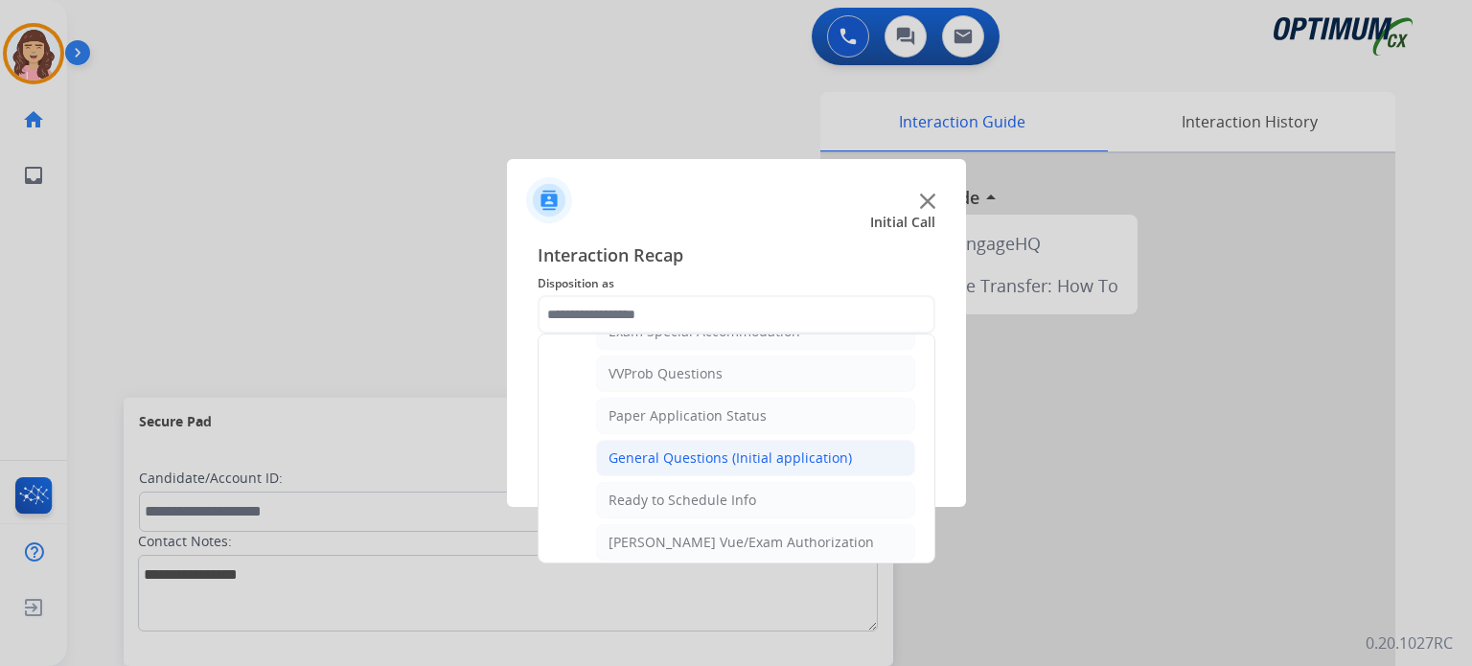
click at [733, 451] on div "General Questions (Initial application)" at bounding box center [729, 457] width 243 height 19
type input "**********"
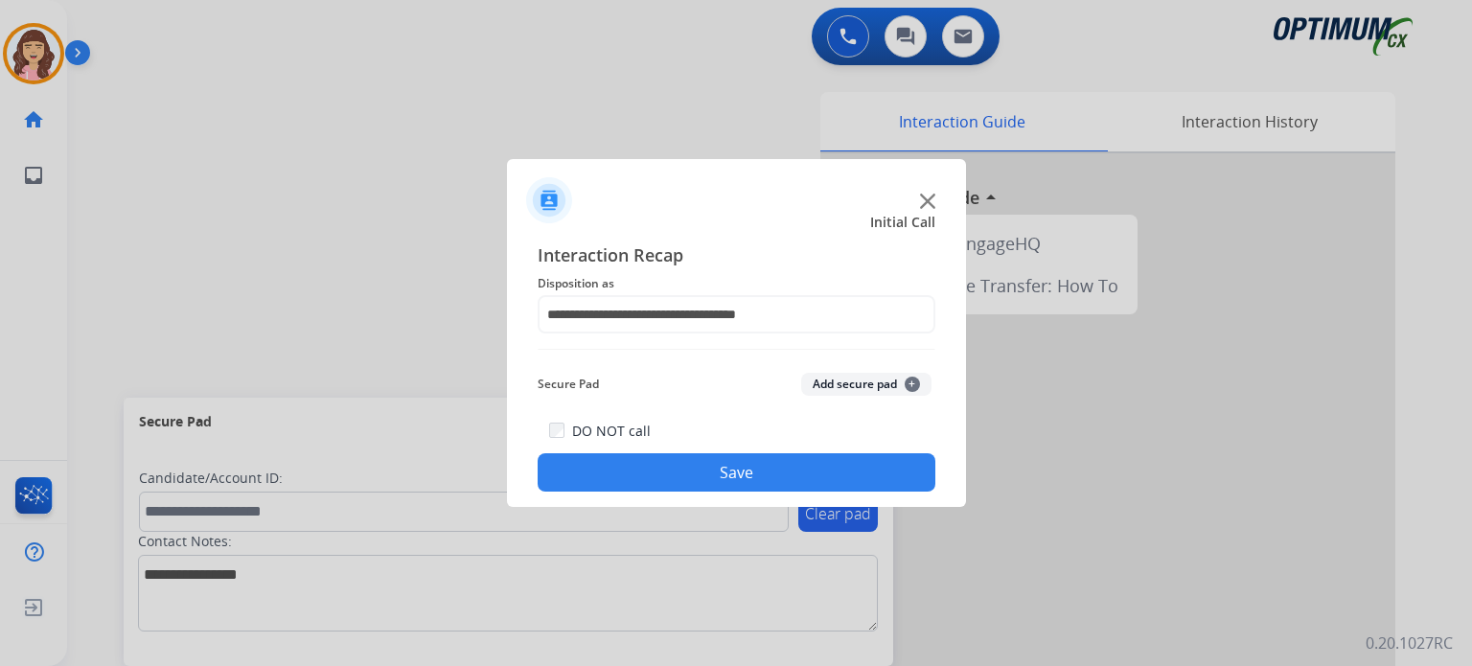
click at [708, 482] on button "Save" at bounding box center [737, 472] width 398 height 38
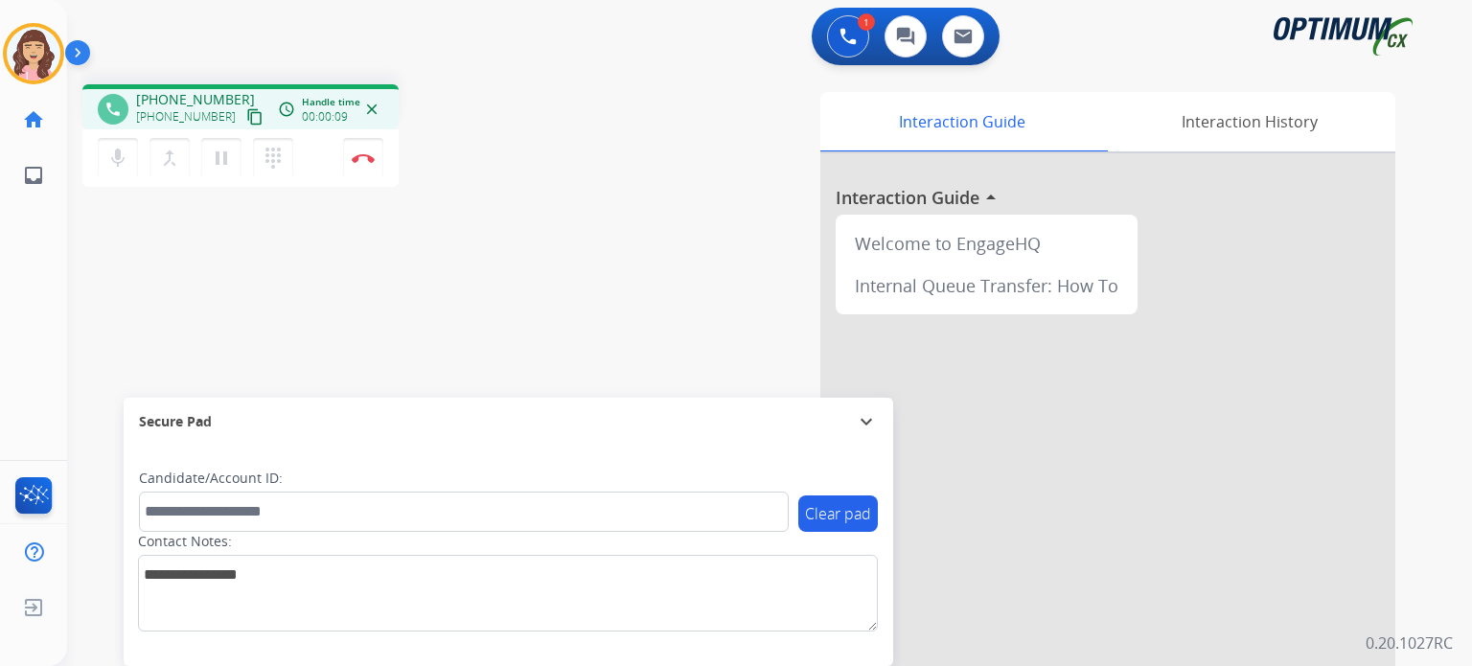
click at [246, 117] on mat-icon "content_copy" at bounding box center [254, 116] width 17 height 17
click at [367, 156] on img at bounding box center [363, 158] width 23 height 10
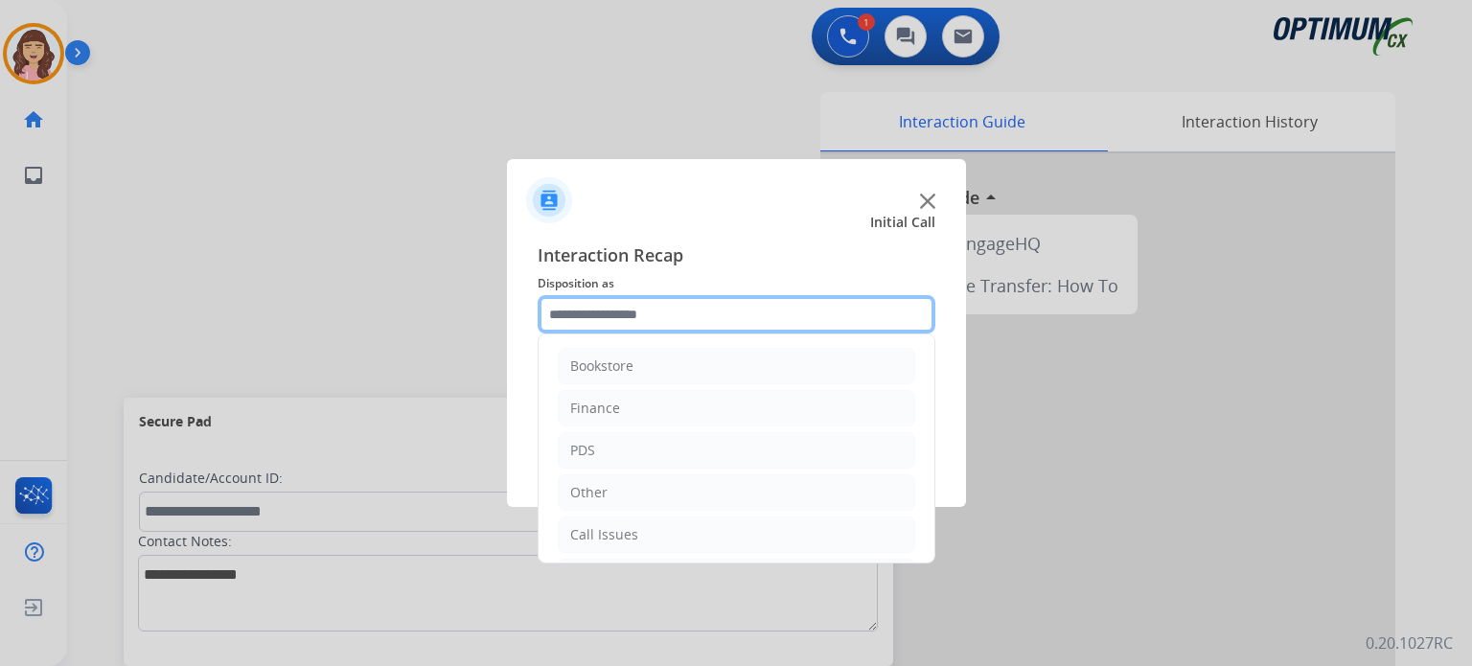
click at [701, 319] on input "text" at bounding box center [737, 314] width 398 height 38
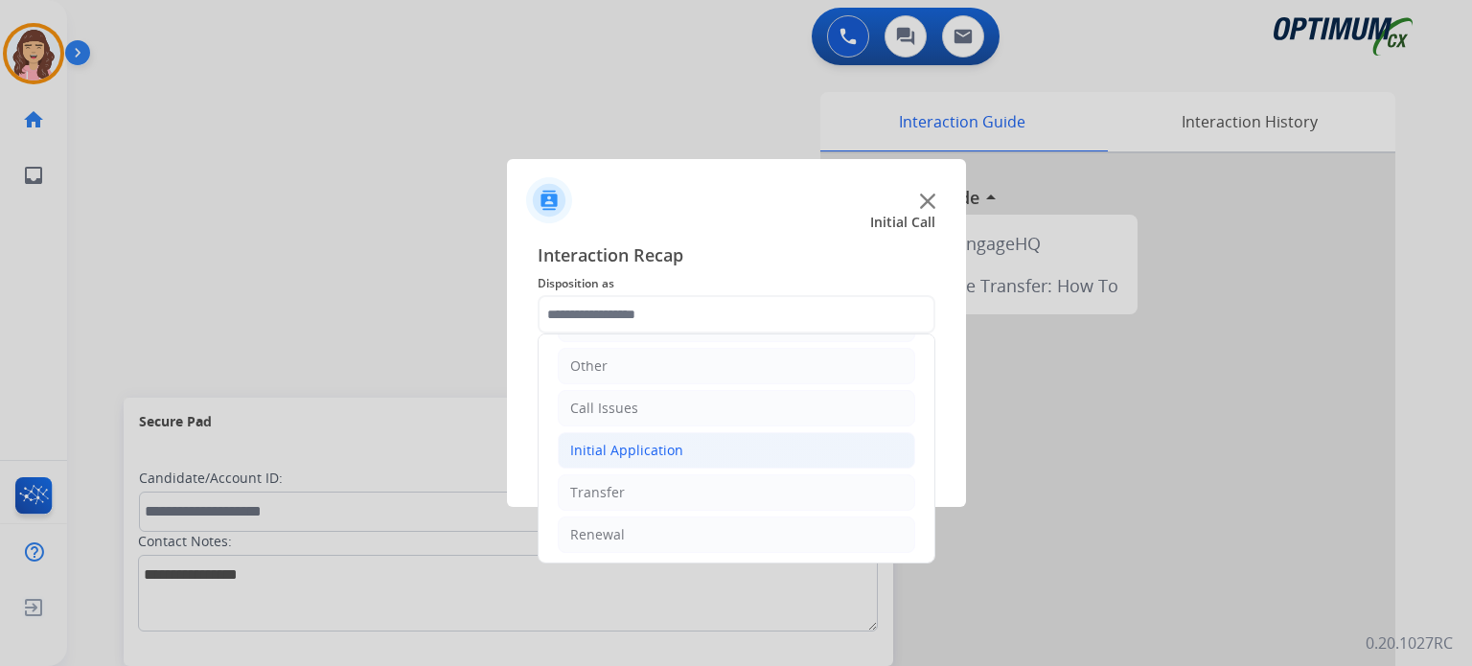
click at [666, 443] on div "Initial Application" at bounding box center [626, 450] width 113 height 19
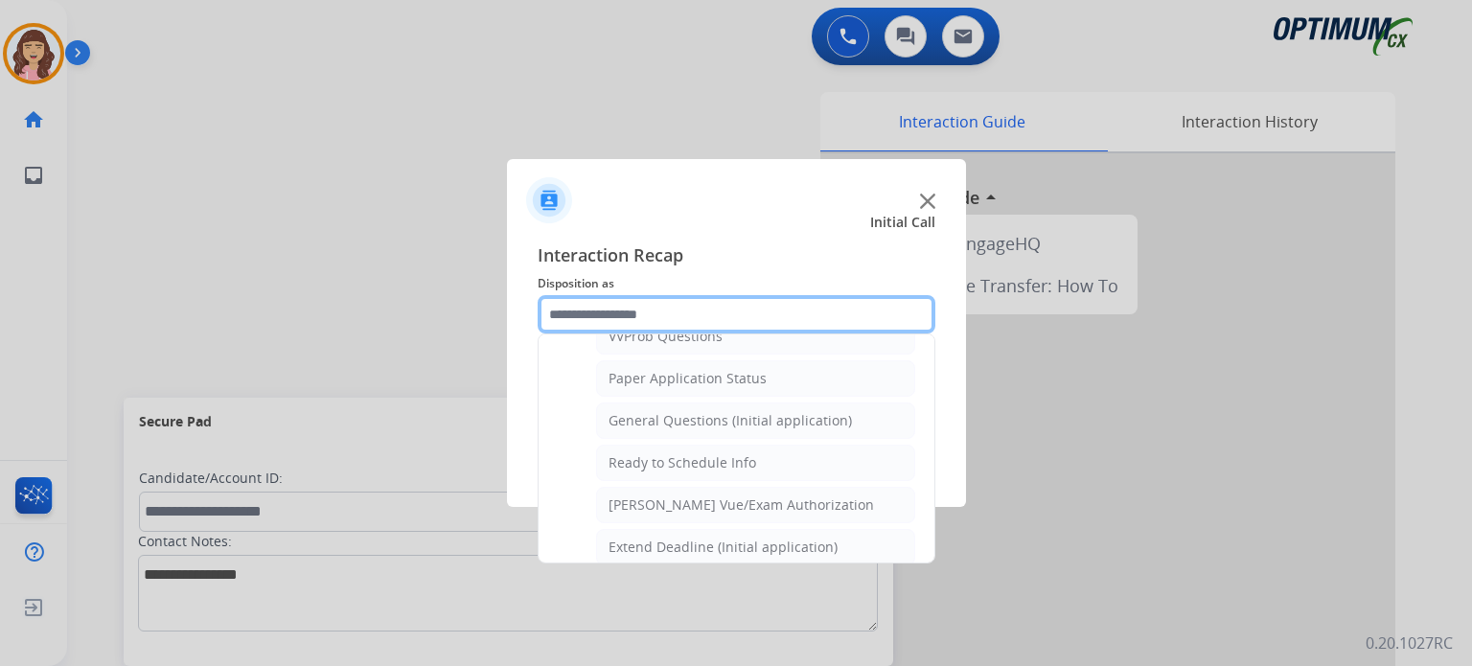
scroll to position [1039, 0]
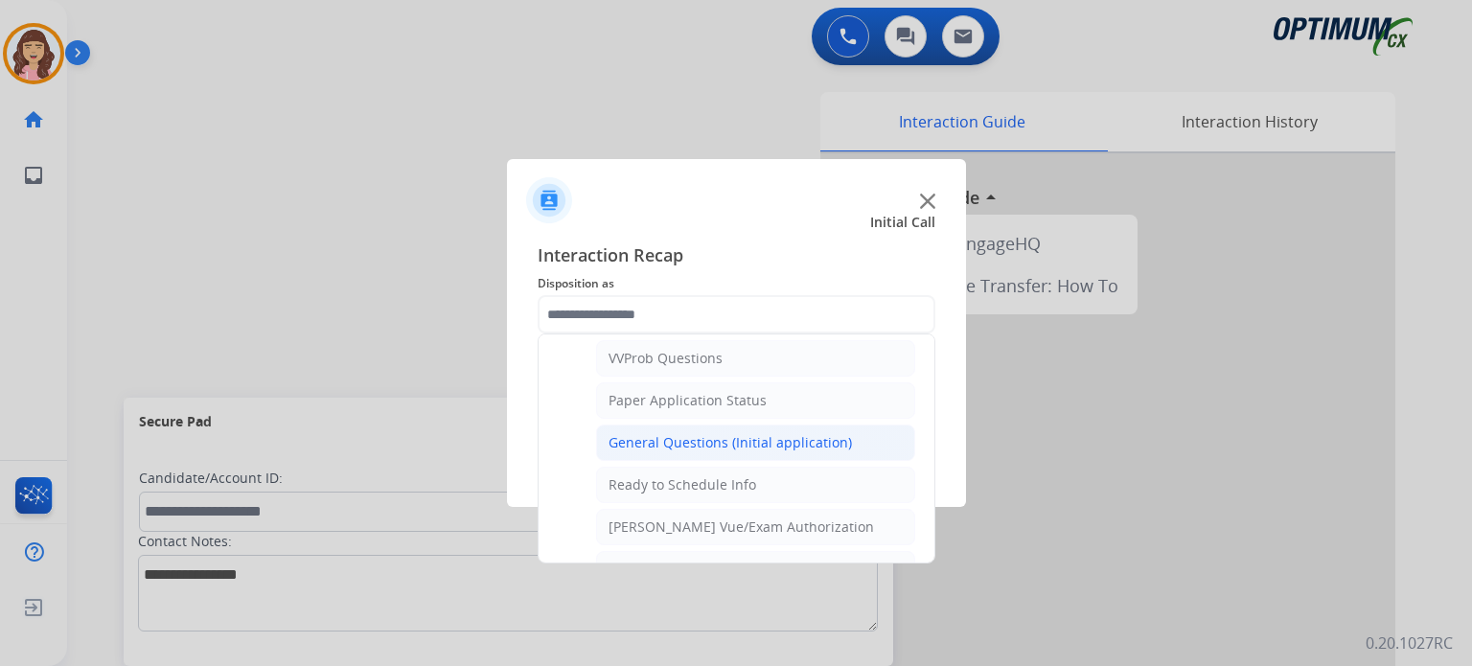
click at [709, 433] on div "General Questions (Initial application)" at bounding box center [729, 442] width 243 height 19
type input "**********"
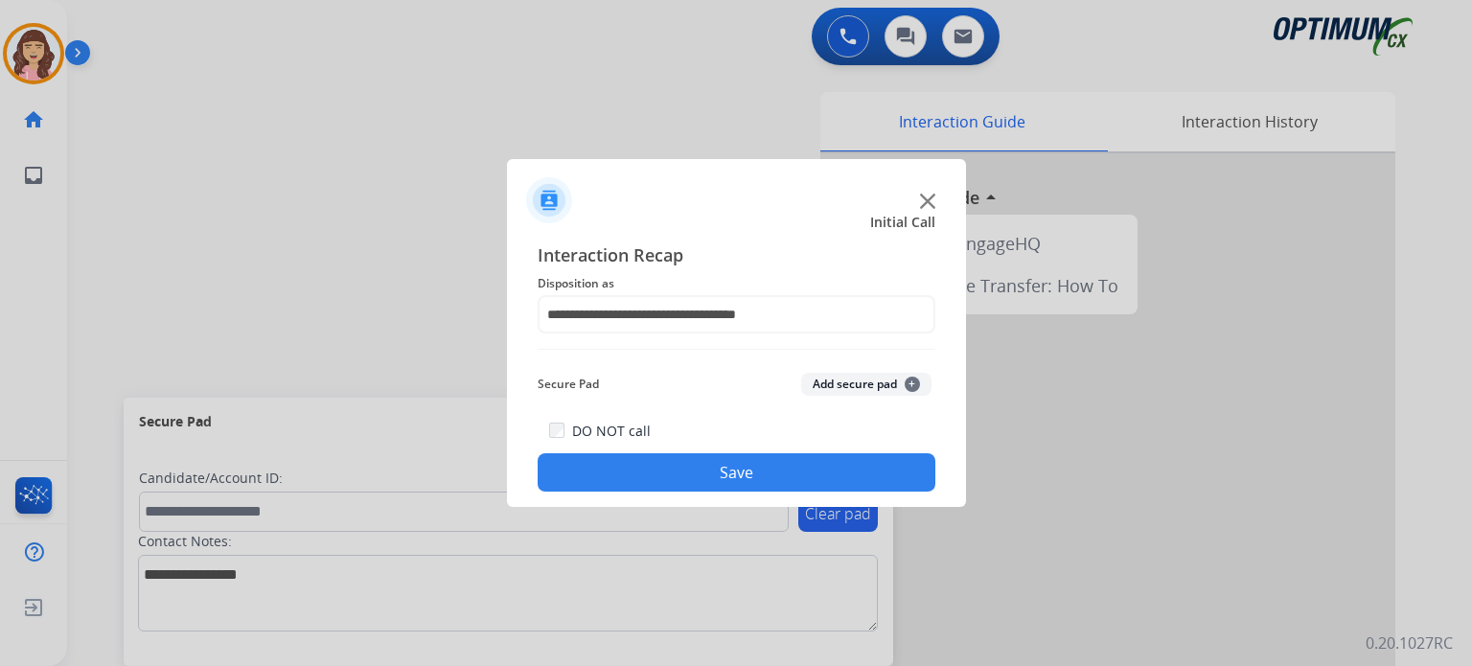
click at [723, 470] on button "Save" at bounding box center [737, 472] width 398 height 38
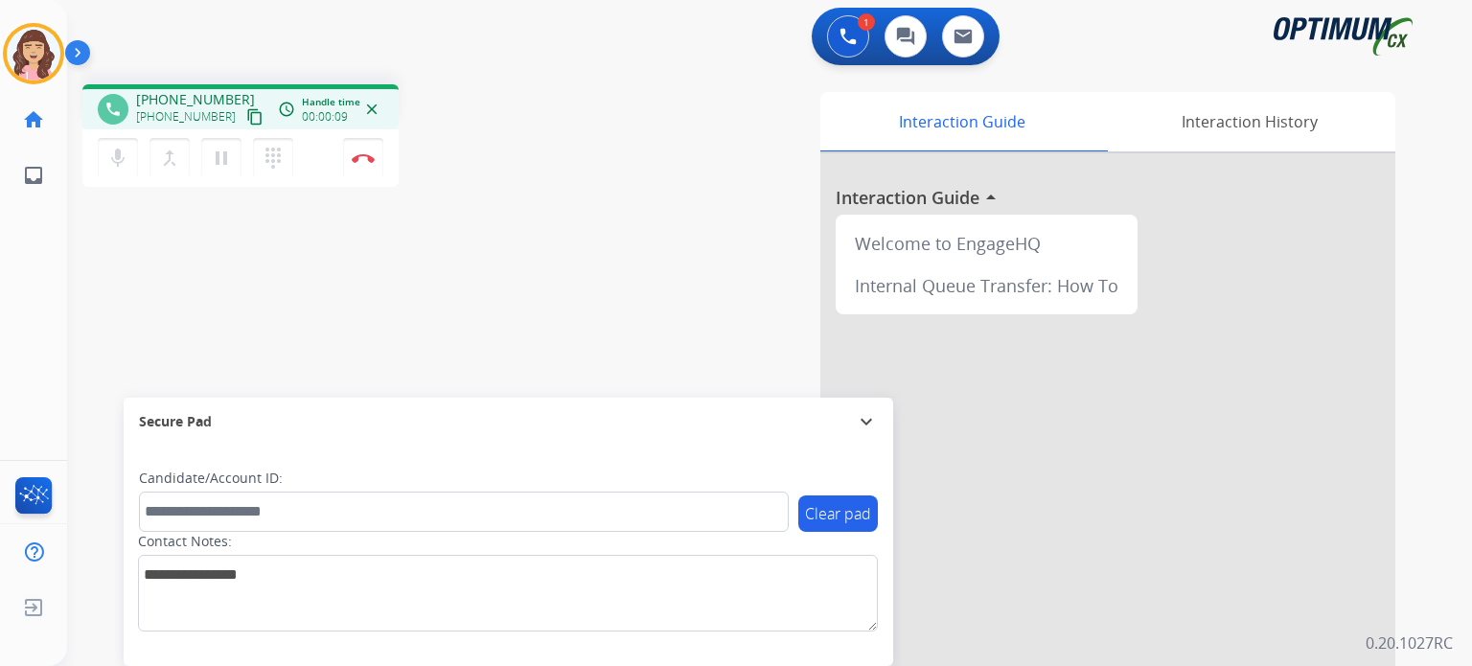
click at [246, 108] on mat-icon "content_copy" at bounding box center [254, 116] width 17 height 17
click at [357, 161] on img at bounding box center [363, 158] width 23 height 10
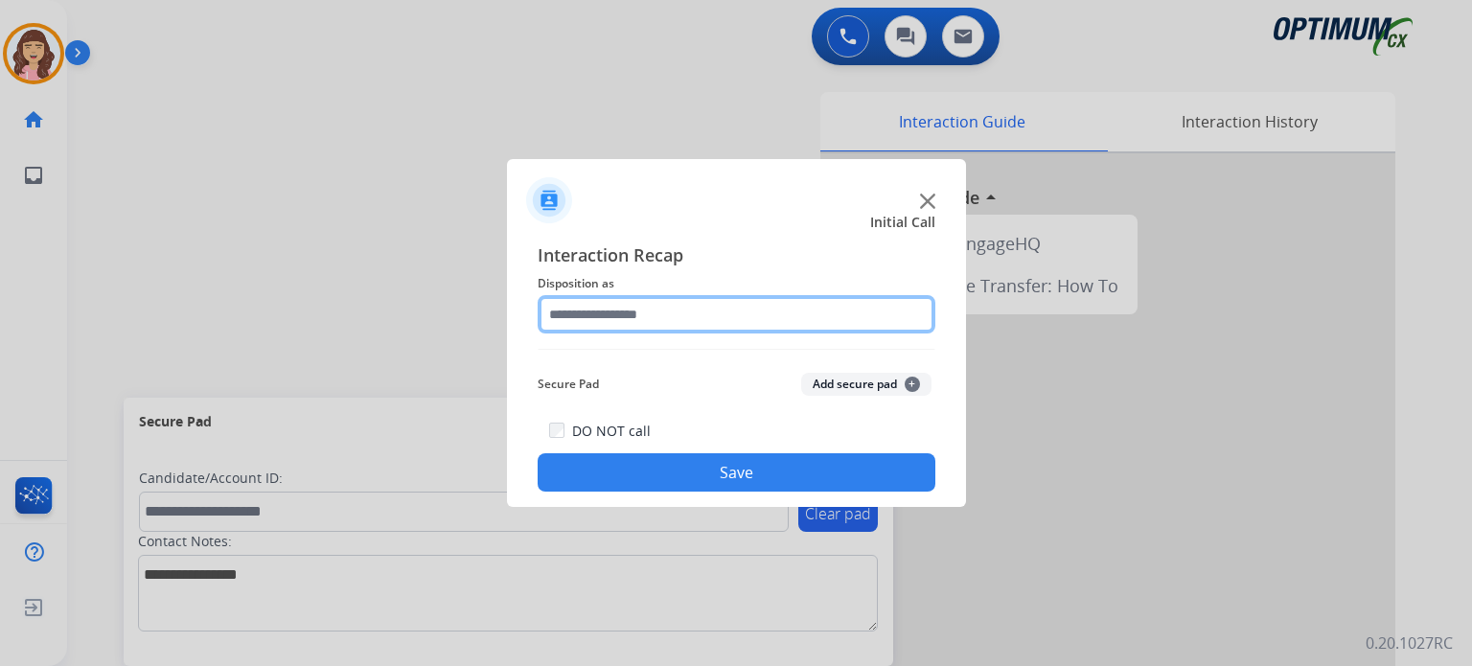
click at [660, 311] on input "text" at bounding box center [737, 314] width 398 height 38
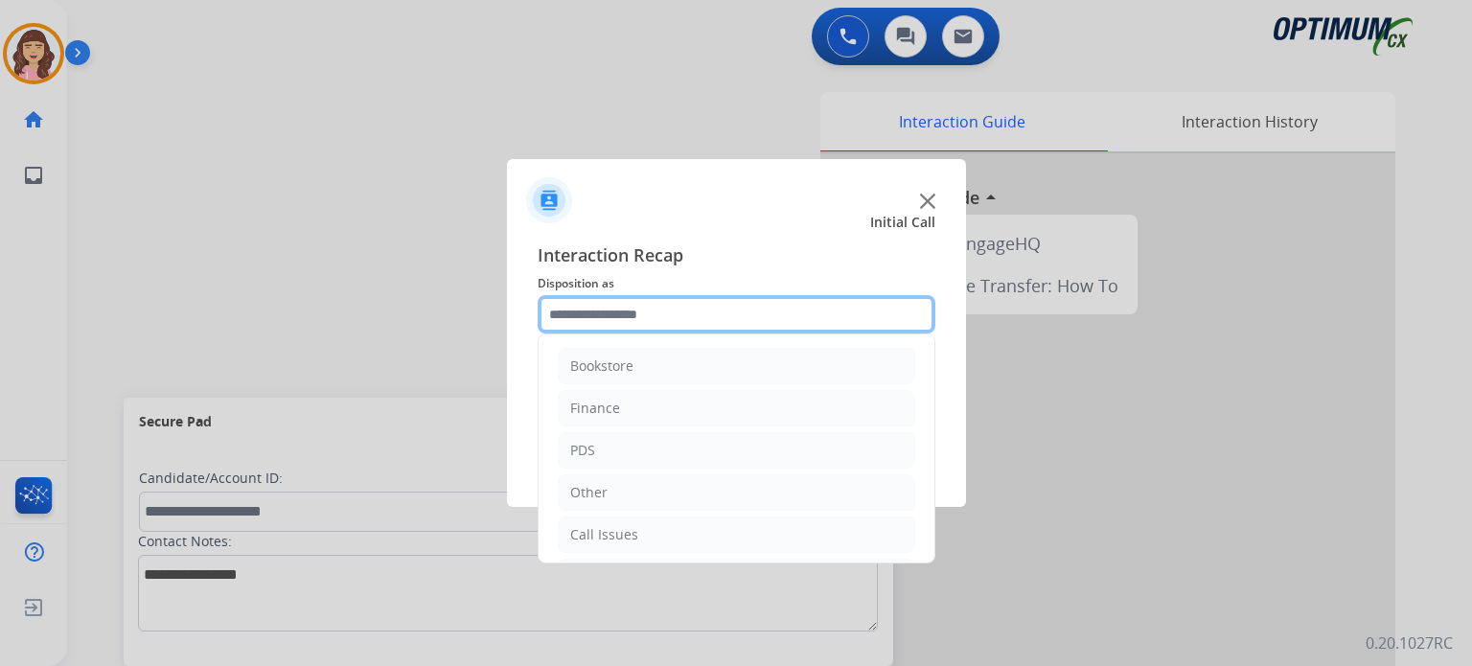
scroll to position [126, 0]
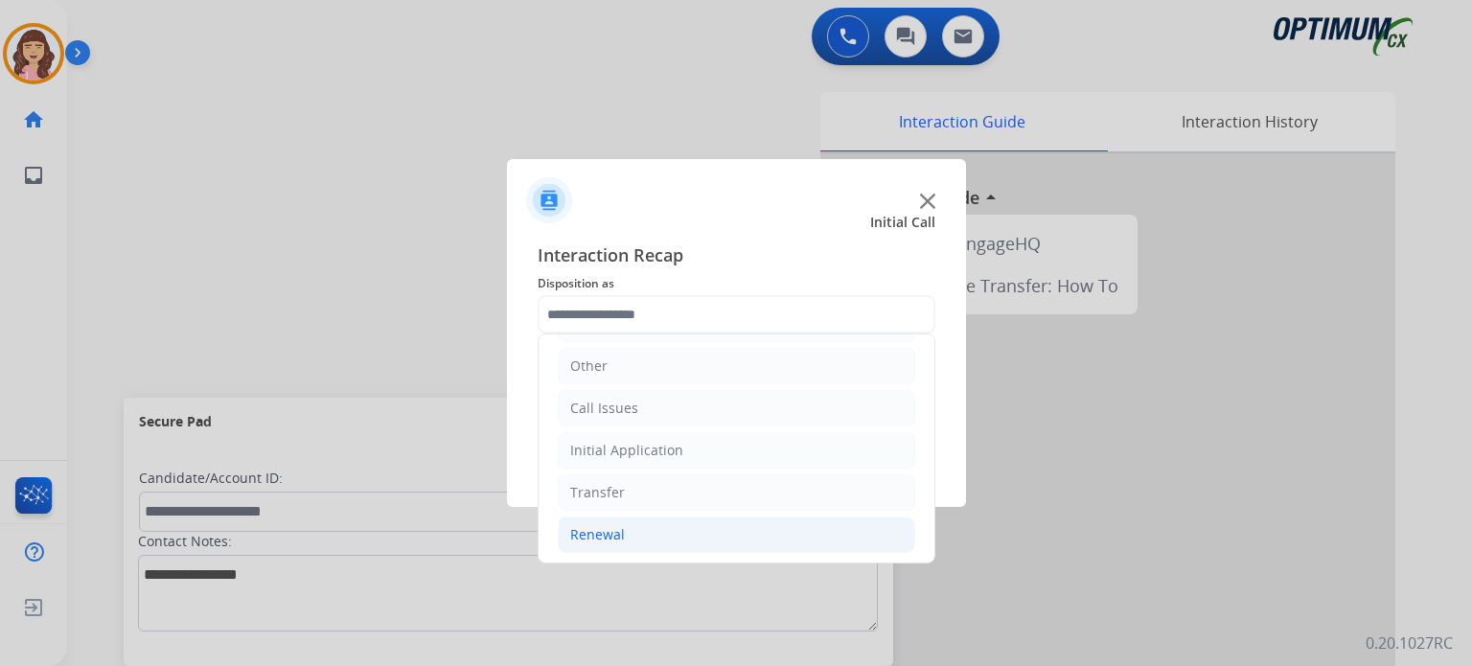
click at [636, 528] on li "Renewal" at bounding box center [736, 534] width 357 height 36
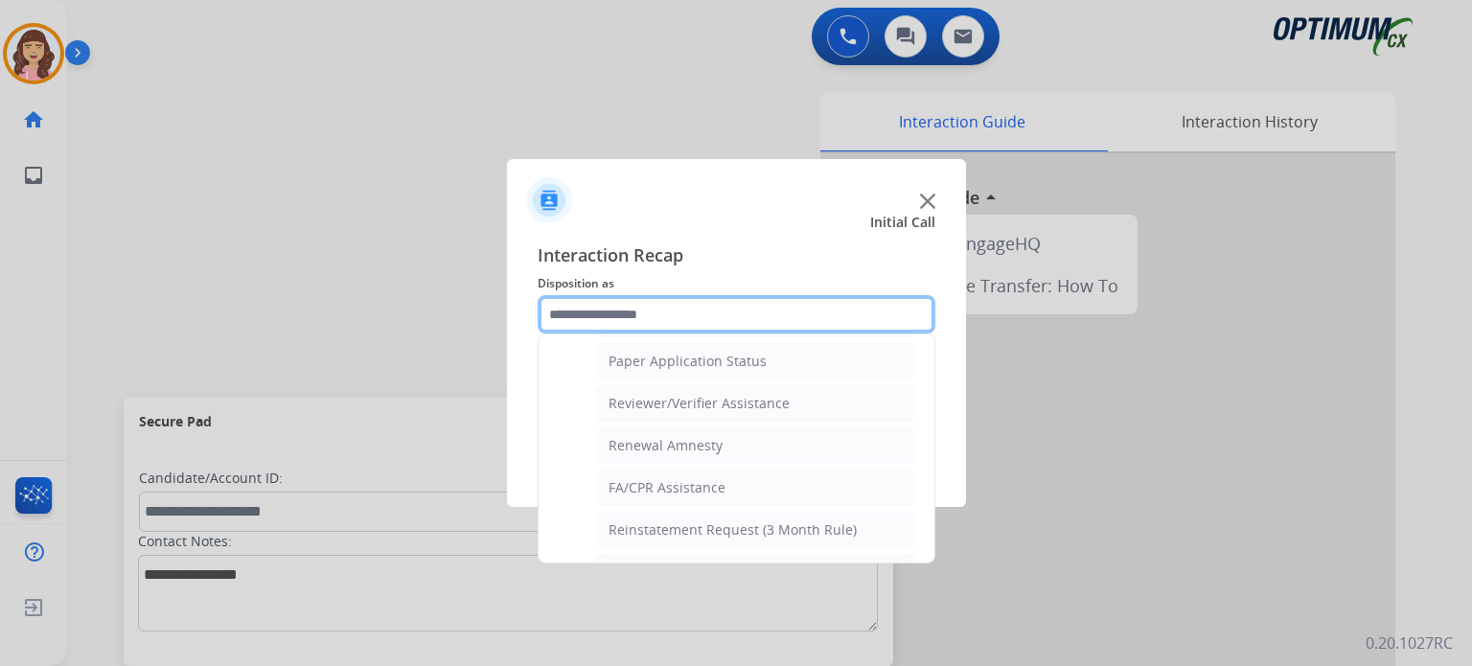
scroll to position [712, 0]
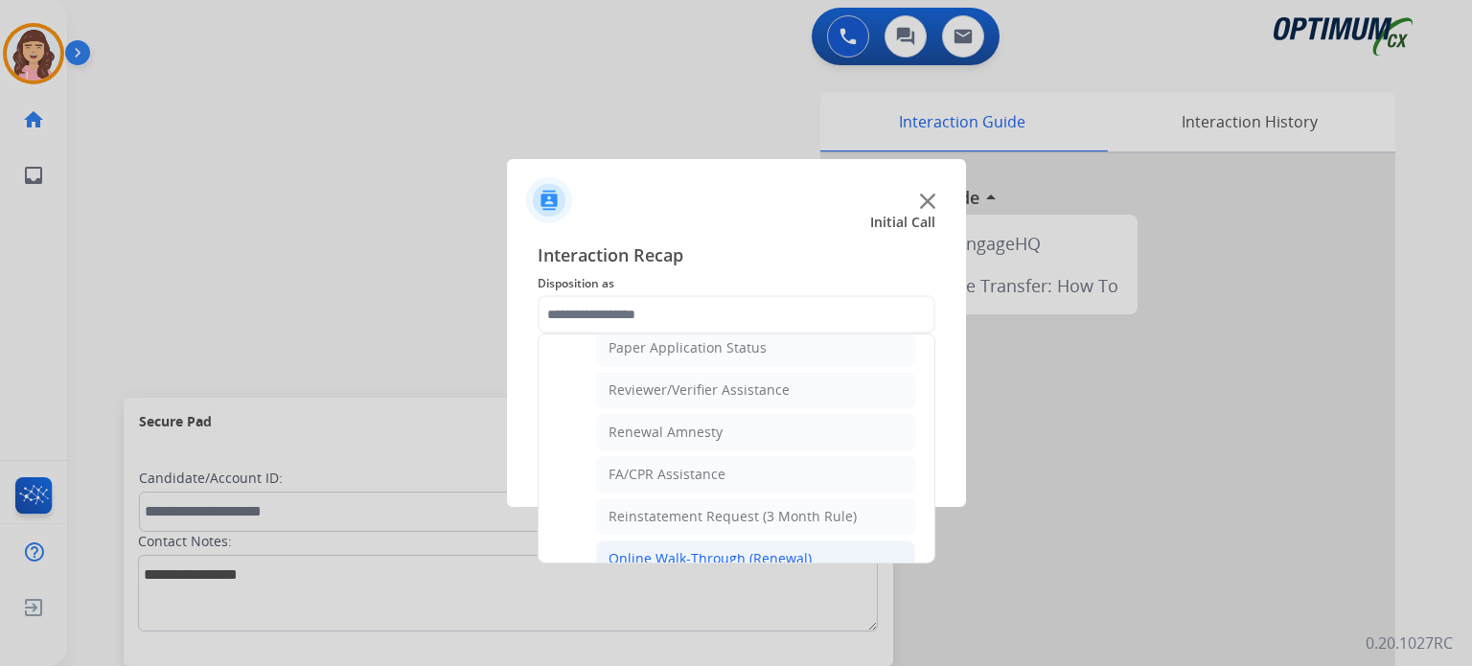
click at [714, 549] on div "Online Walk-Through (Renewal)" at bounding box center [709, 558] width 203 height 19
type input "**********"
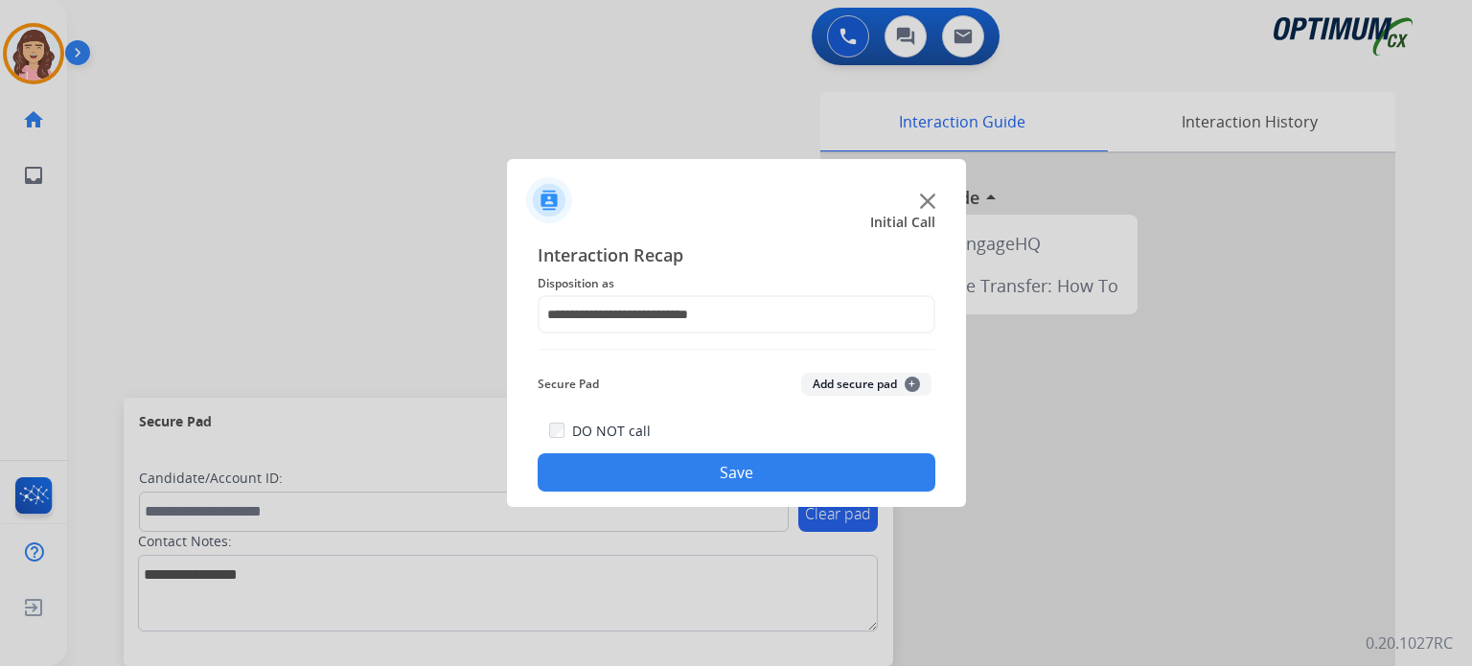
click at [747, 477] on button "Save" at bounding box center [737, 472] width 398 height 38
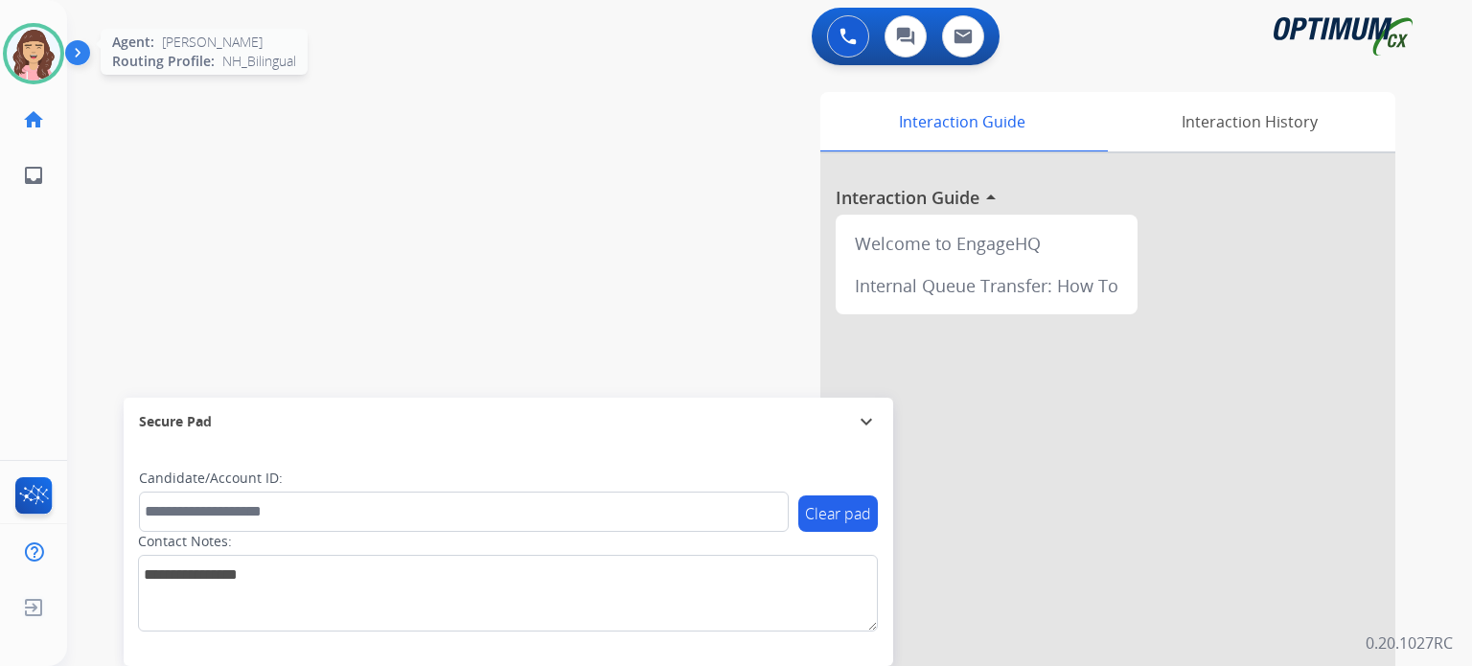
click at [30, 49] on img at bounding box center [34, 54] width 54 height 54
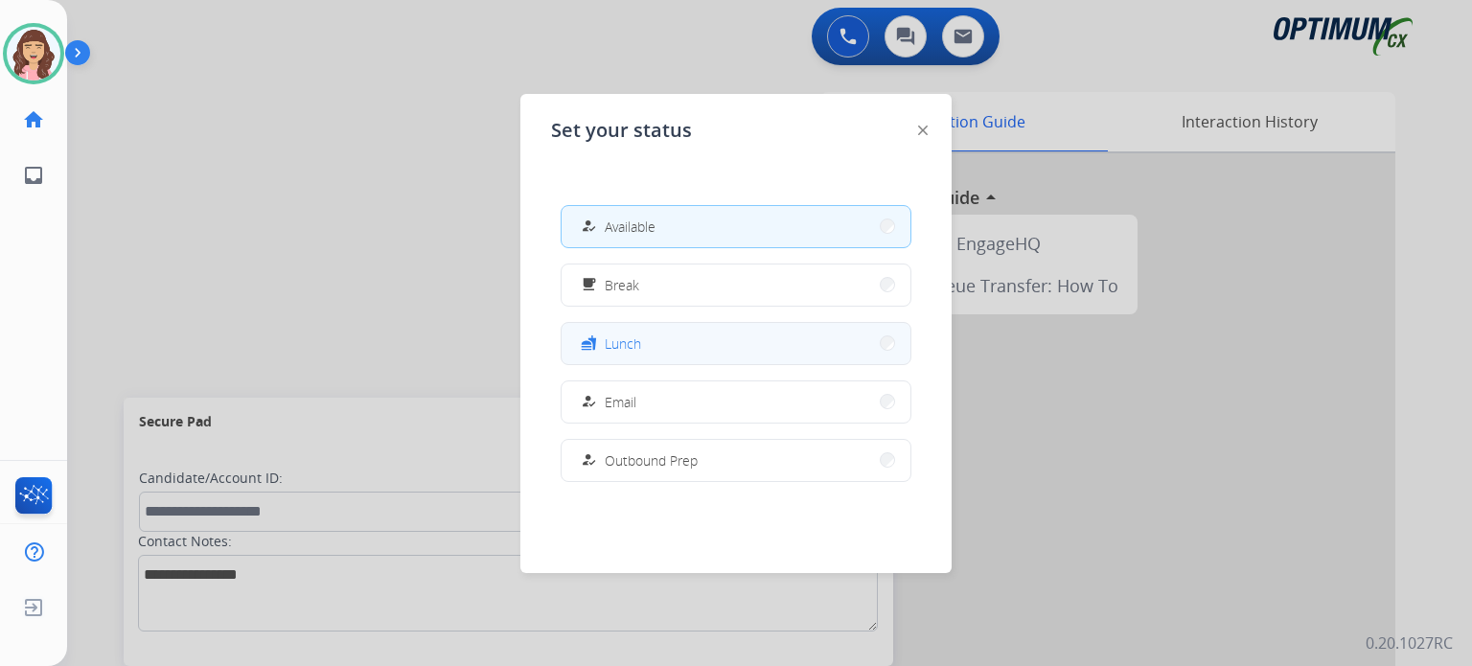
click at [660, 350] on button "fastfood Lunch" at bounding box center [735, 343] width 349 height 41
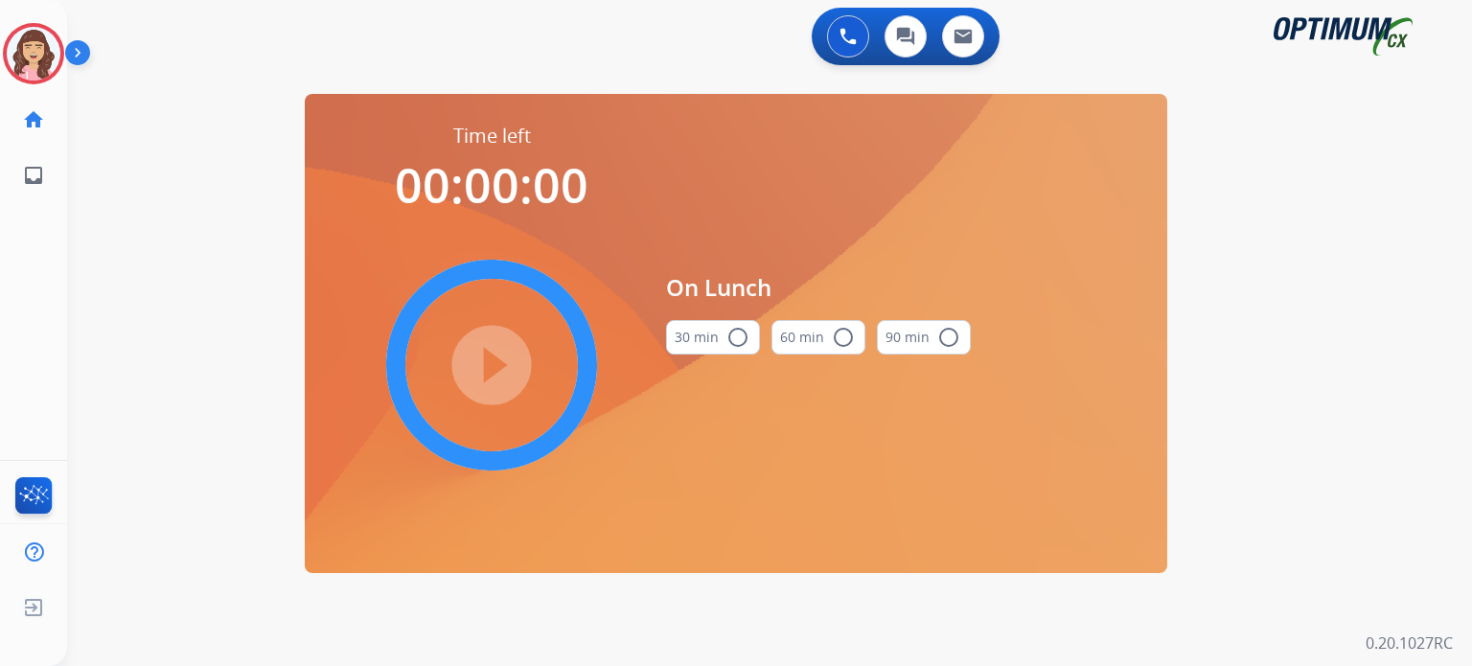
click at [733, 341] on mat-icon "radio_button_unchecked" at bounding box center [737, 337] width 23 height 23
click at [490, 355] on mat-icon "play_circle_filled" at bounding box center [491, 365] width 23 height 23
